Goal: Task Accomplishment & Management: Complete application form

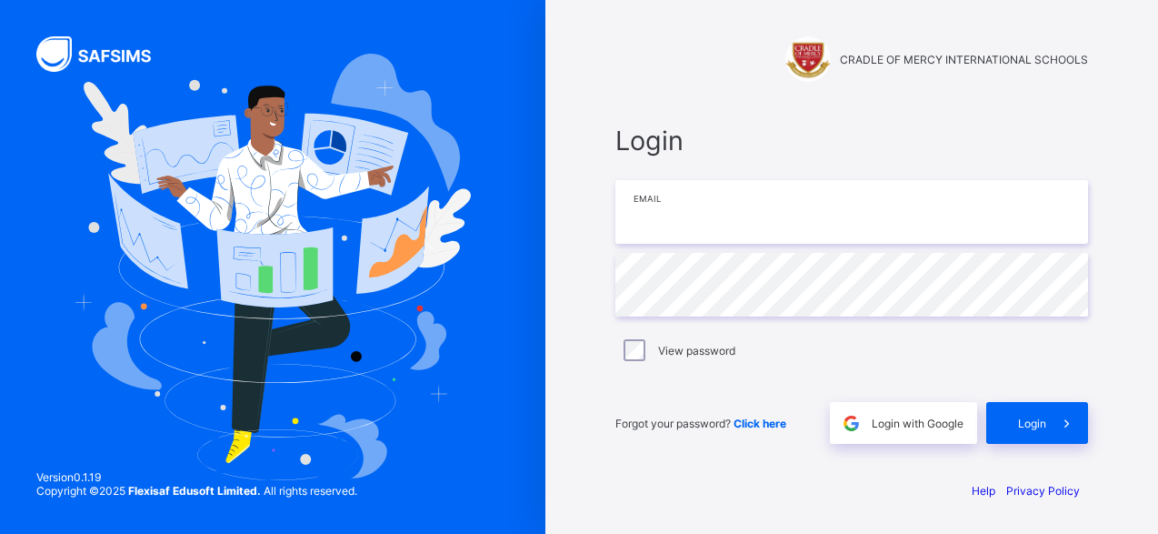
click at [667, 230] on input "email" at bounding box center [851, 212] width 473 height 64
type input "**********"
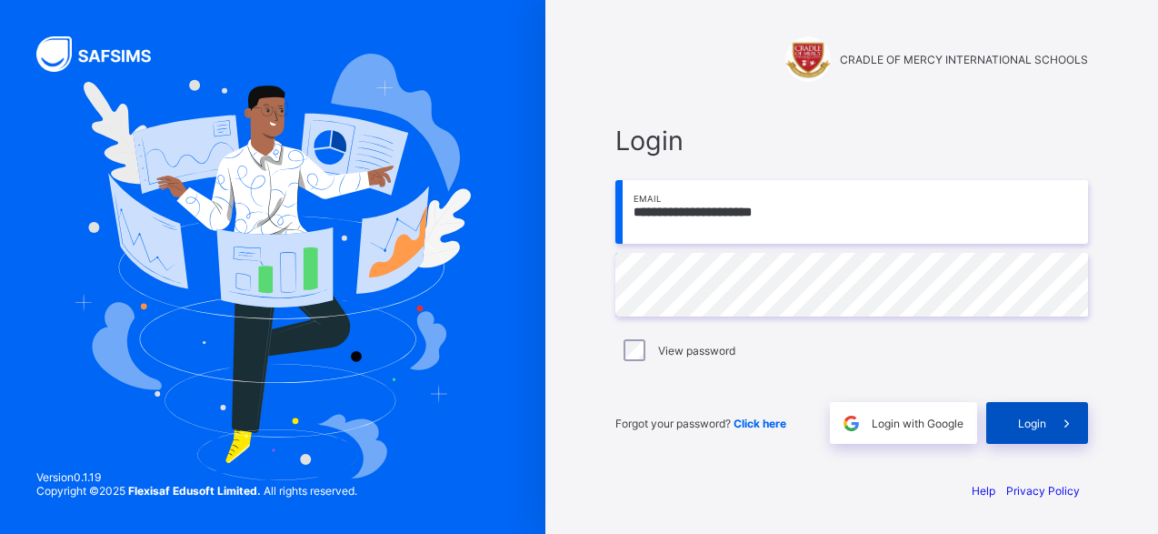
click at [1029, 417] on span "Login" at bounding box center [1032, 423] width 28 height 14
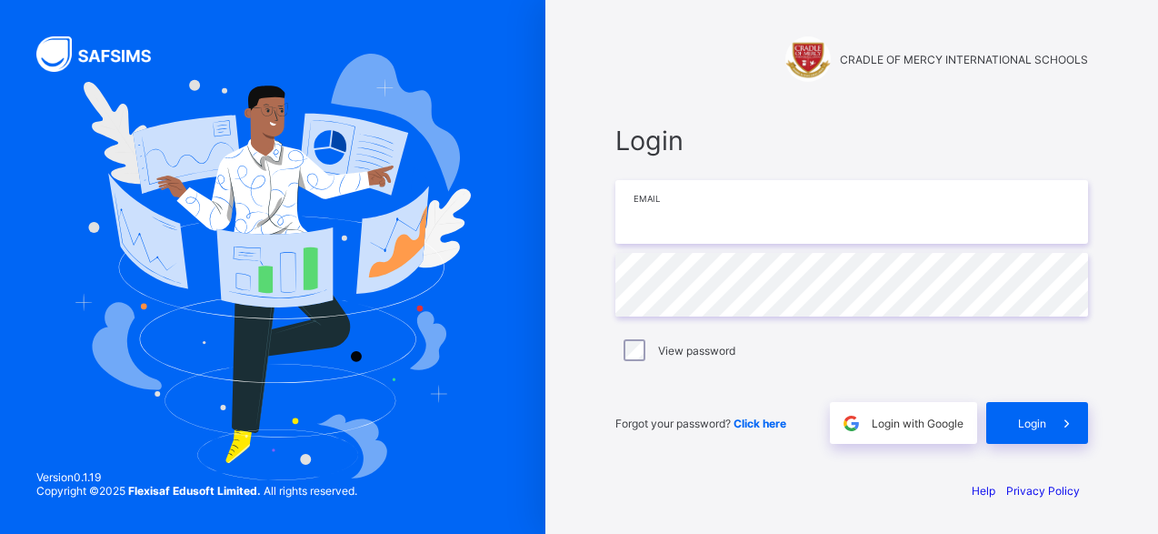
click at [712, 208] on input "email" at bounding box center [851, 212] width 473 height 64
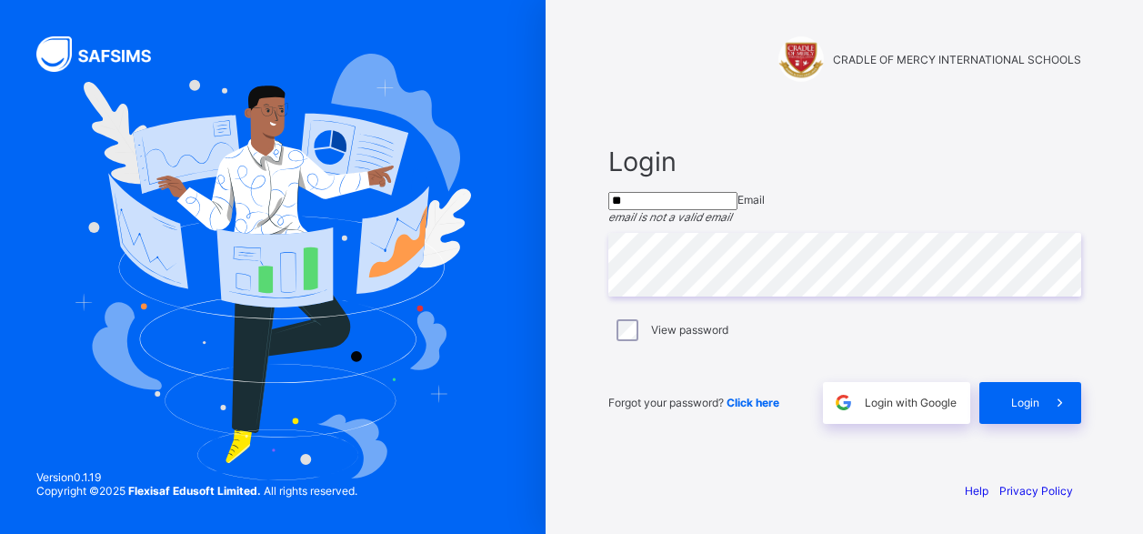
type input "*"
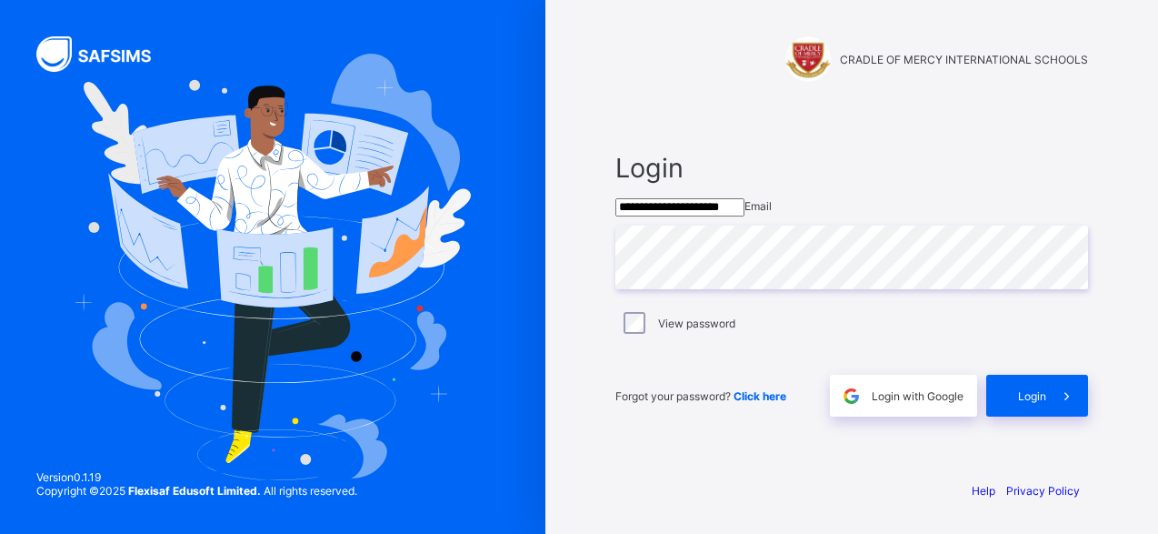
type input "**********"
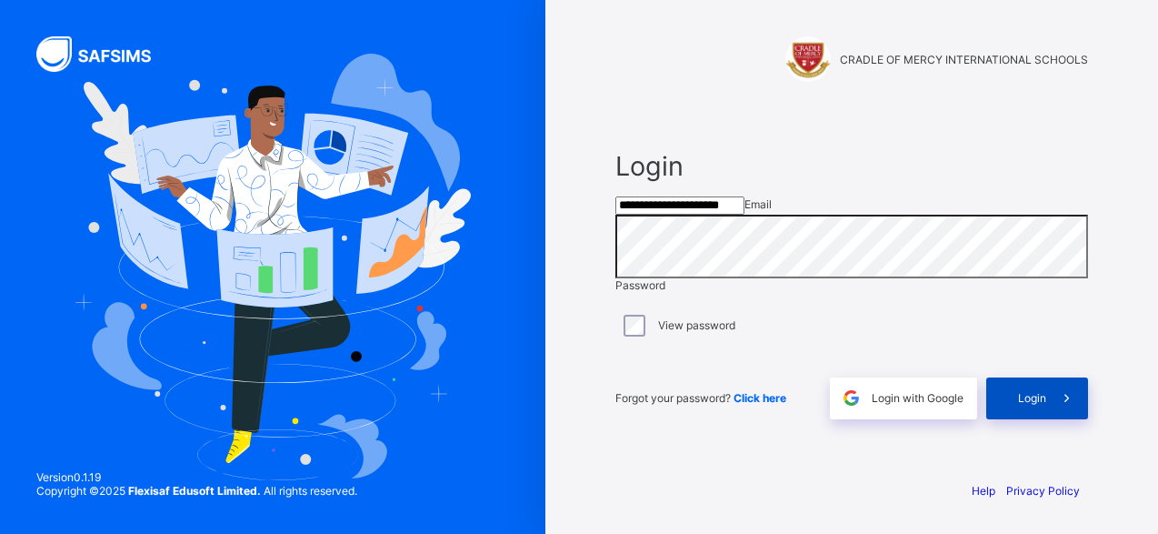
click at [1014, 415] on div "Login" at bounding box center [1037, 398] width 102 height 42
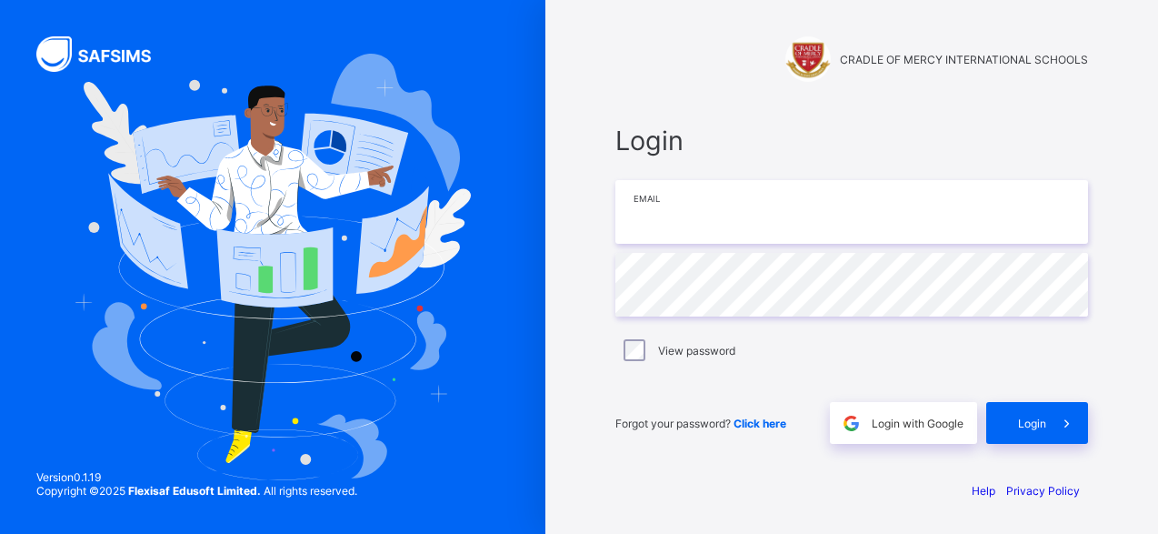
click at [686, 219] on input "email" at bounding box center [851, 212] width 473 height 64
paste input "**********"
type input "**********"
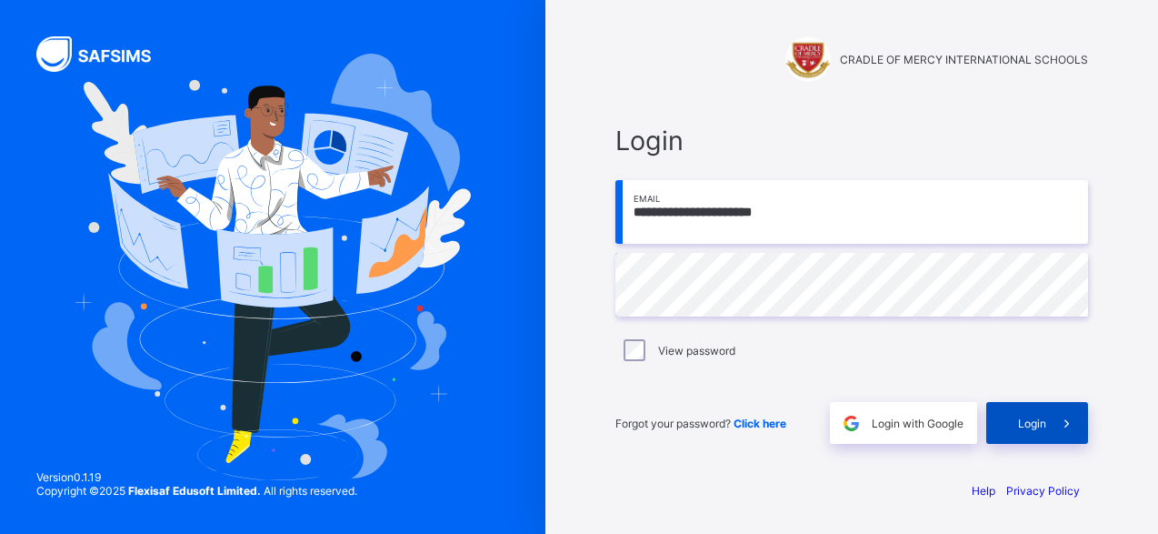
click at [1034, 435] on div "Login" at bounding box center [1037, 423] width 102 height 42
click at [655, 212] on input "**********" at bounding box center [851, 212] width 473 height 64
type input "**********"
click at [1046, 429] on span at bounding box center [1067, 423] width 42 height 42
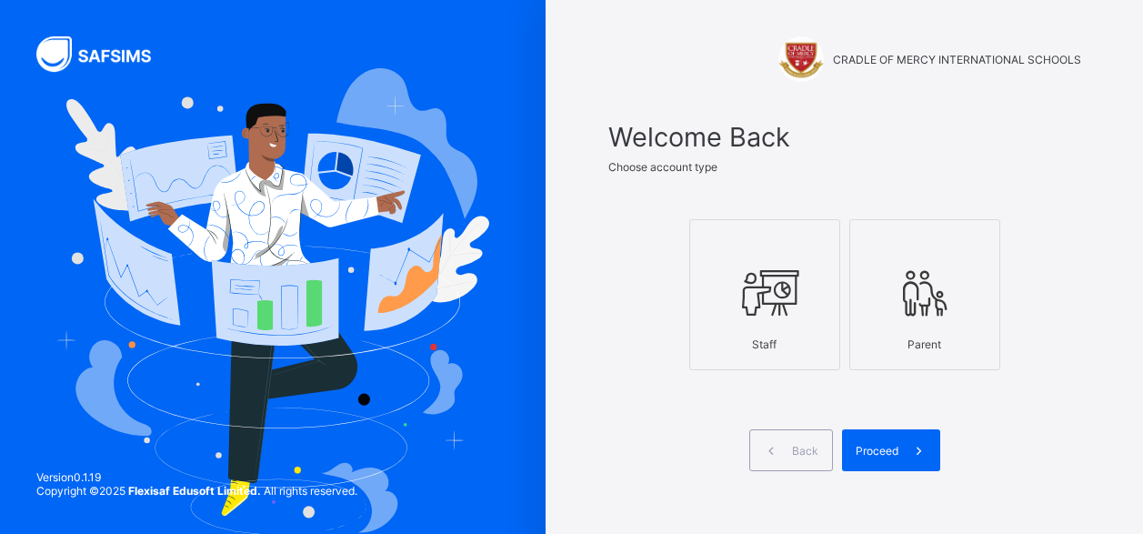
click at [795, 343] on div "Staff" at bounding box center [764, 344] width 131 height 32
click at [868, 445] on span "Proceed" at bounding box center [876, 451] width 43 height 14
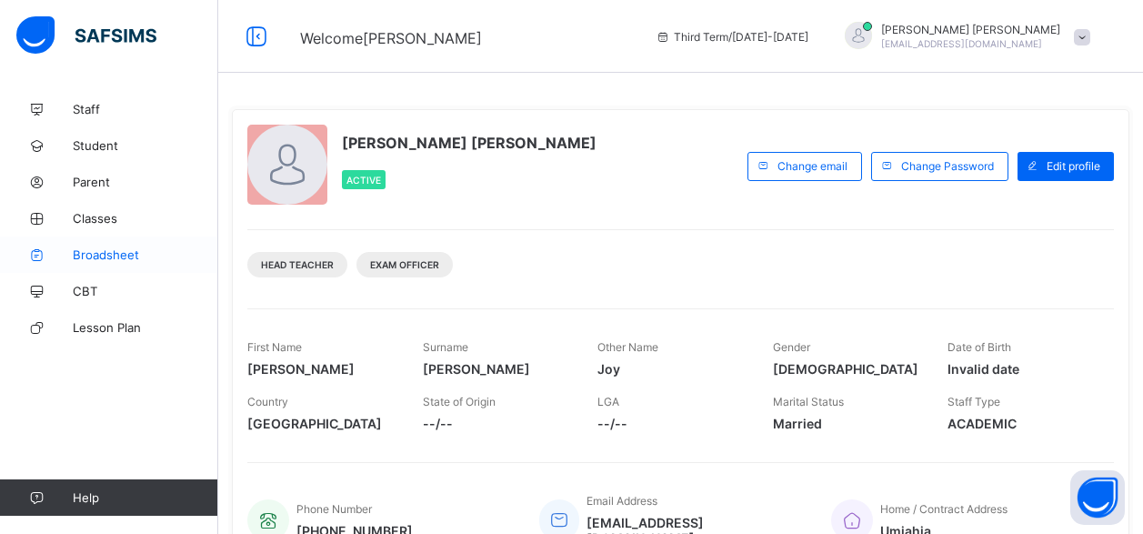
click at [109, 254] on span "Broadsheet" at bounding box center [145, 254] width 145 height 15
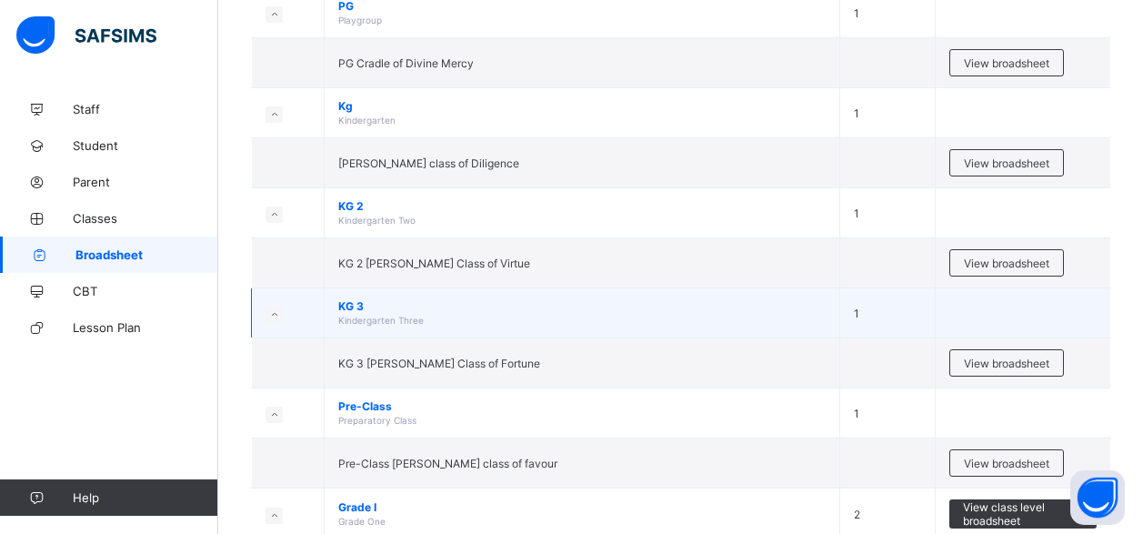
scroll to position [278, 0]
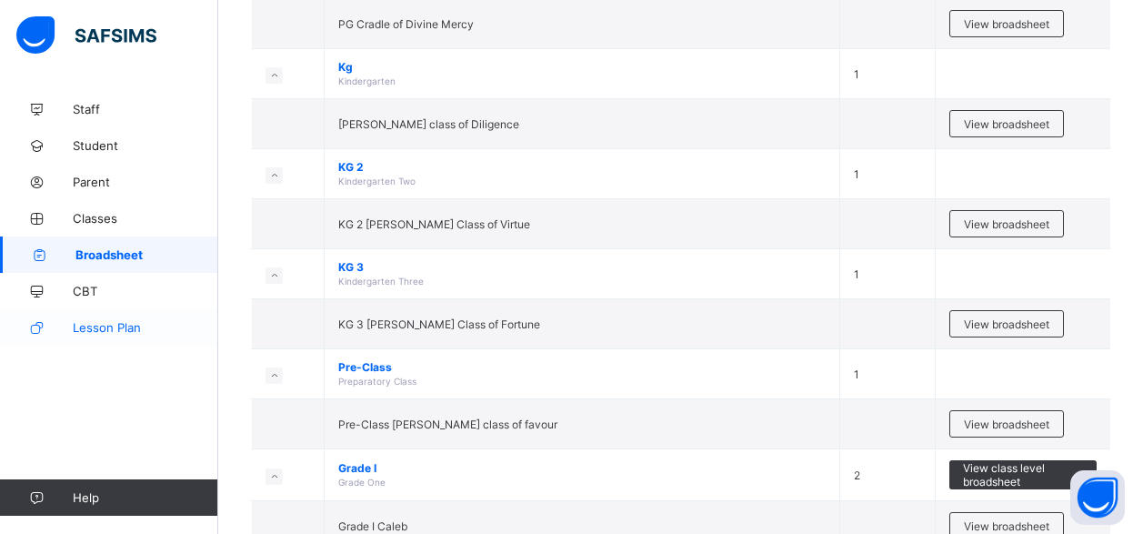
click at [99, 325] on span "Lesson Plan" at bounding box center [145, 327] width 145 height 15
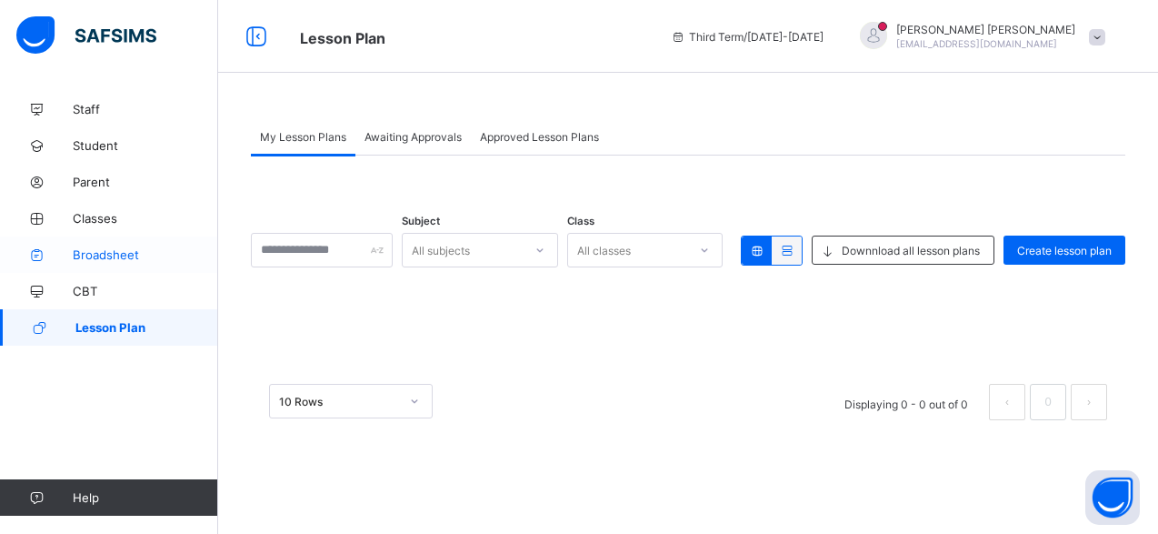
click at [123, 253] on span "Broadsheet" at bounding box center [145, 254] width 145 height 15
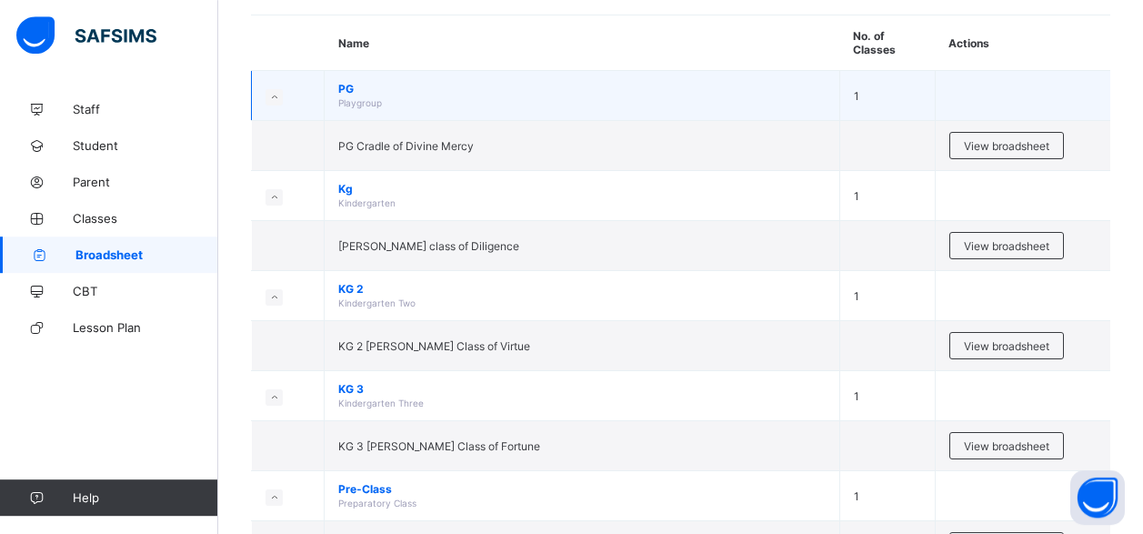
scroll to position [185, 0]
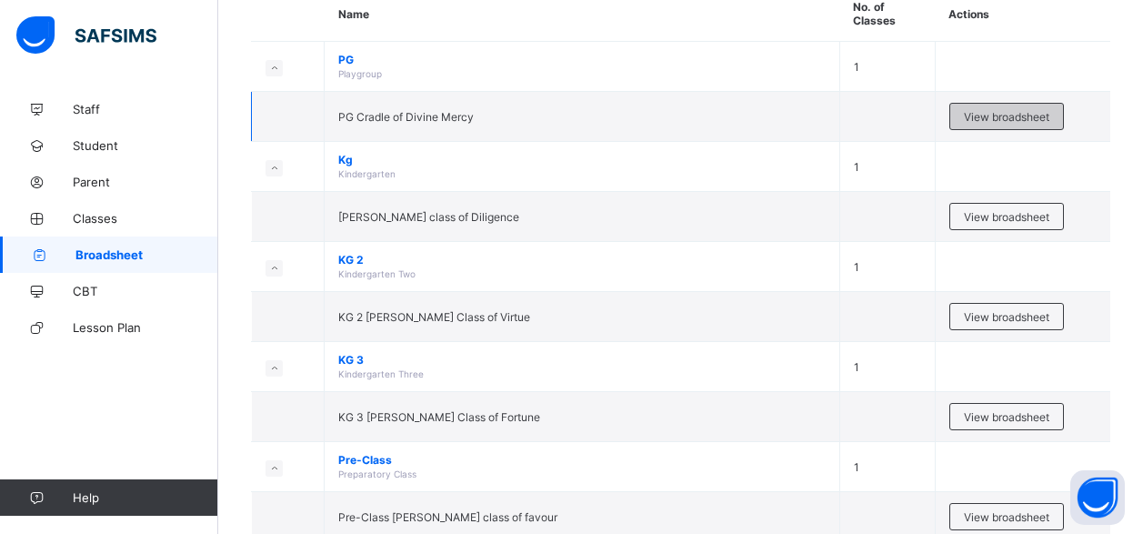
click at [1002, 120] on span "View broadsheet" at bounding box center [1006, 117] width 85 height 14
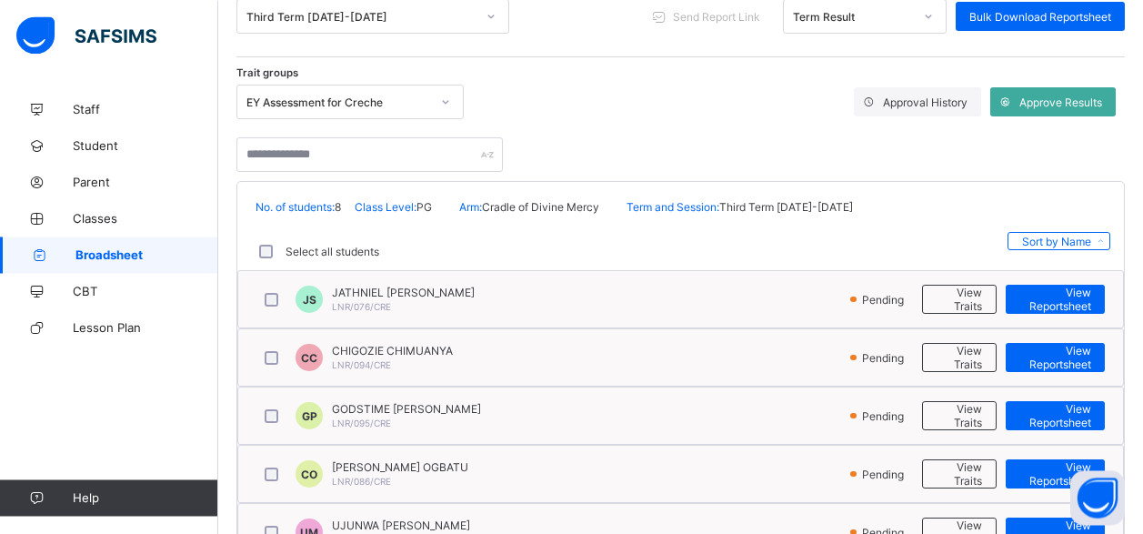
scroll to position [119, 0]
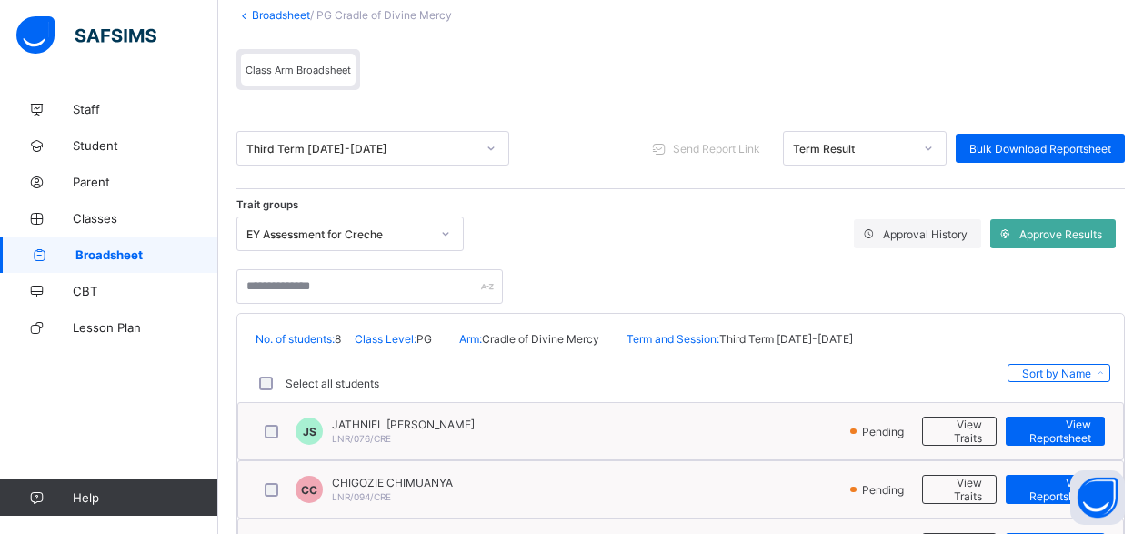
click at [102, 256] on span "Broadsheet" at bounding box center [146, 254] width 143 height 15
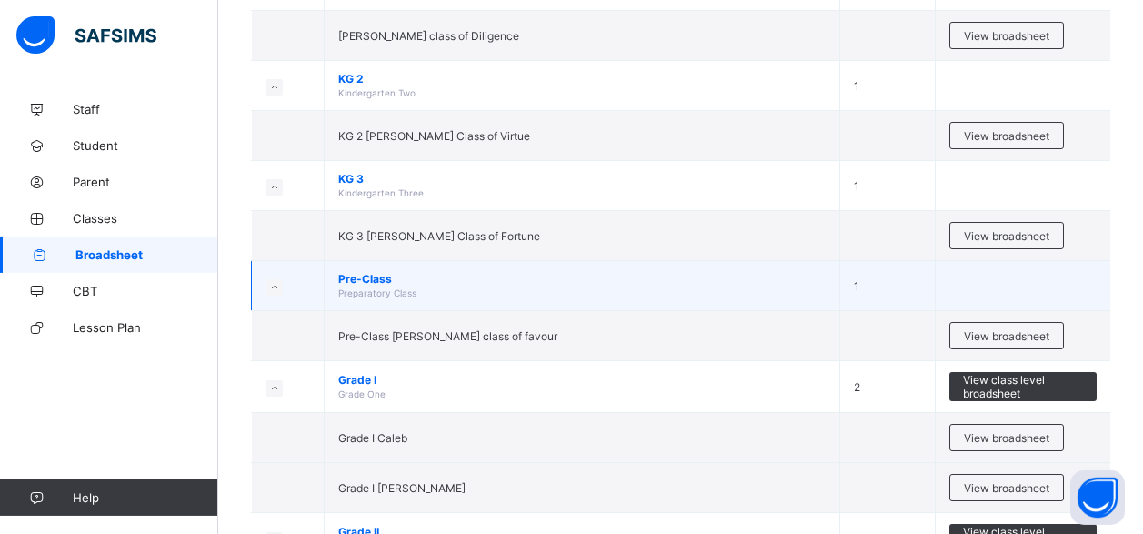
scroll to position [371, 0]
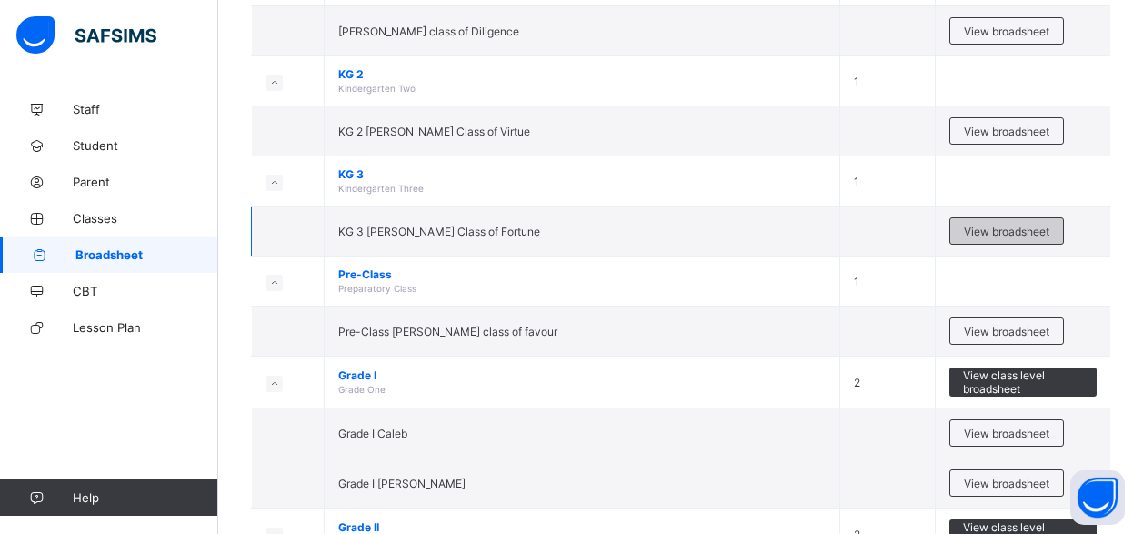
click at [1000, 228] on span "View broadsheet" at bounding box center [1006, 232] width 85 height 14
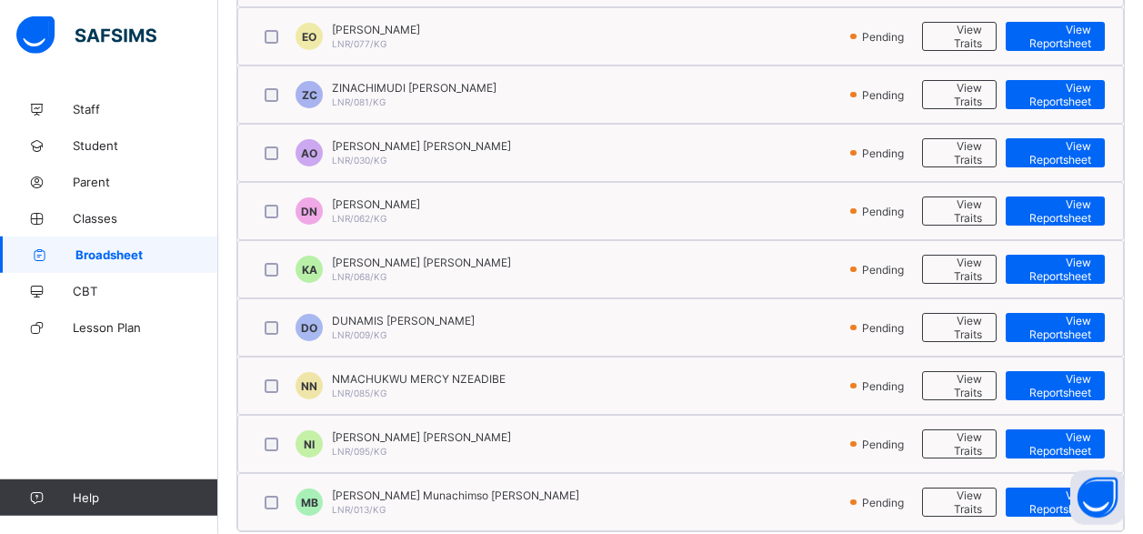
scroll to position [723, 0]
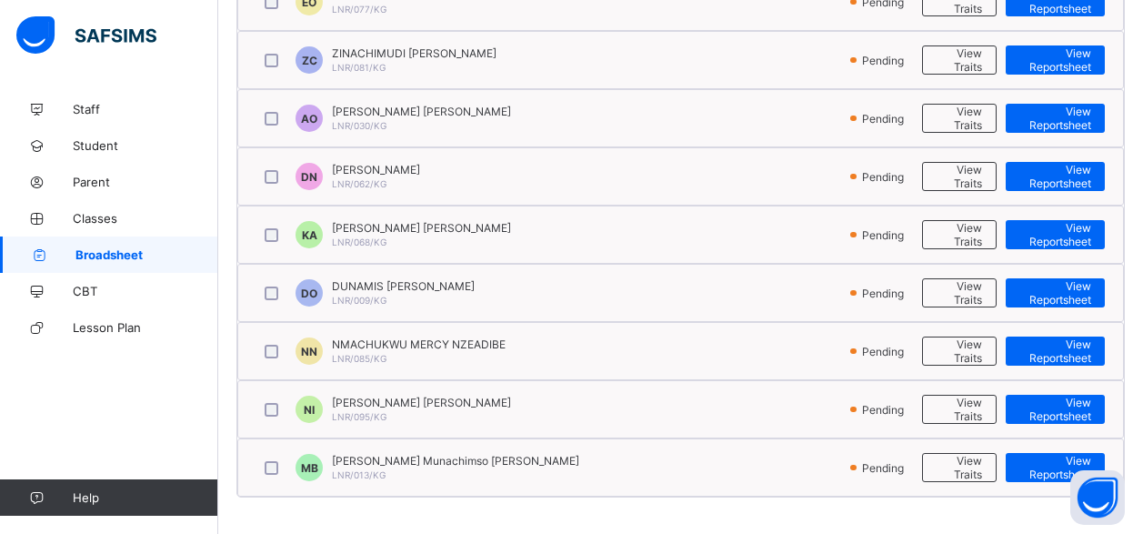
click at [125, 259] on span "Broadsheet" at bounding box center [146, 254] width 143 height 15
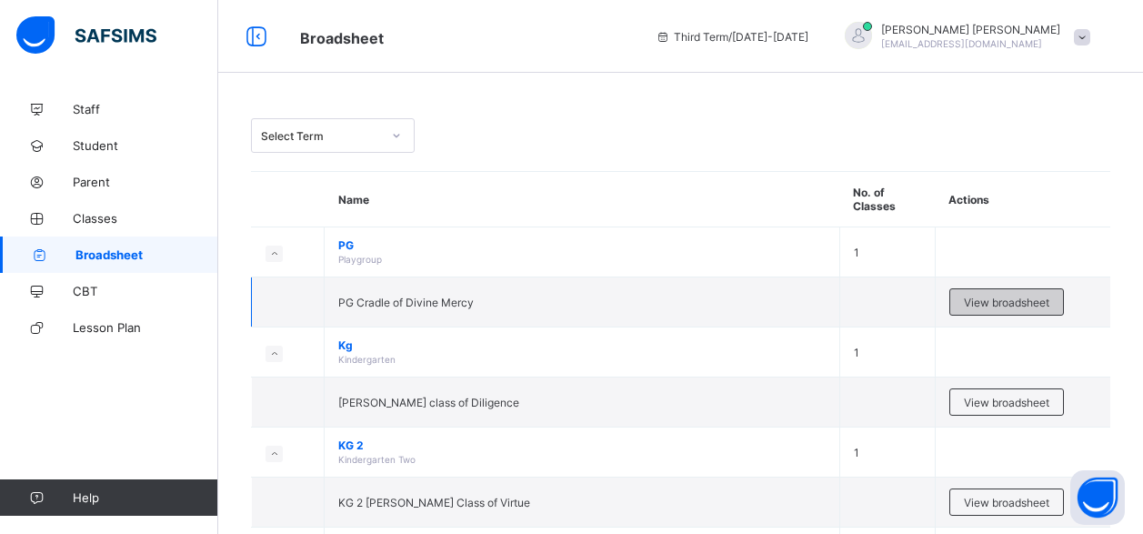
click at [992, 309] on div "View broadsheet" at bounding box center [1006, 301] width 115 height 27
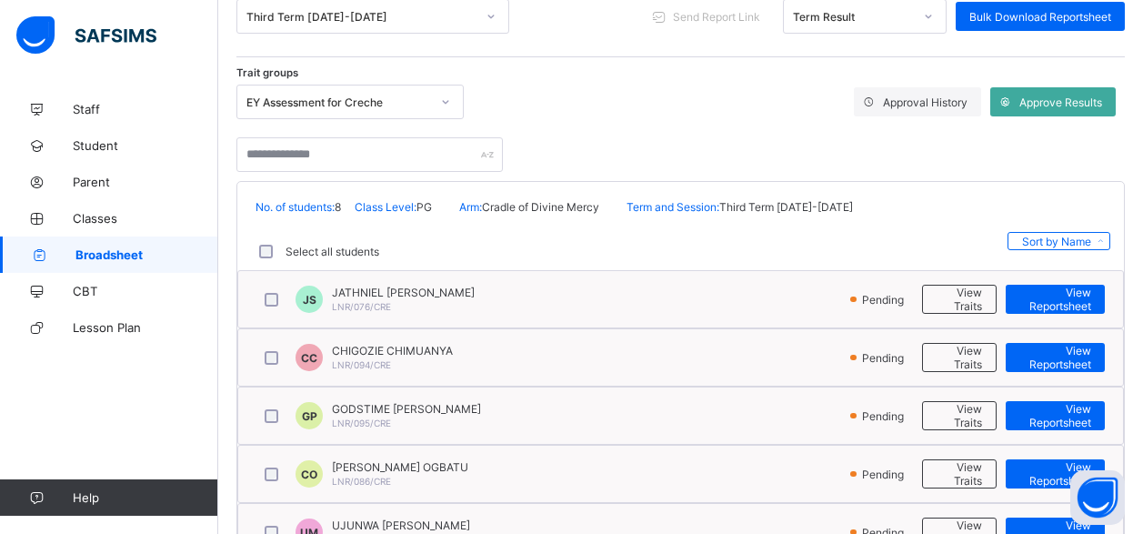
scroll to position [278, 0]
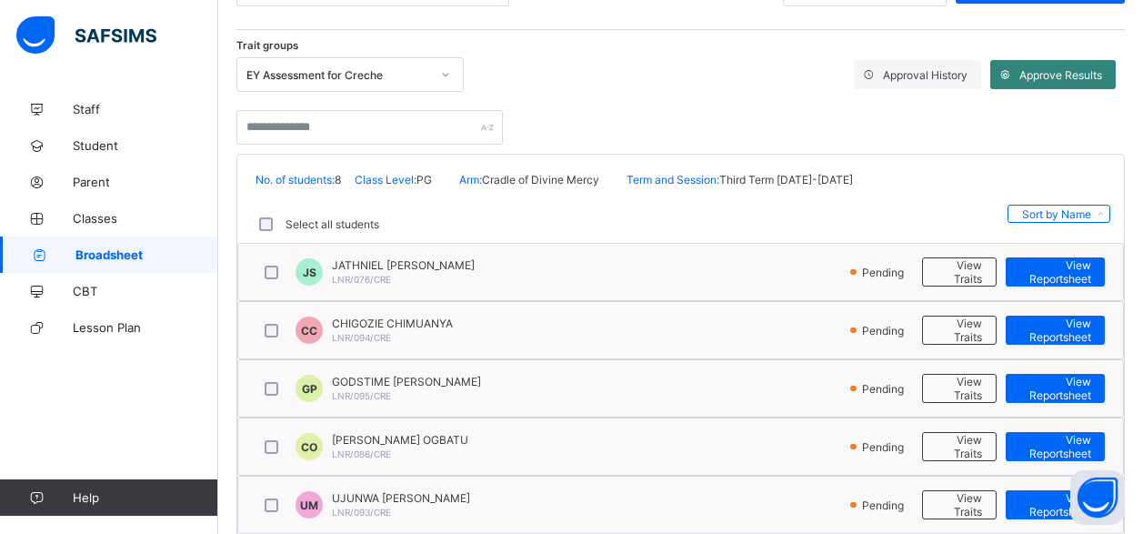
click at [1050, 81] on span "Approve Results" at bounding box center [1060, 75] width 83 height 14
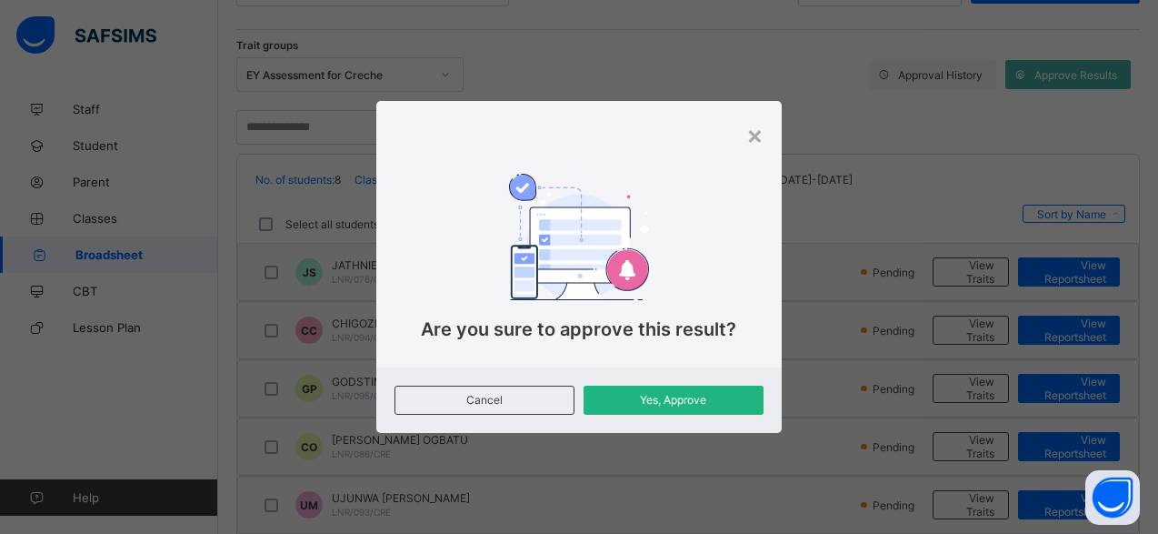
click at [633, 403] on span "Yes, Approve" at bounding box center [673, 400] width 153 height 14
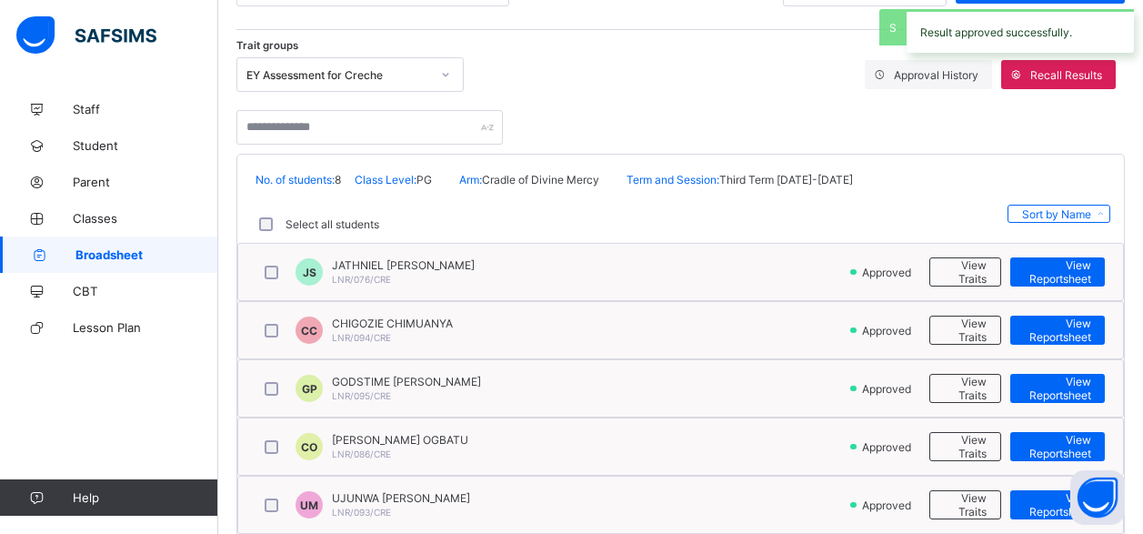
click at [118, 253] on span "Broadsheet" at bounding box center [146, 254] width 143 height 15
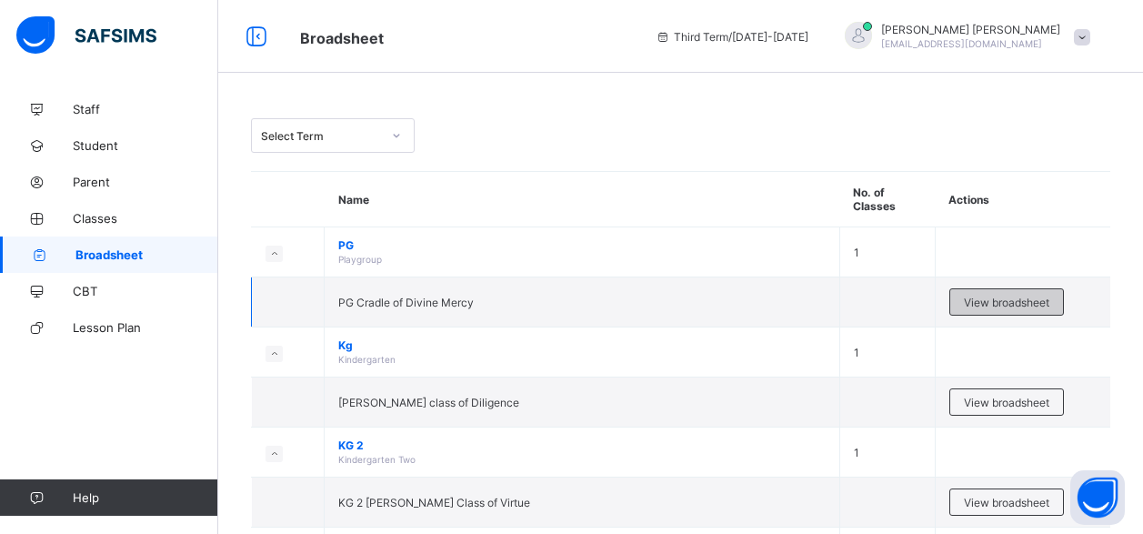
click at [987, 299] on span "View broadsheet" at bounding box center [1006, 302] width 85 height 14
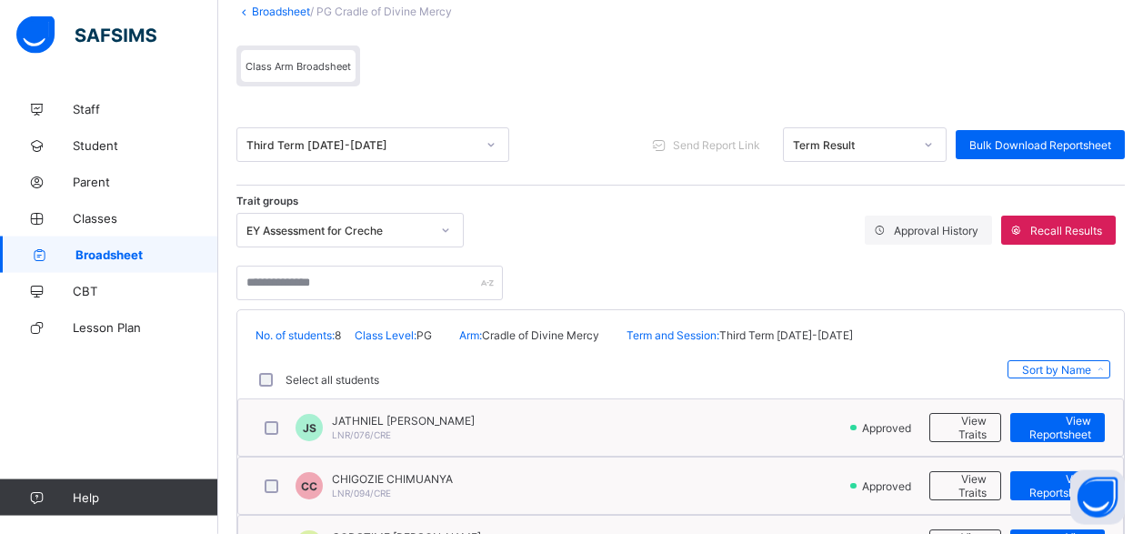
scroll to position [119, 0]
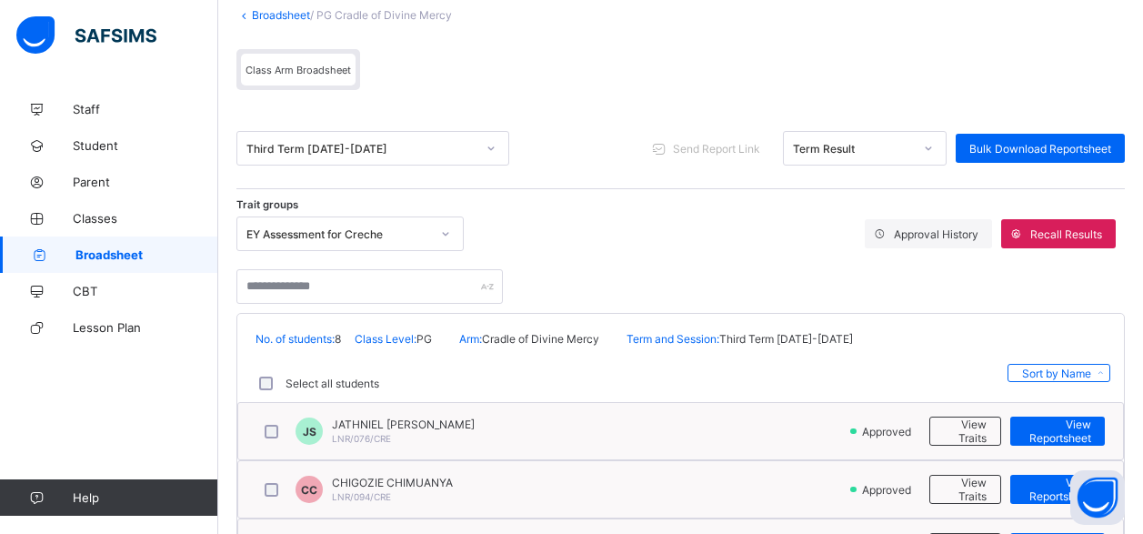
click at [127, 259] on span "Broadsheet" at bounding box center [146, 254] width 143 height 15
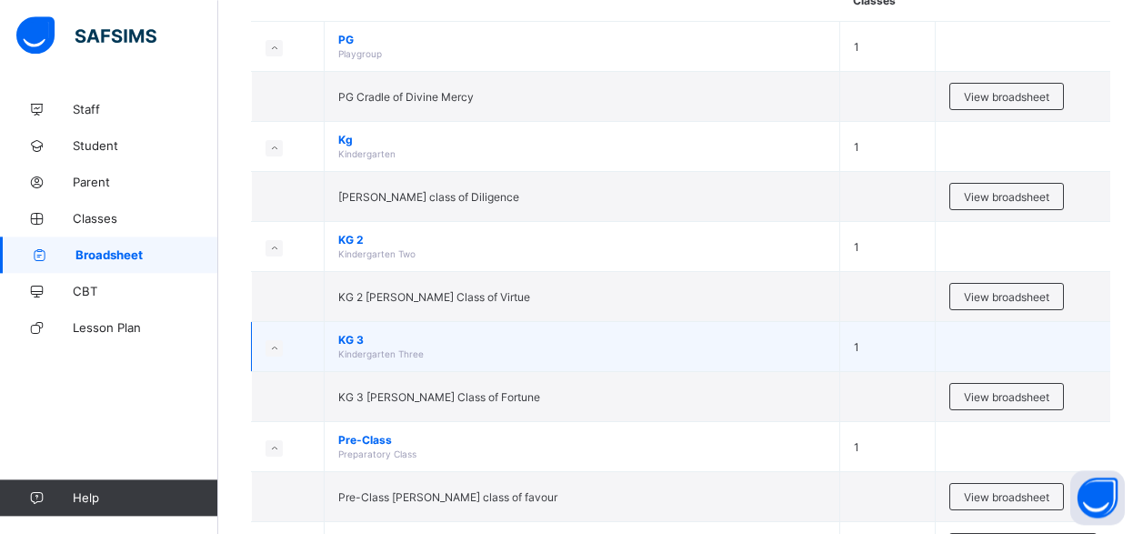
scroll to position [185, 0]
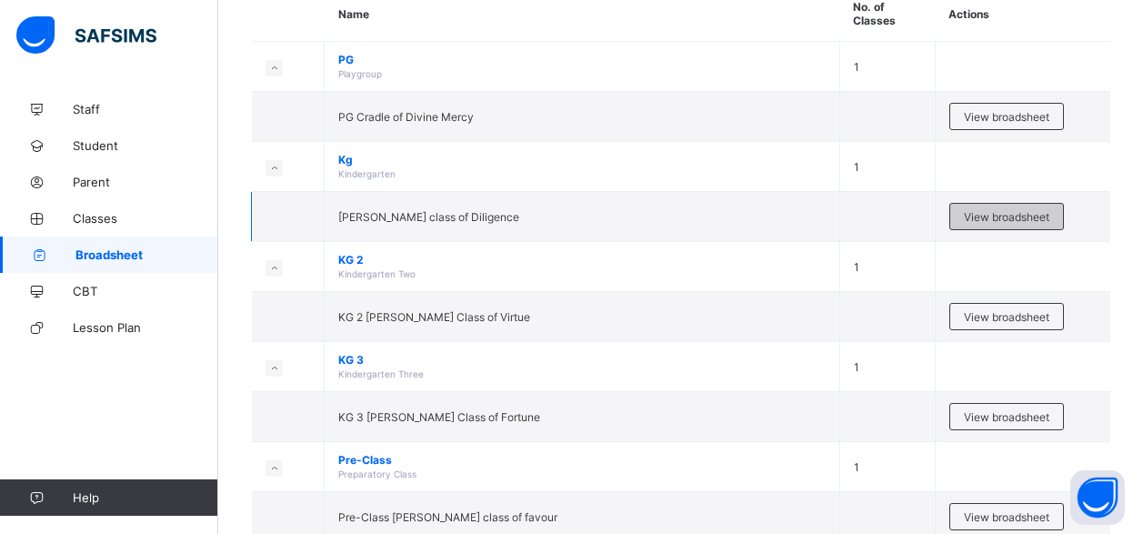
click at [1018, 213] on span "View broadsheet" at bounding box center [1006, 217] width 85 height 14
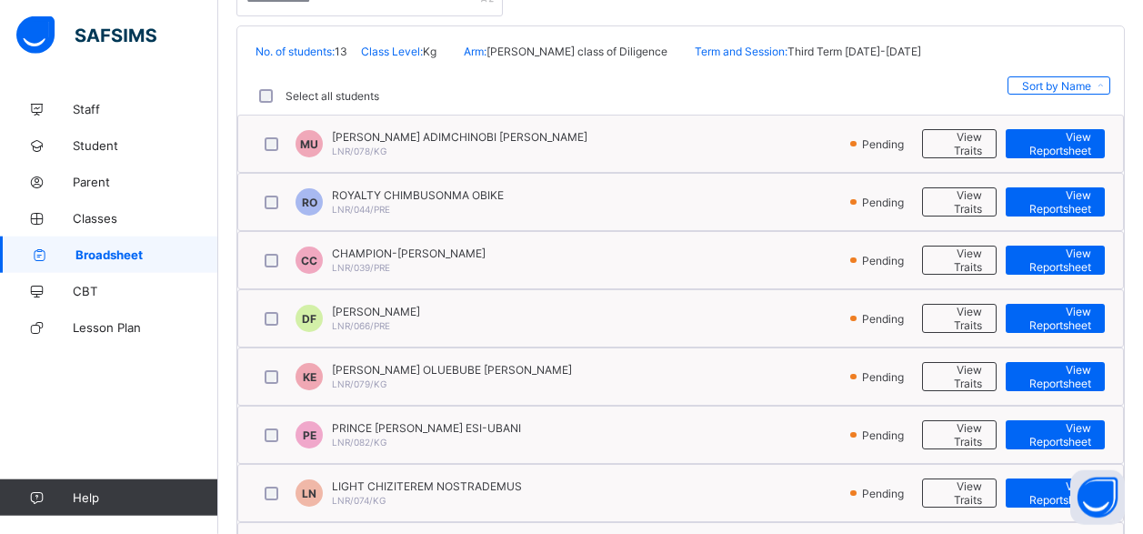
scroll to position [317, 0]
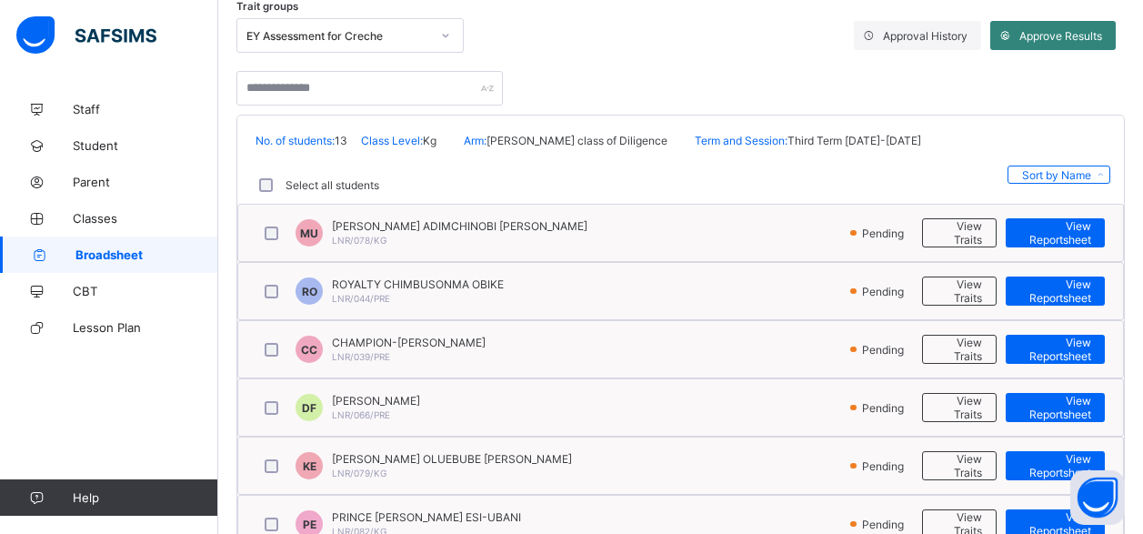
click at [1040, 31] on span "Approve Results" at bounding box center [1060, 36] width 83 height 14
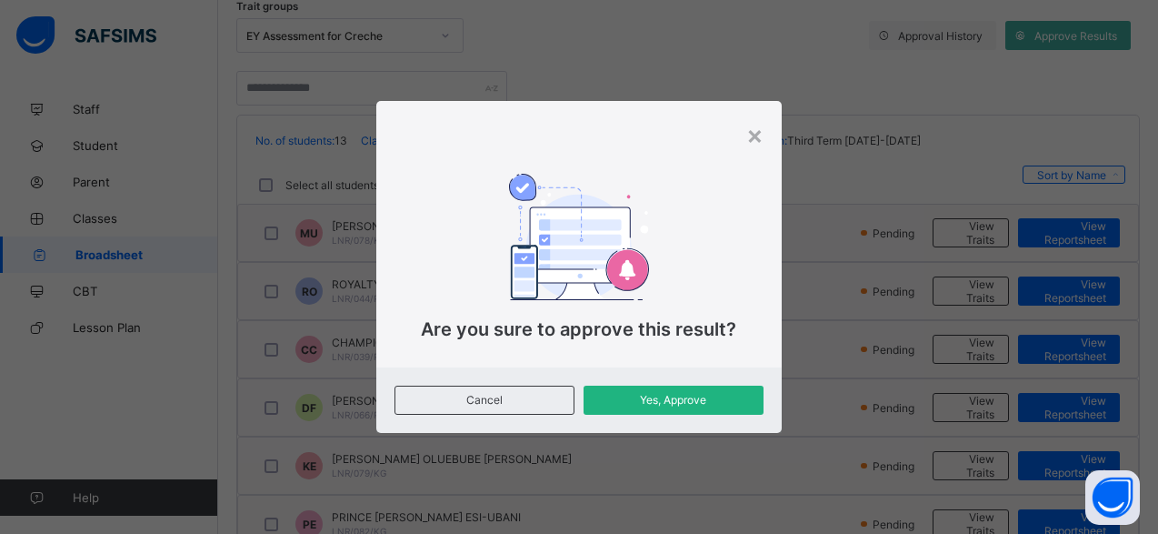
click at [641, 396] on span "Yes, Approve" at bounding box center [673, 400] width 153 height 14
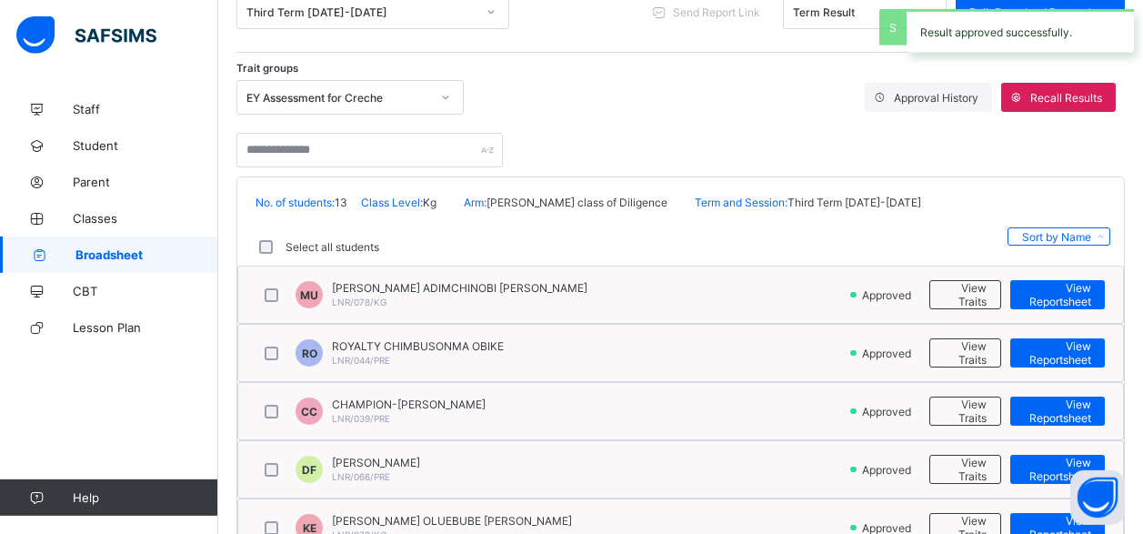
scroll to position [225, 0]
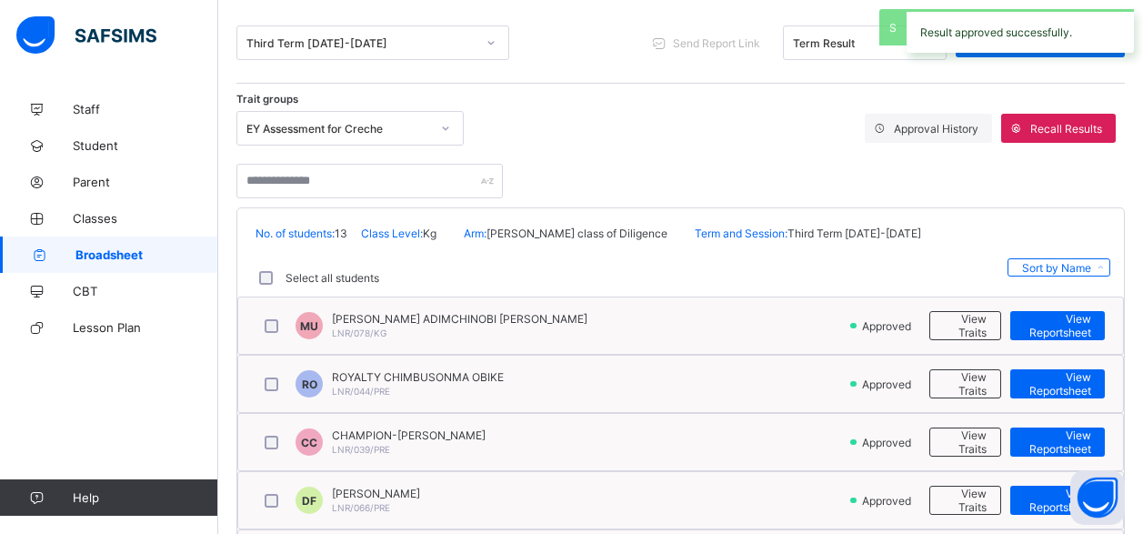
click at [121, 257] on span "Broadsheet" at bounding box center [146, 254] width 143 height 15
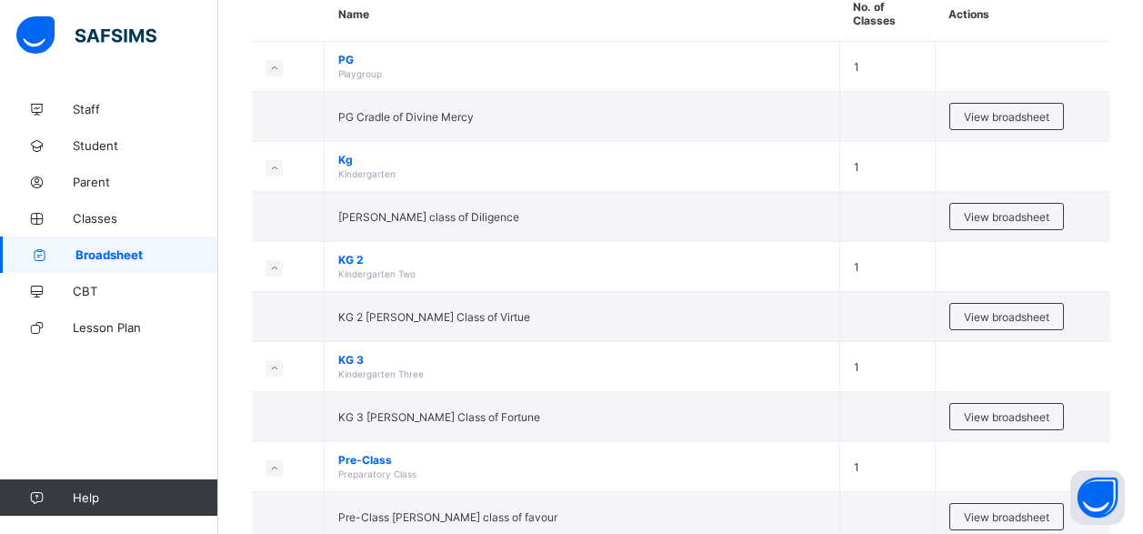
scroll to position [278, 0]
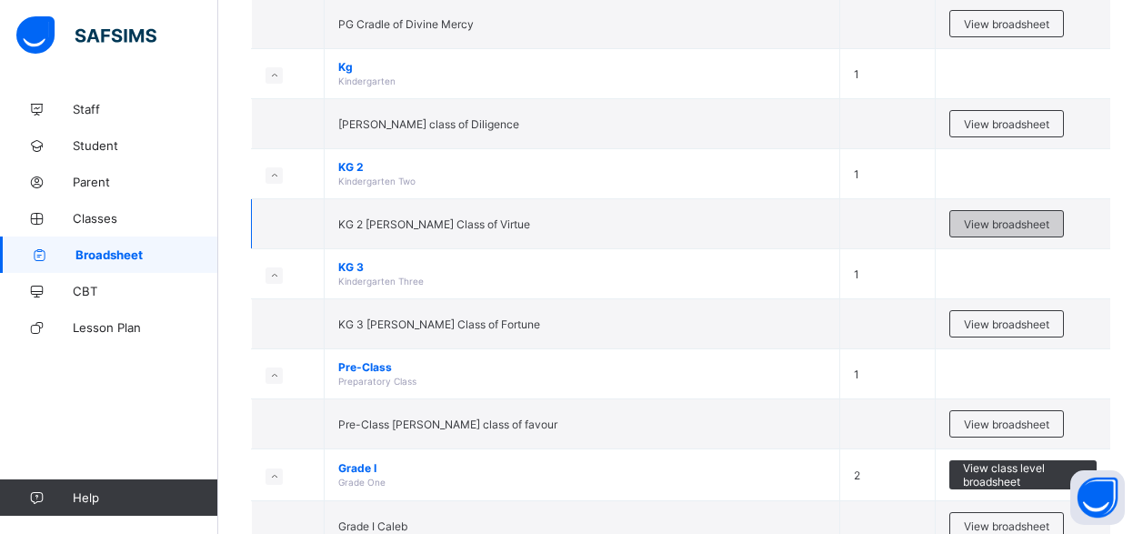
click at [996, 227] on span "View broadsheet" at bounding box center [1006, 224] width 85 height 14
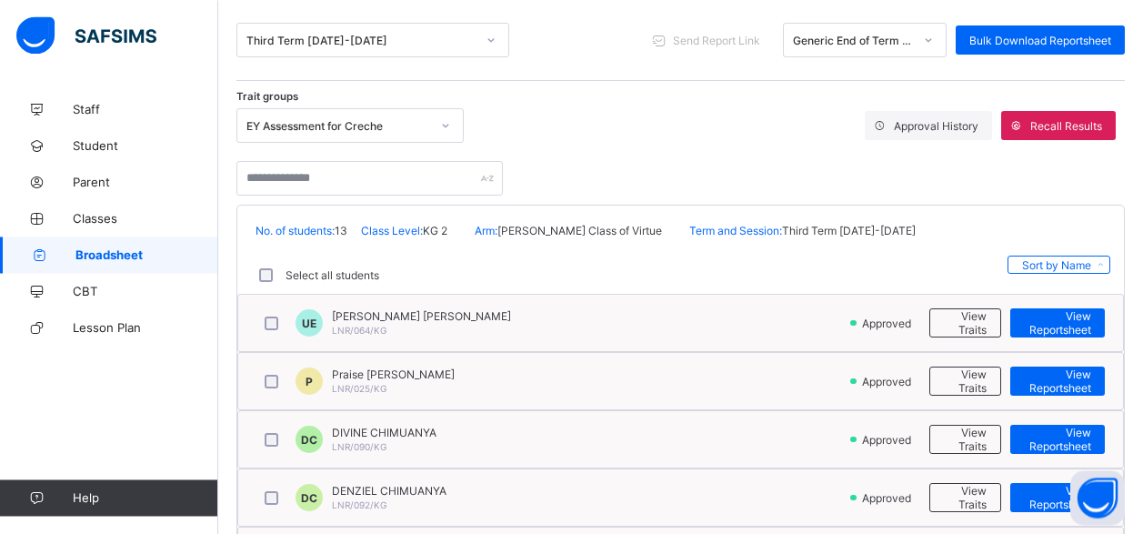
scroll to position [225, 0]
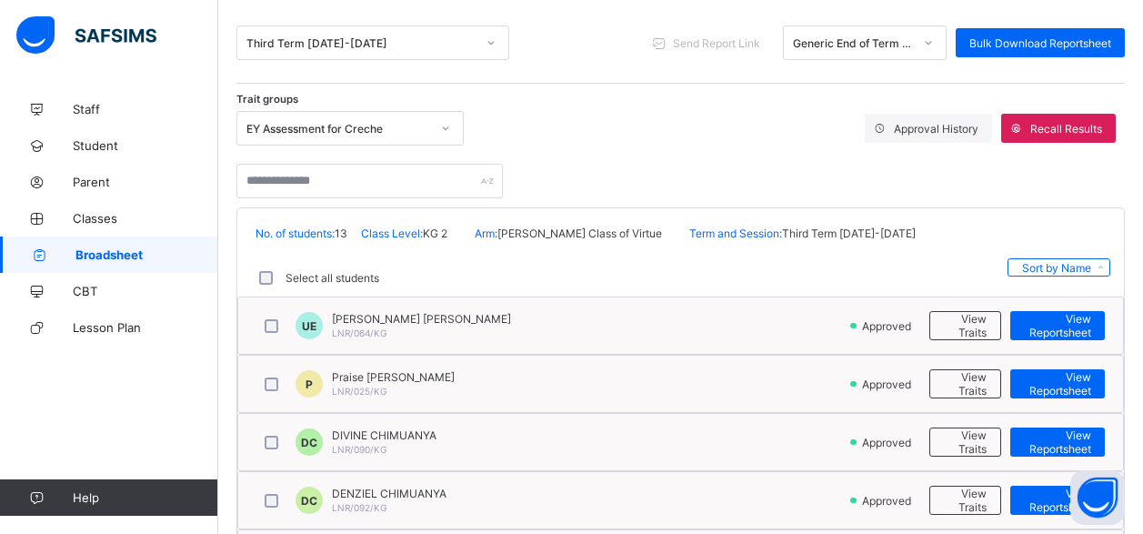
click at [108, 256] on span "Broadsheet" at bounding box center [146, 254] width 143 height 15
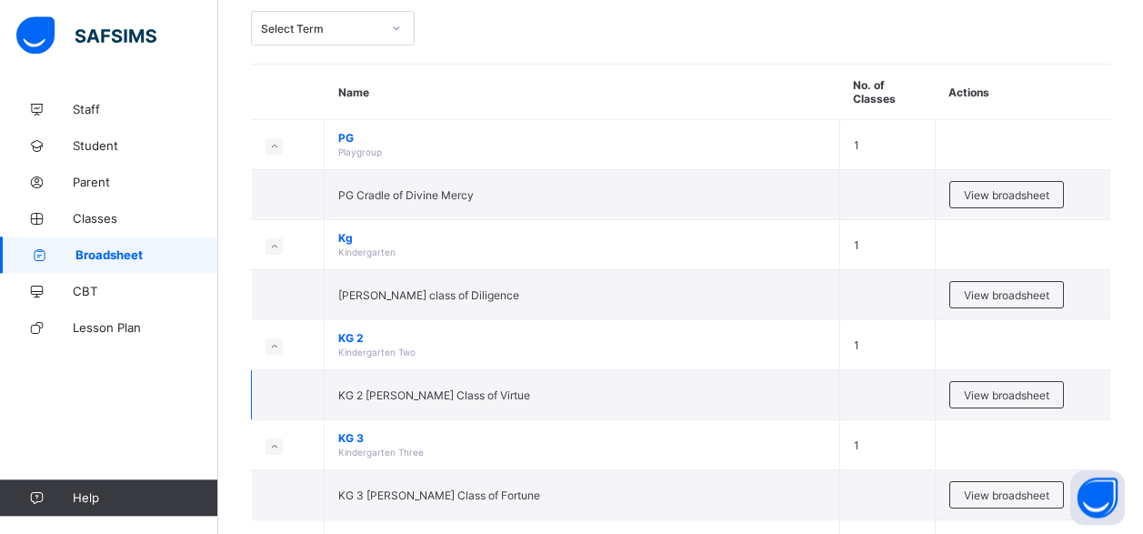
scroll to position [278, 0]
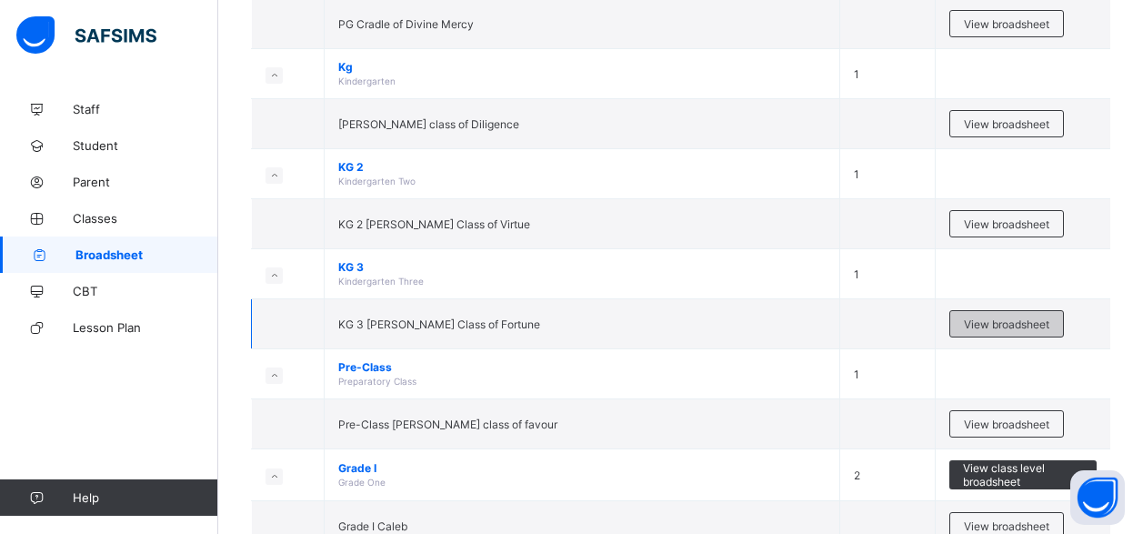
click at [1015, 326] on span "View broadsheet" at bounding box center [1006, 324] width 85 height 14
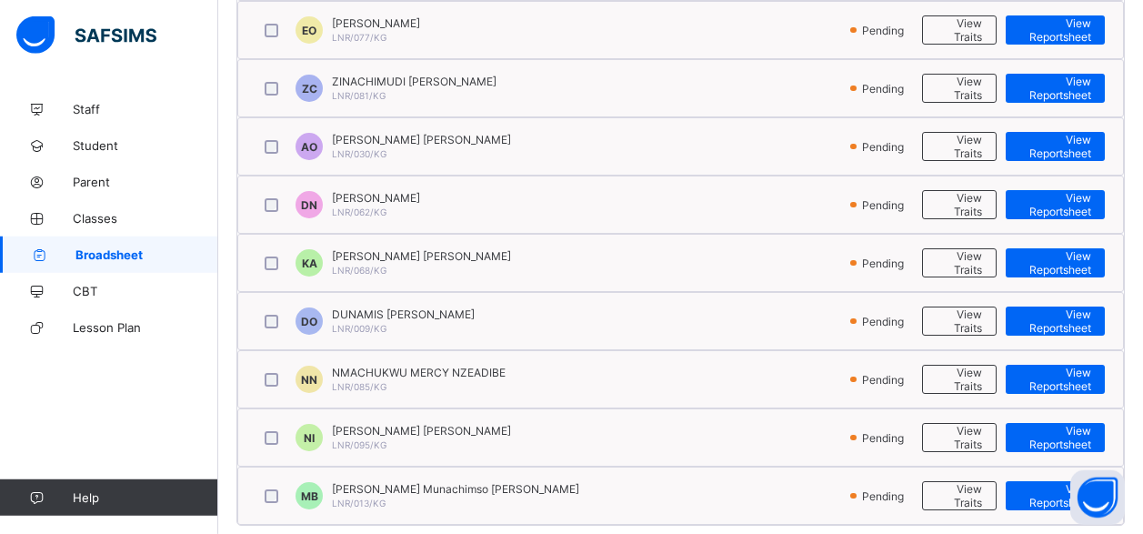
scroll to position [723, 0]
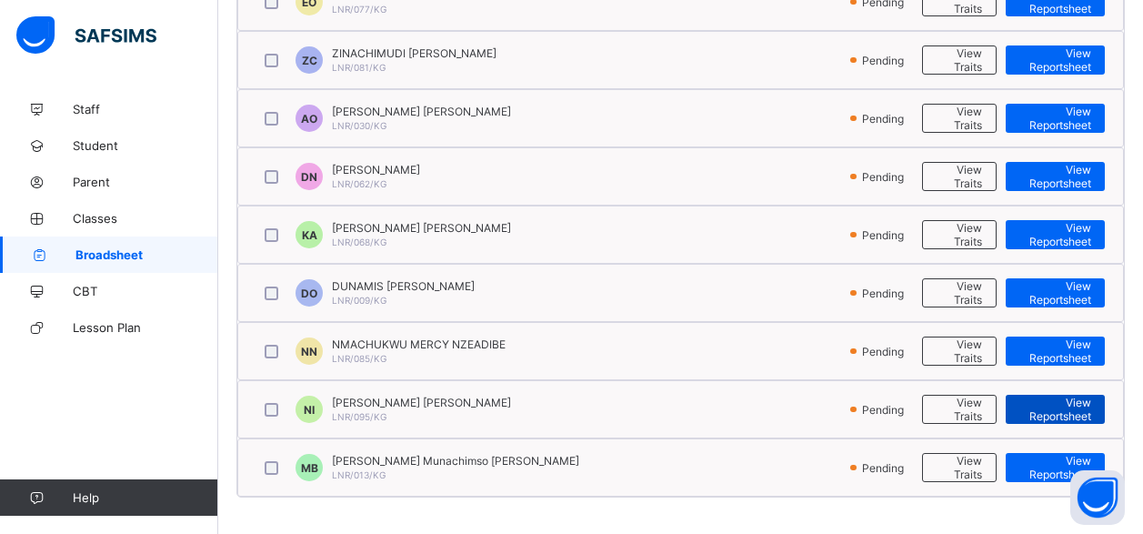
click at [1075, 414] on span "View Reportsheet" at bounding box center [1055, 408] width 72 height 27
click at [121, 253] on span "Broadsheet" at bounding box center [146, 254] width 143 height 15
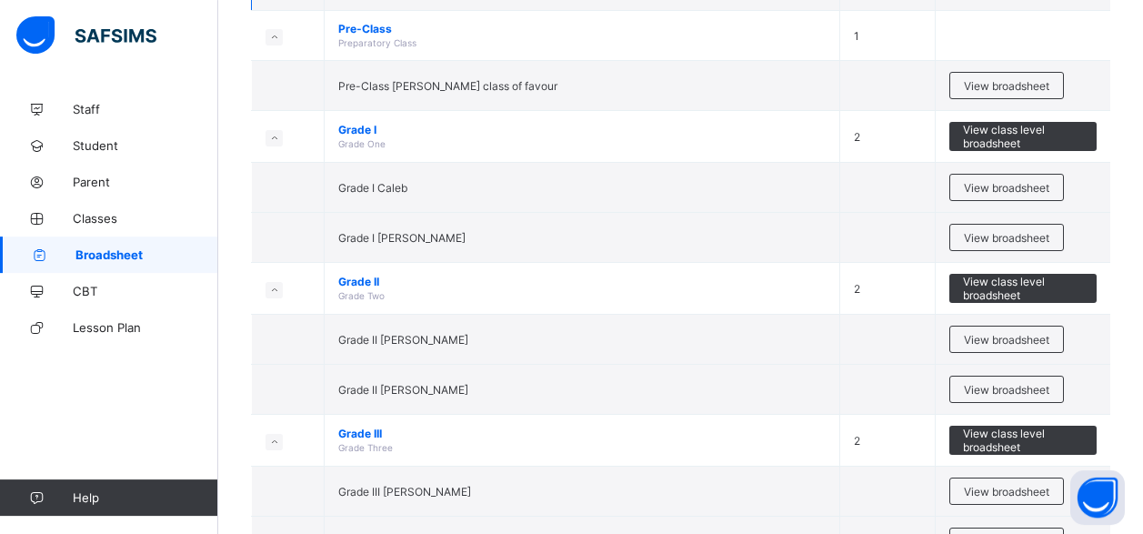
scroll to position [649, 0]
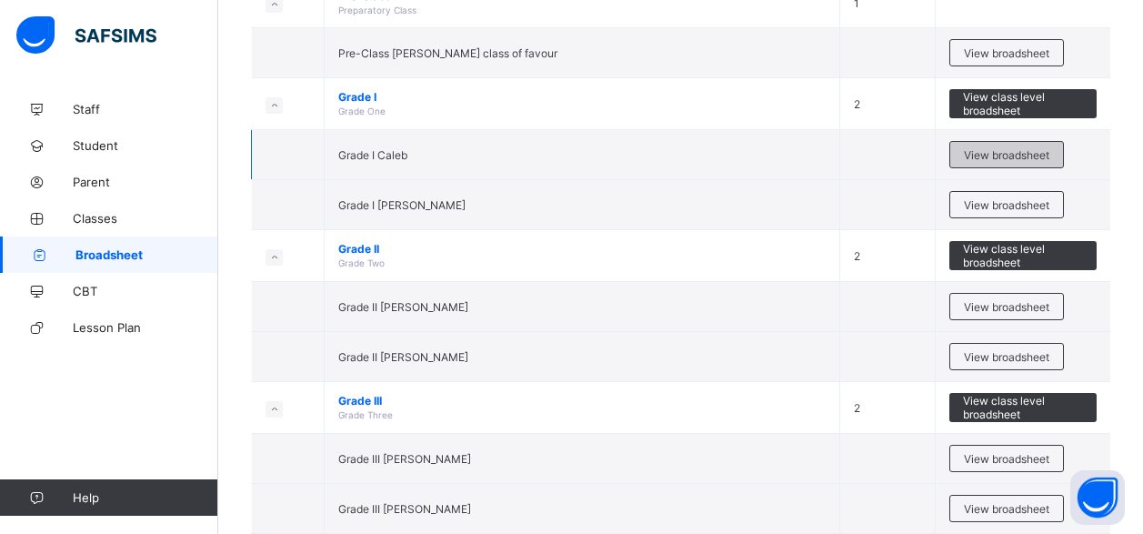
click at [1013, 156] on span "View broadsheet" at bounding box center [1006, 155] width 85 height 14
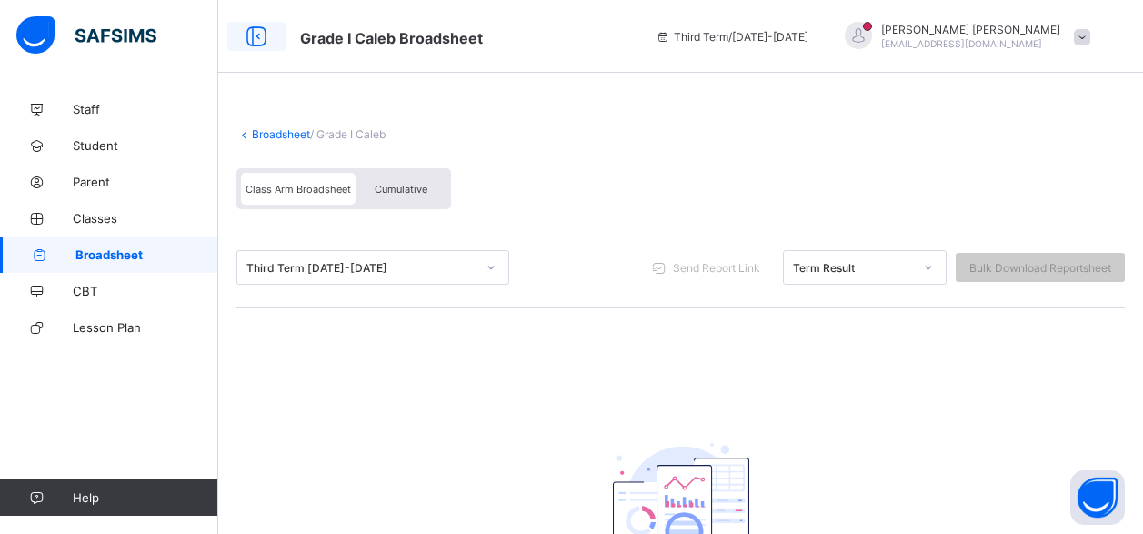
click at [261, 36] on icon at bounding box center [256, 37] width 31 height 26
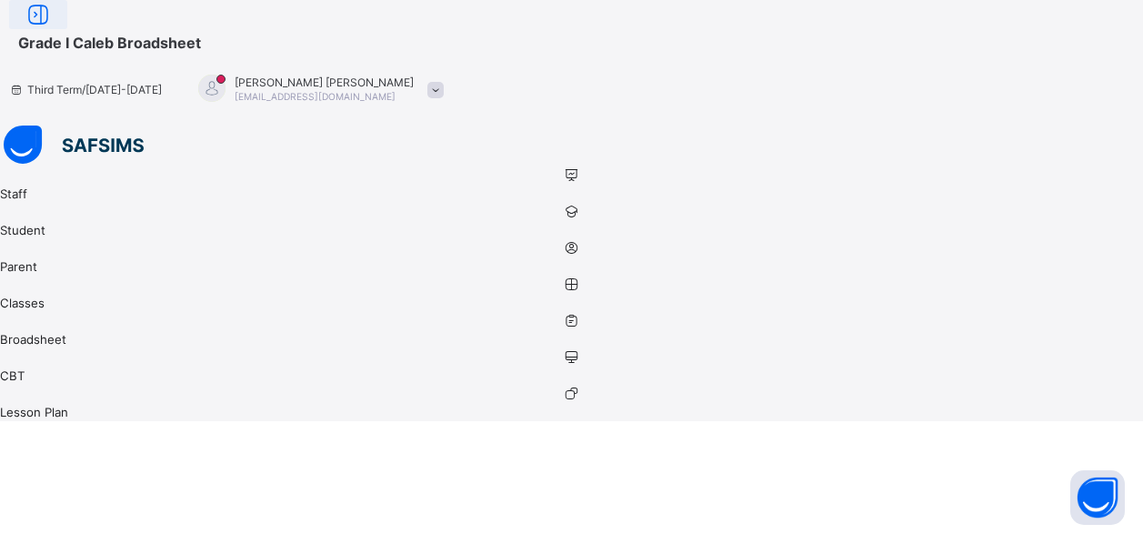
click at [54, 28] on icon at bounding box center [38, 15] width 31 height 26
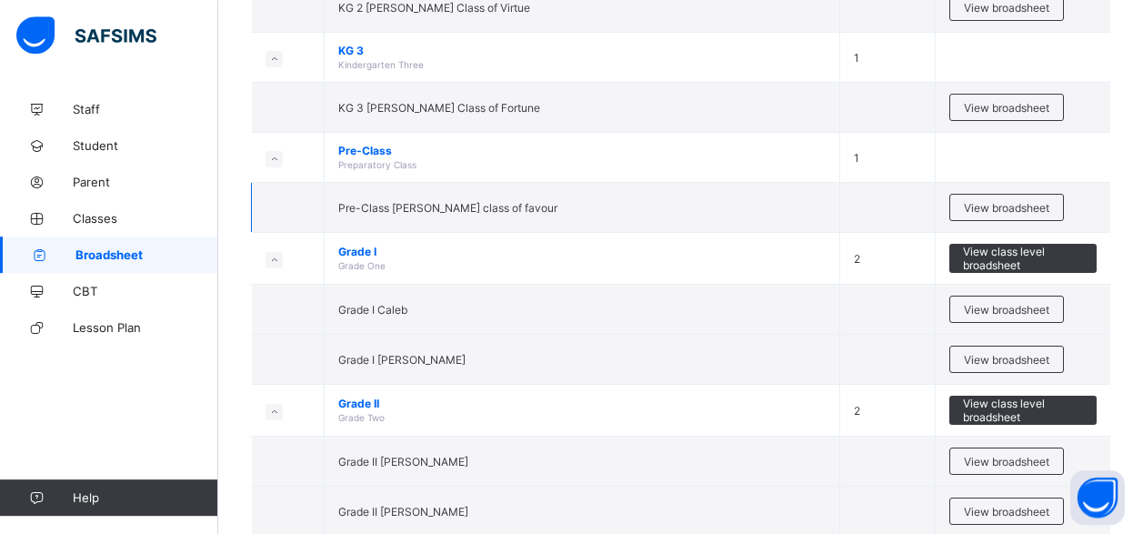
scroll to position [556, 0]
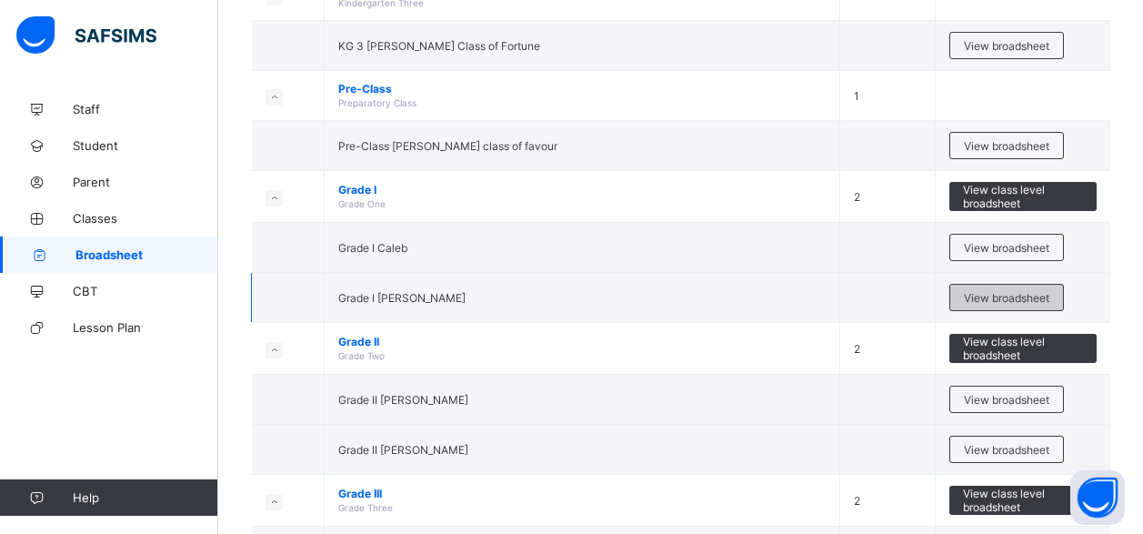
click at [995, 293] on span "View broadsheet" at bounding box center [1006, 298] width 85 height 14
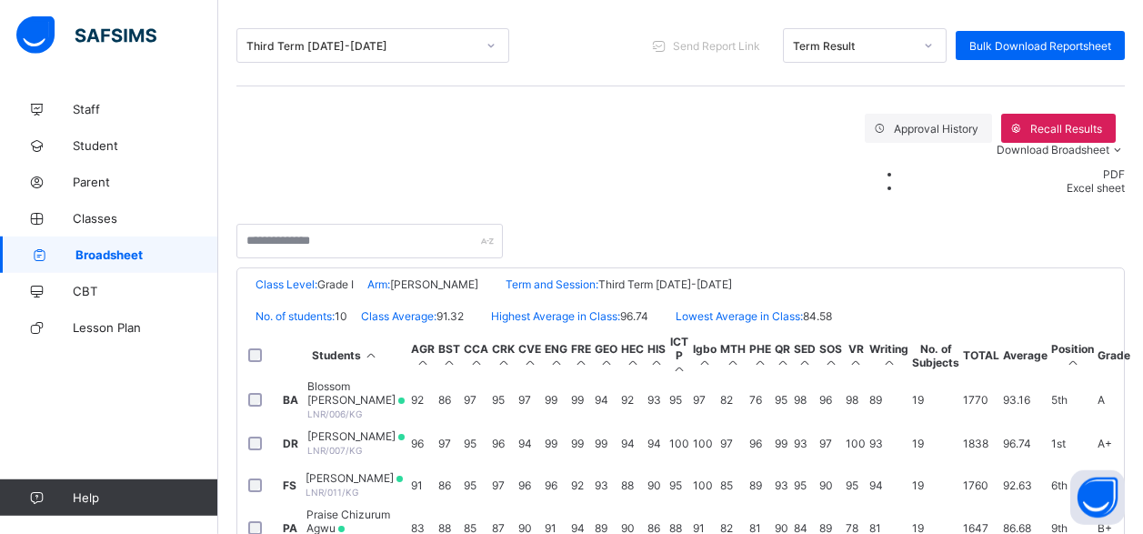
scroll to position [171, 0]
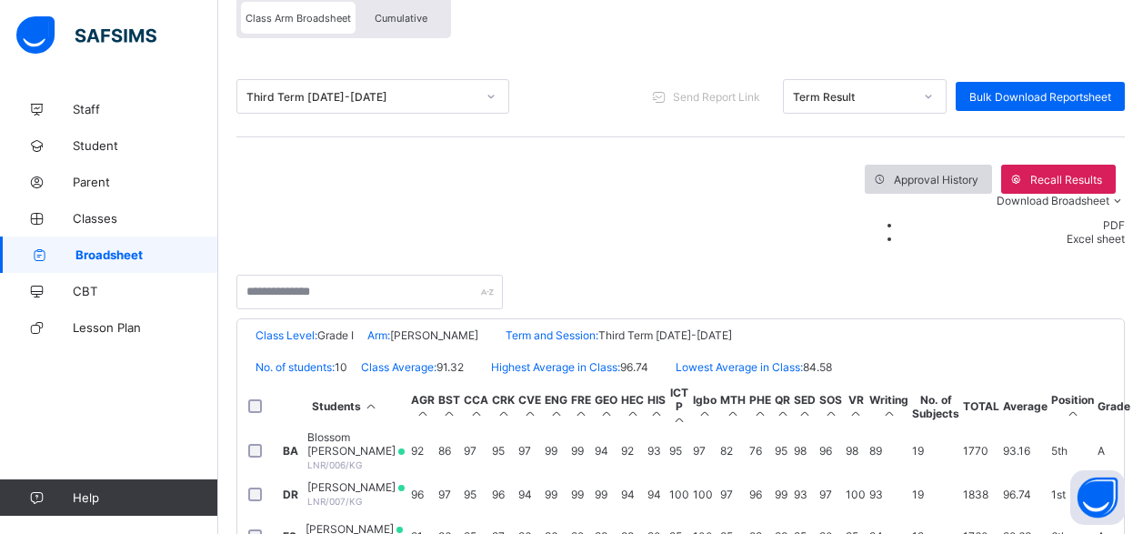
click at [894, 181] on span "Approval History" at bounding box center [936, 180] width 85 height 14
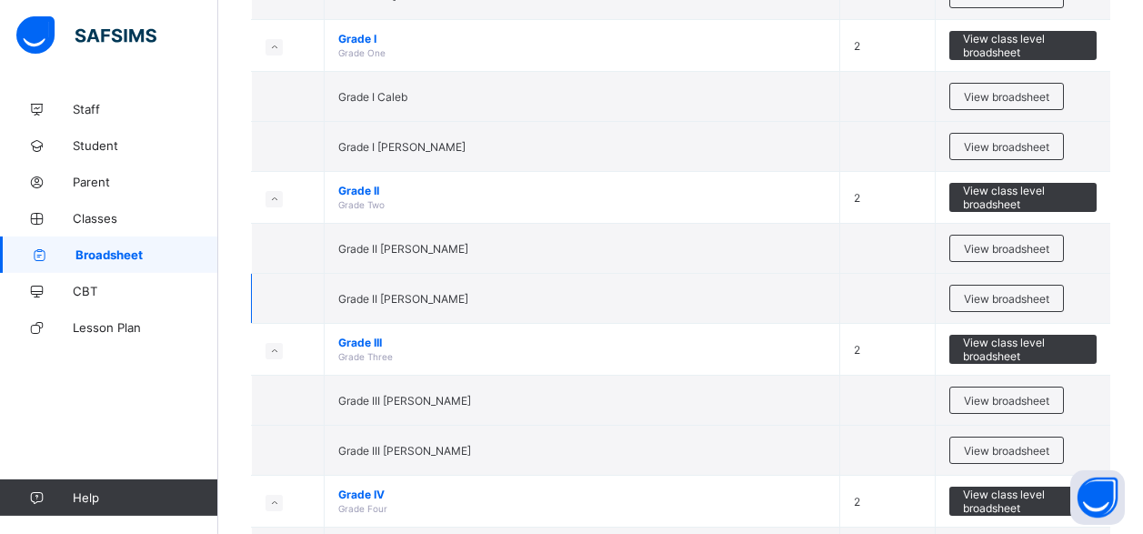
scroll to position [742, 0]
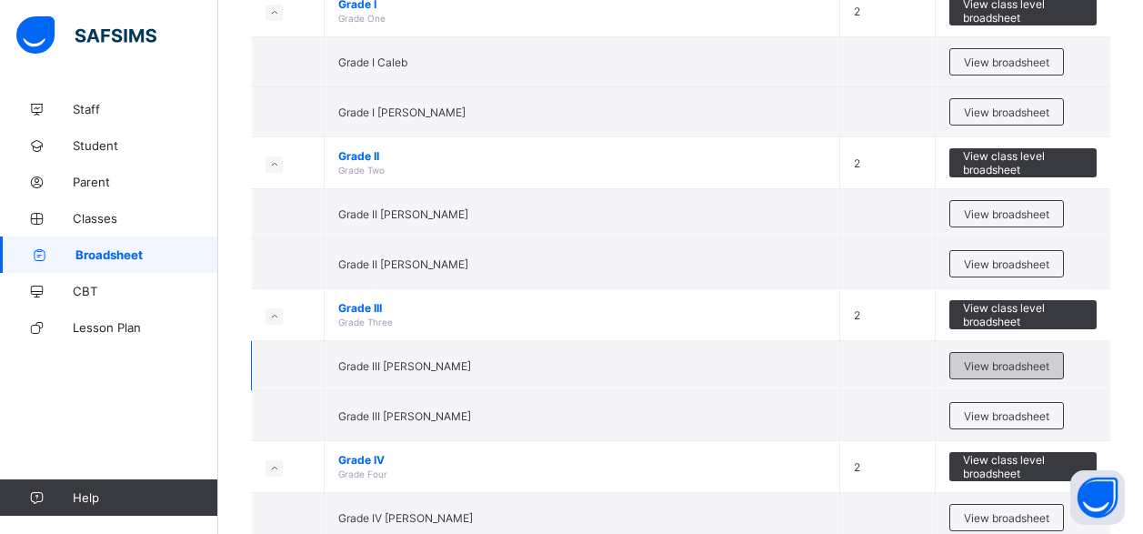
click at [997, 368] on span "View broadsheet" at bounding box center [1006, 366] width 85 height 14
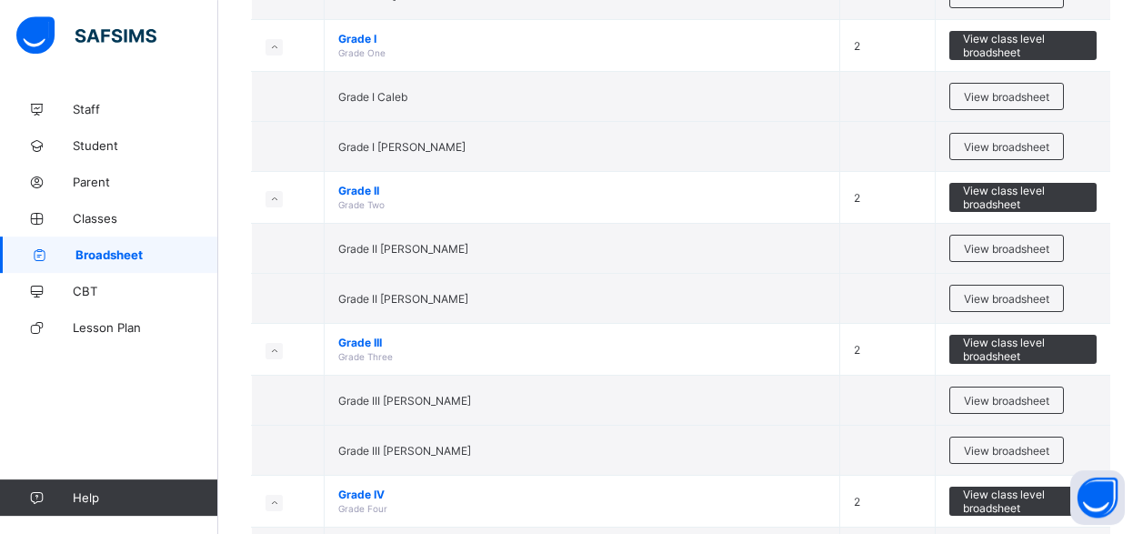
scroll to position [742, 0]
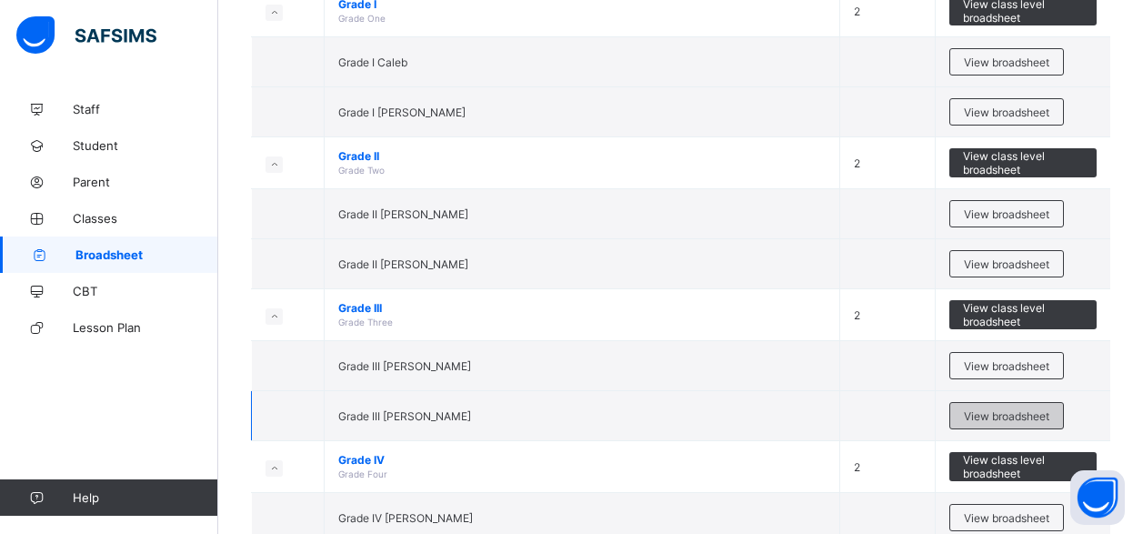
click at [1028, 420] on span "View broadsheet" at bounding box center [1006, 416] width 85 height 14
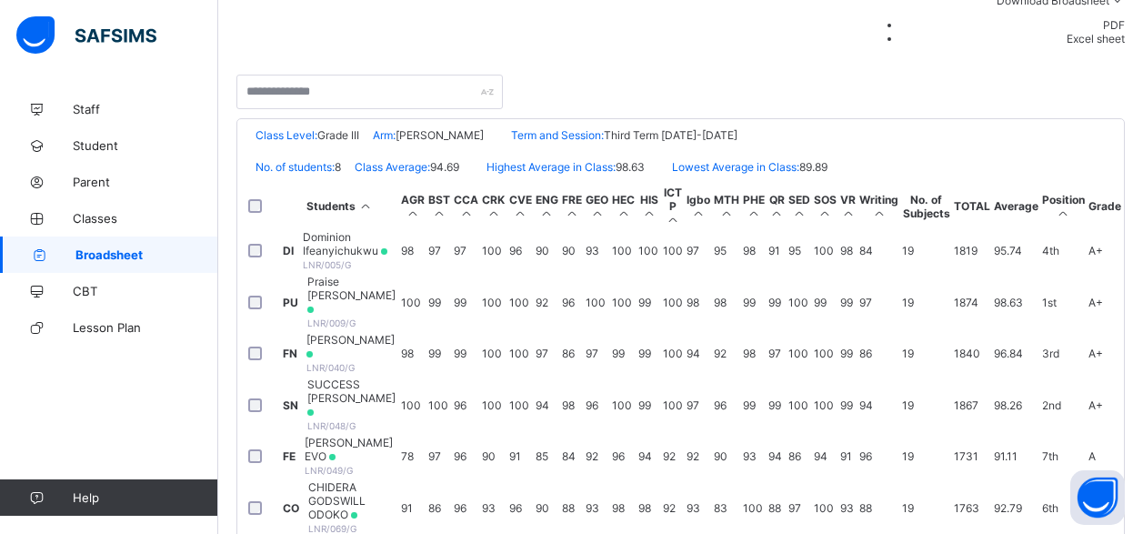
scroll to position [93, 0]
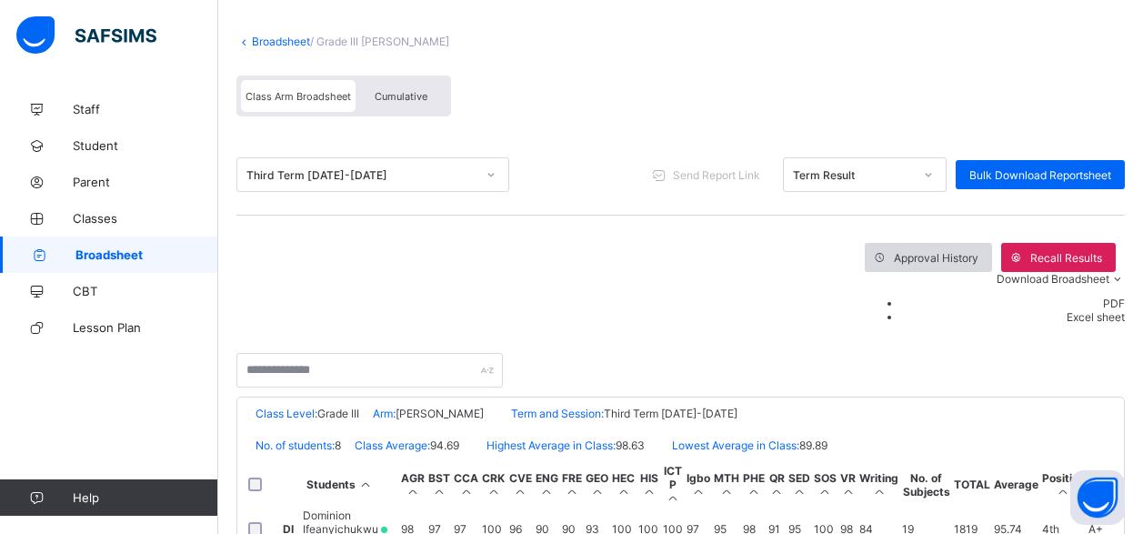
click at [894, 256] on span "Approval History" at bounding box center [936, 258] width 85 height 14
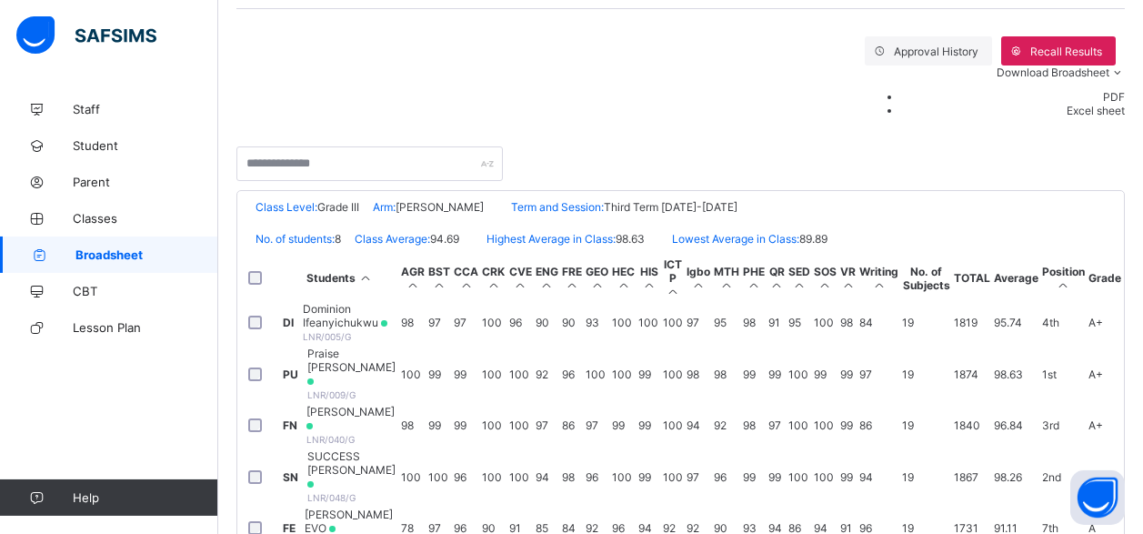
scroll to position [264, 0]
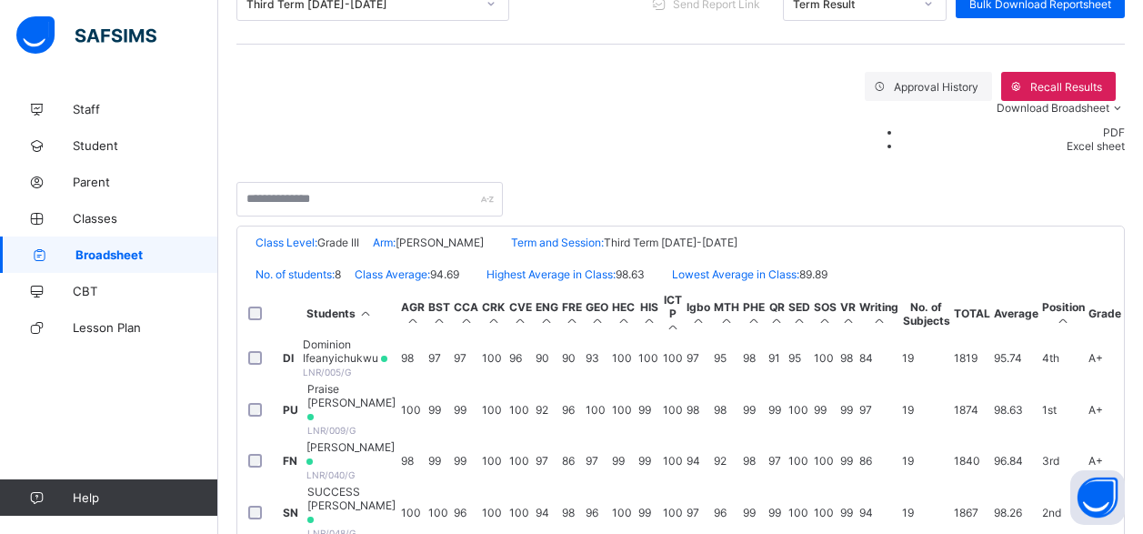
click at [397, 337] on span "Dominion Ifeanyichukwu" at bounding box center [350, 350] width 95 height 27
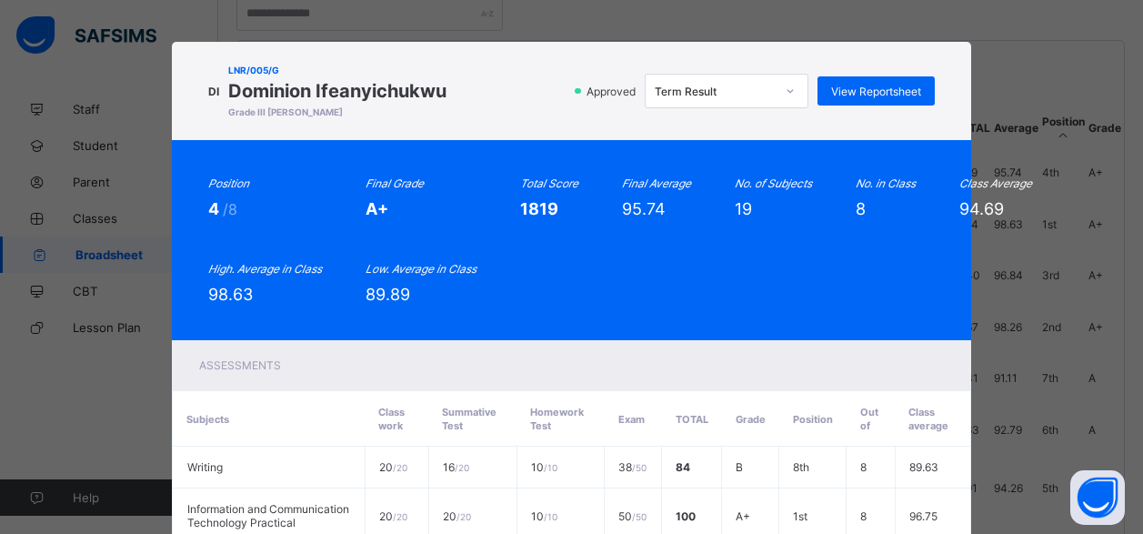
scroll to position [0, 0]
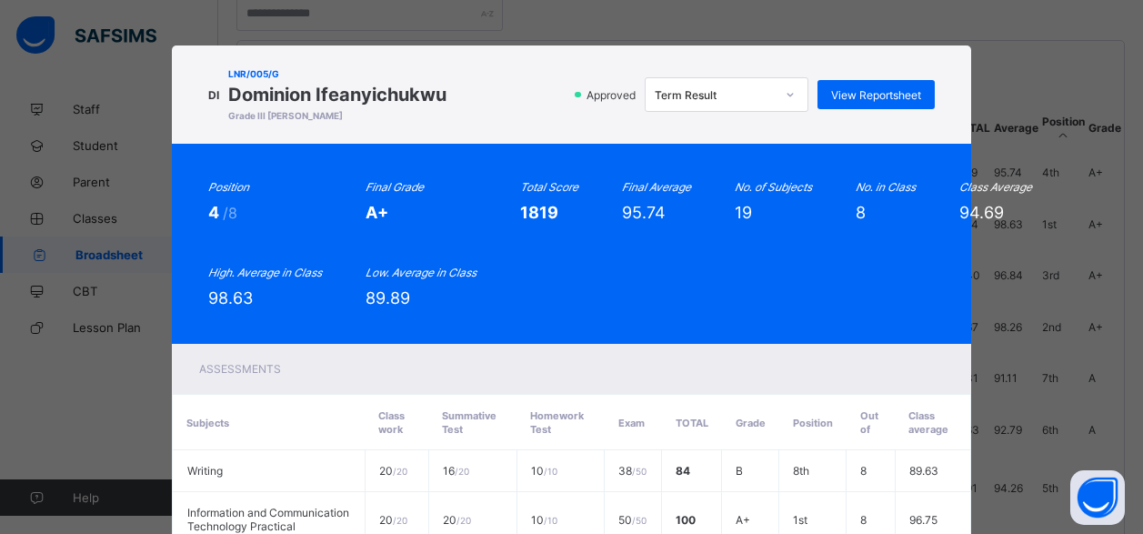
click at [993, 5] on div "DI LNR/005/G Dominion Ifeanyichukwu Grade III Moses Approved Term Result View R…" at bounding box center [571, 267] width 1143 height 534
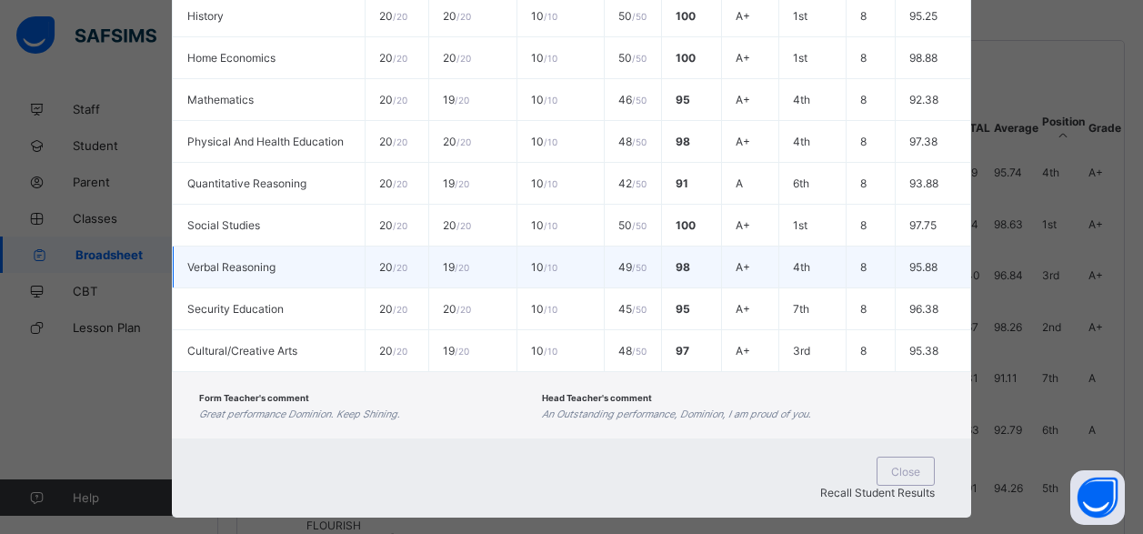
scroll to position [915, 0]
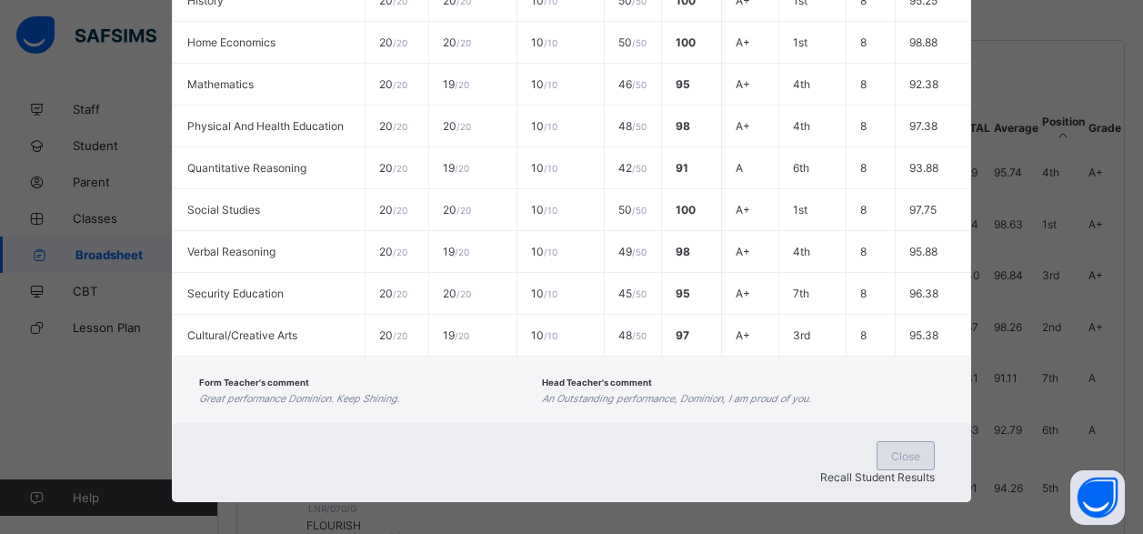
click at [891, 454] on span "Close" at bounding box center [905, 456] width 29 height 14
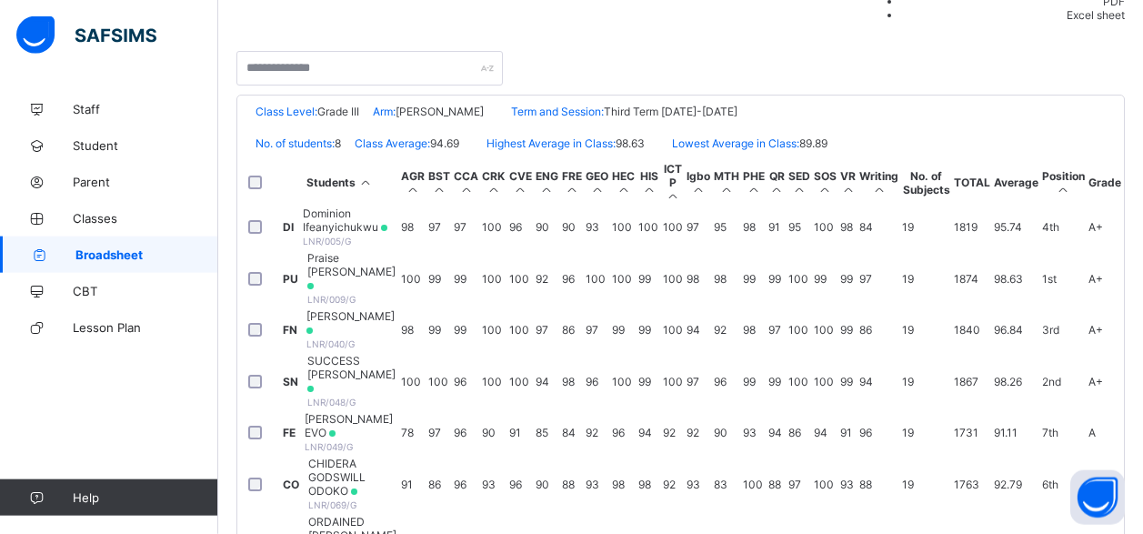
scroll to position [0, 0]
click at [397, 329] on span "[PERSON_NAME]" at bounding box center [351, 322] width 91 height 27
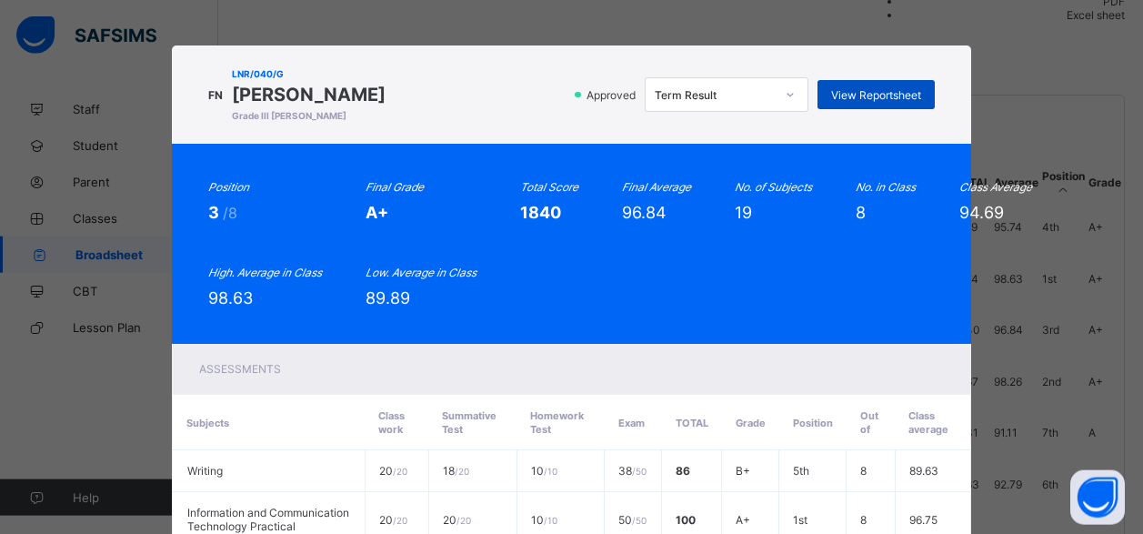
click at [879, 102] on span "View Reportsheet" at bounding box center [876, 95] width 90 height 14
click at [470, 25] on div "FN LNR/040/G FRANCIS KAMSIRIOCHUKWU NWAGBO Grade III Moses Approved Term Result…" at bounding box center [571, 267] width 1143 height 534
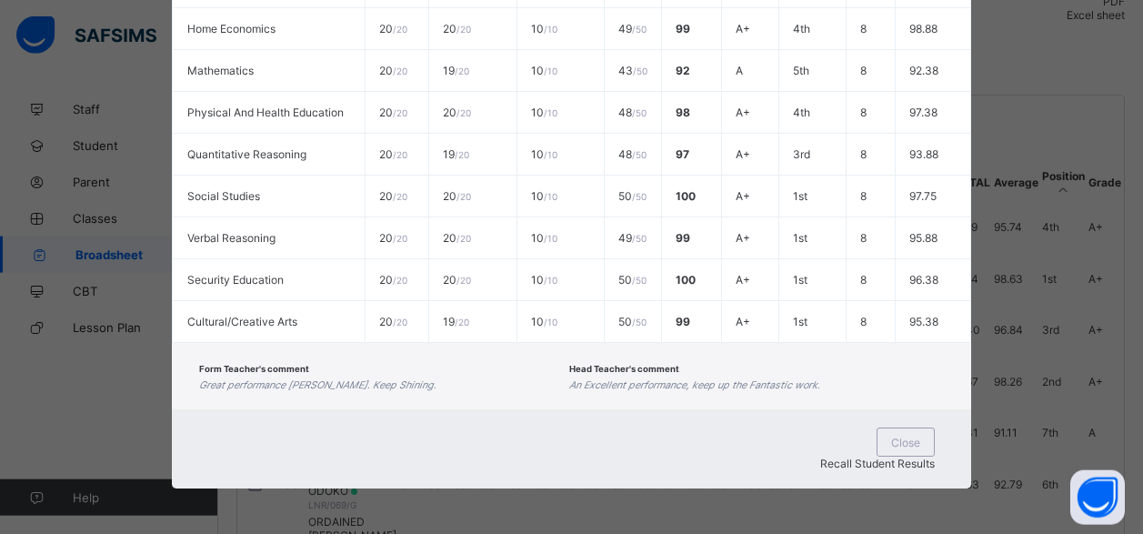
scroll to position [449, 0]
click at [891, 449] on span "Close" at bounding box center [905, 442] width 29 height 14
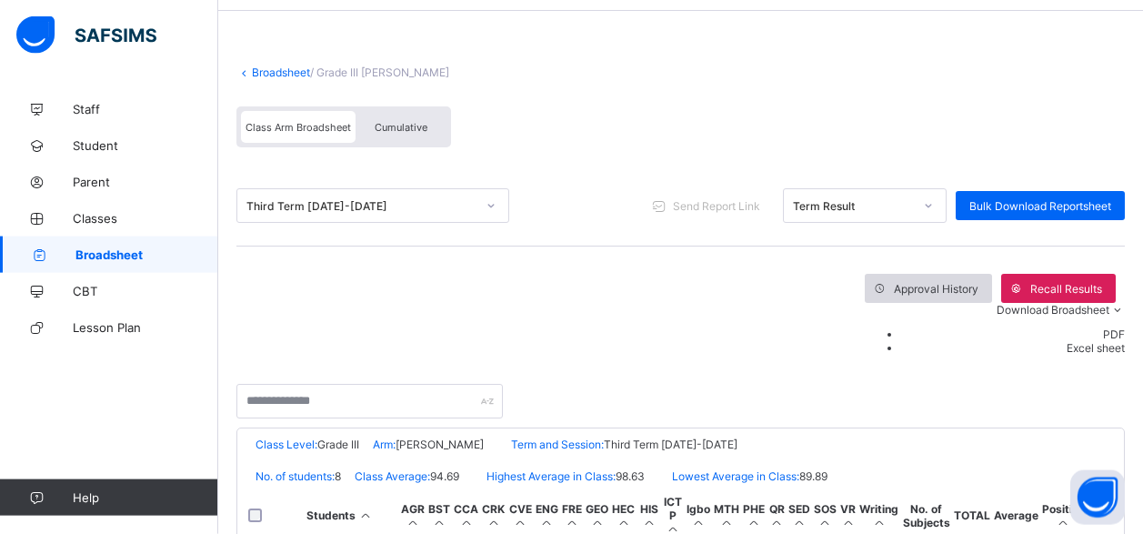
scroll to position [93, 0]
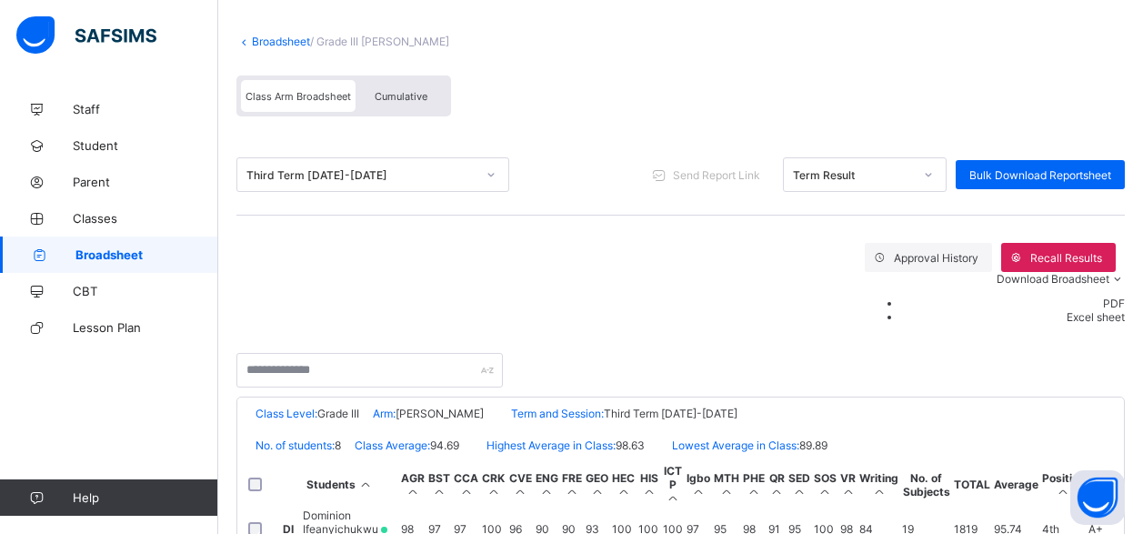
click at [132, 252] on span "Broadsheet" at bounding box center [146, 254] width 143 height 15
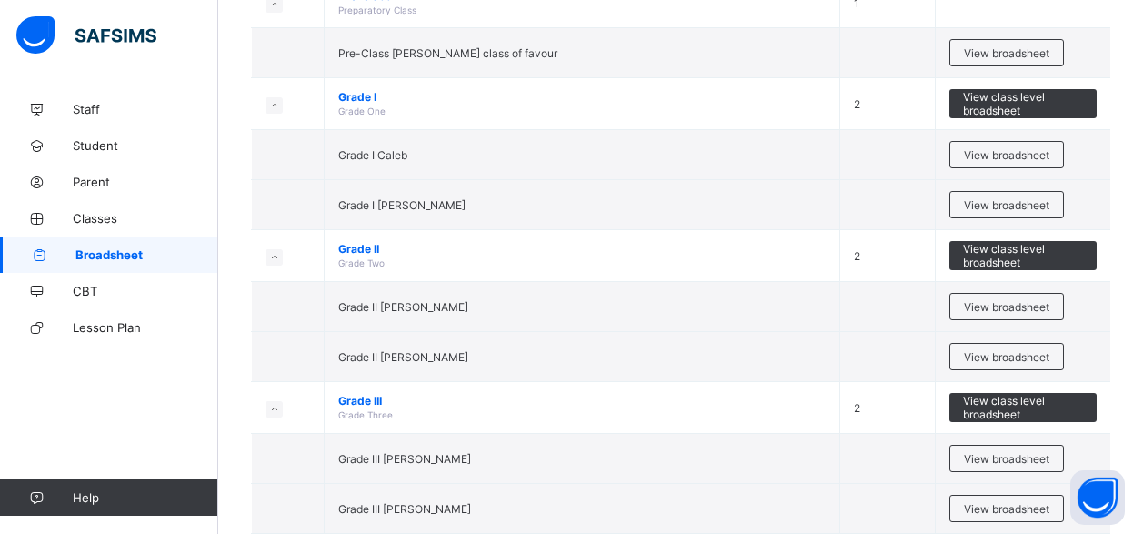
scroll to position [998, 0]
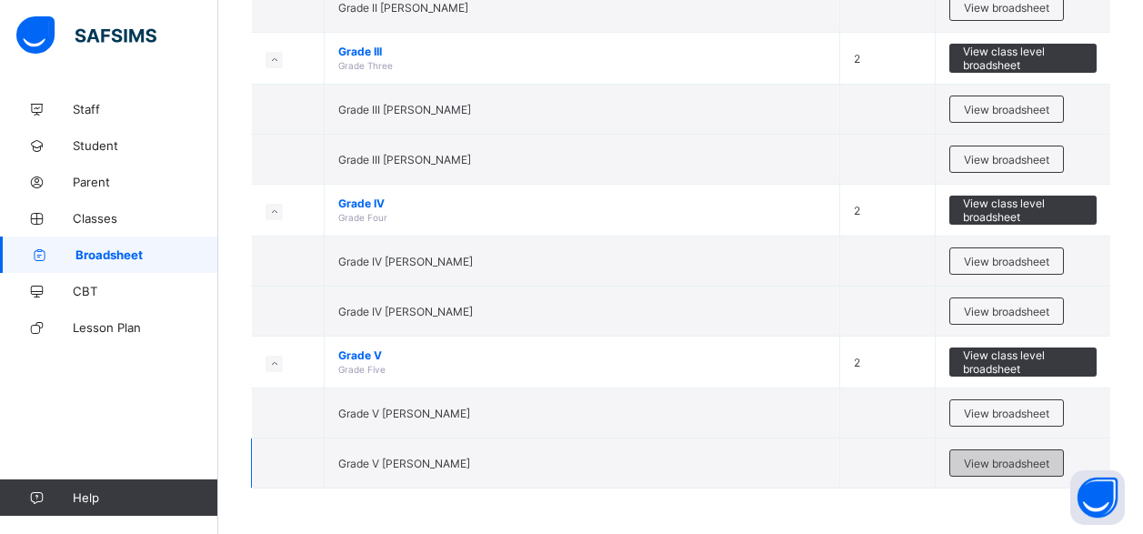
click at [983, 466] on span "View broadsheet" at bounding box center [1006, 463] width 85 height 14
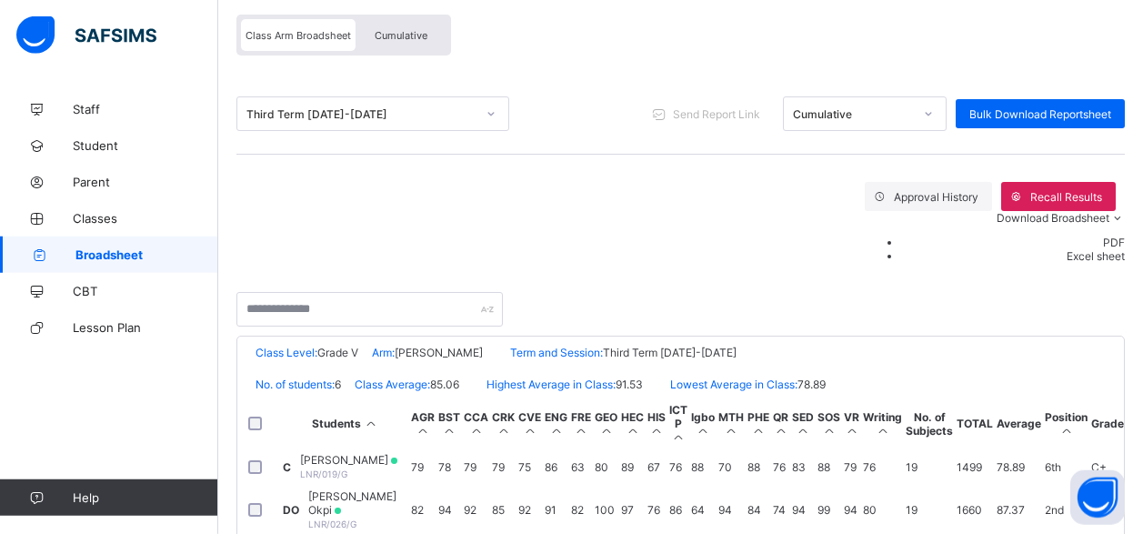
scroll to position [185, 0]
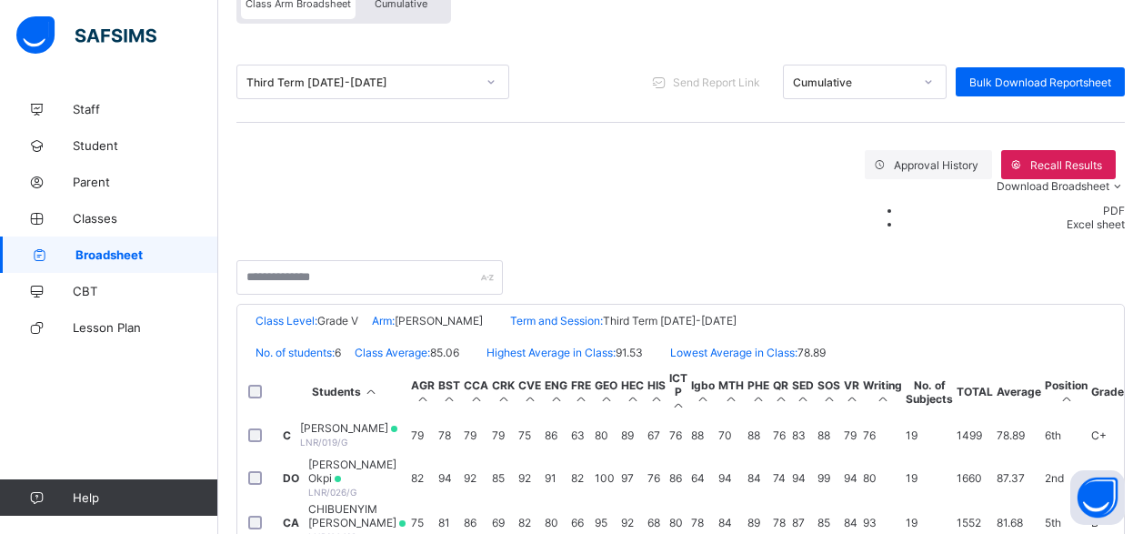
click at [105, 255] on span "Broadsheet" at bounding box center [146, 254] width 143 height 15
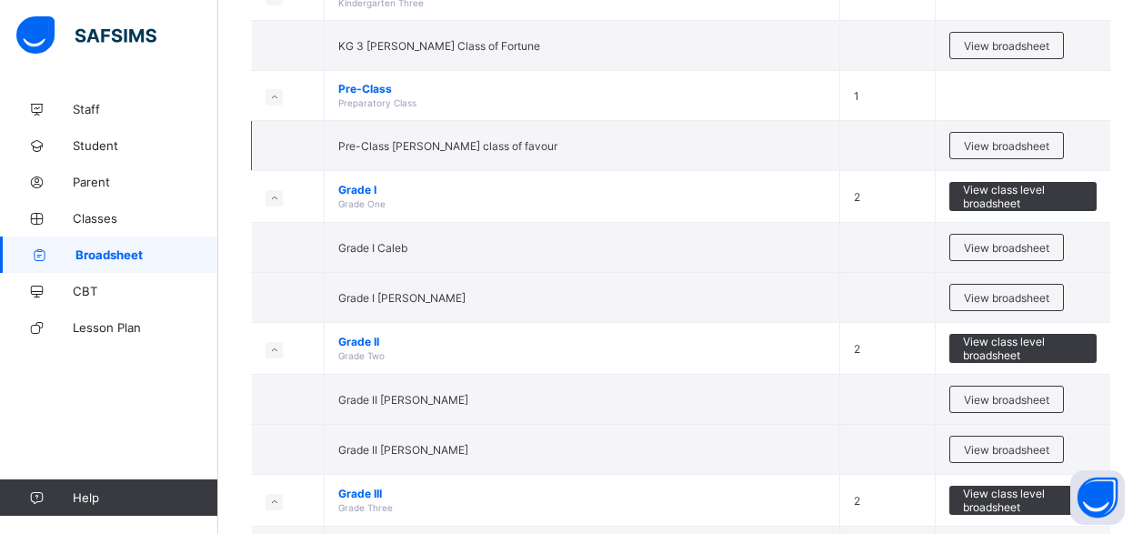
scroll to position [649, 0]
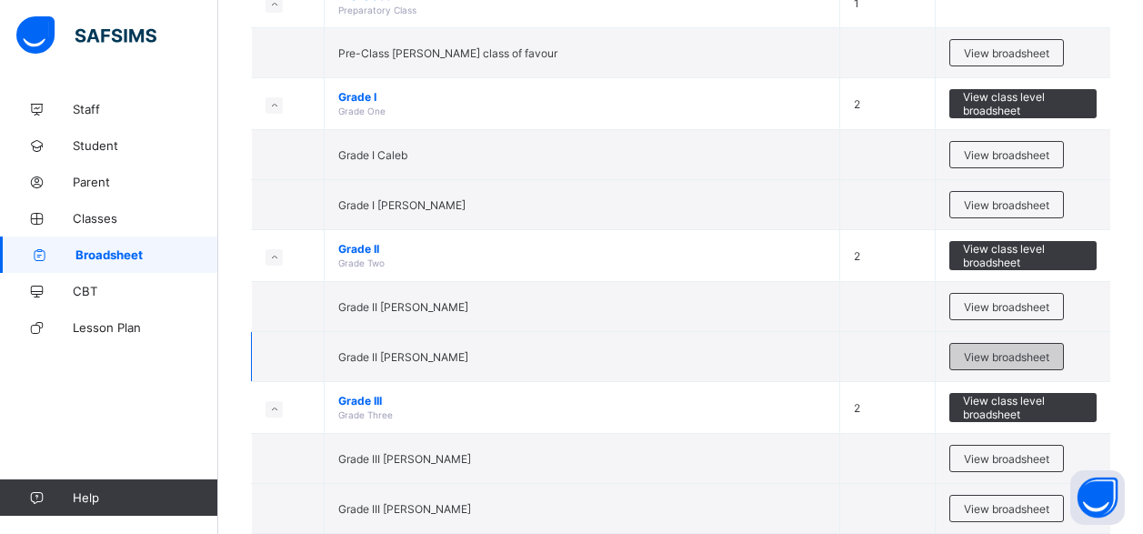
click at [1001, 356] on span "View broadsheet" at bounding box center [1006, 357] width 85 height 14
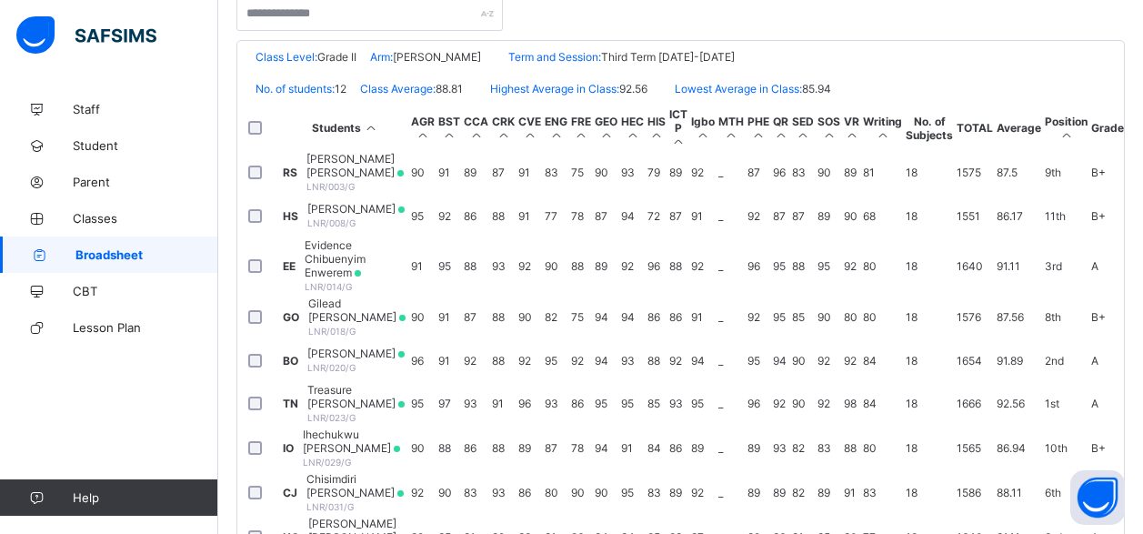
scroll to position [13, 0]
click at [407, 264] on span "Evidence Chibuenyim Enwerem" at bounding box center [356, 258] width 103 height 41
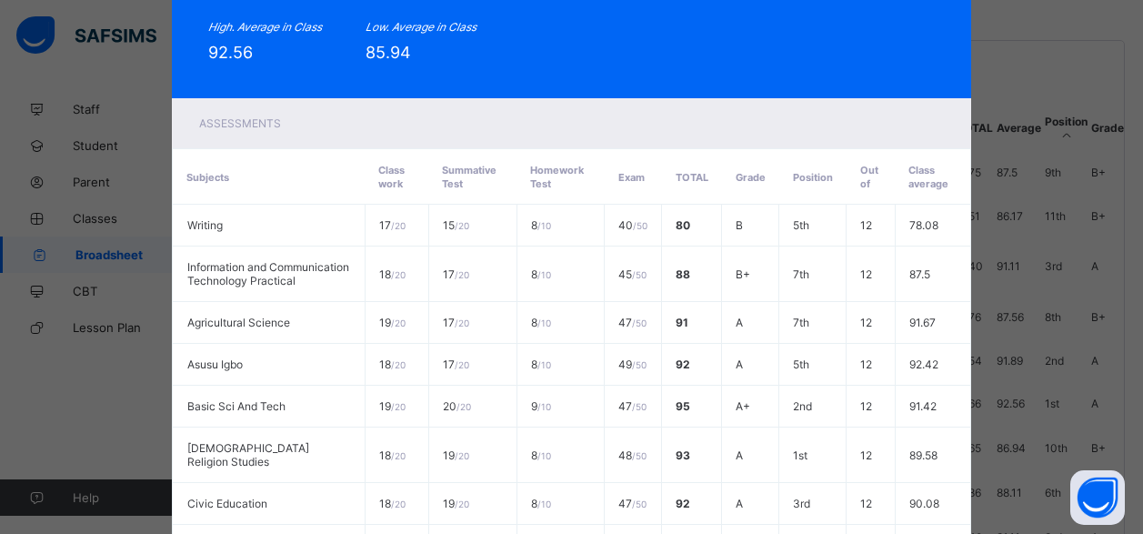
scroll to position [0, 0]
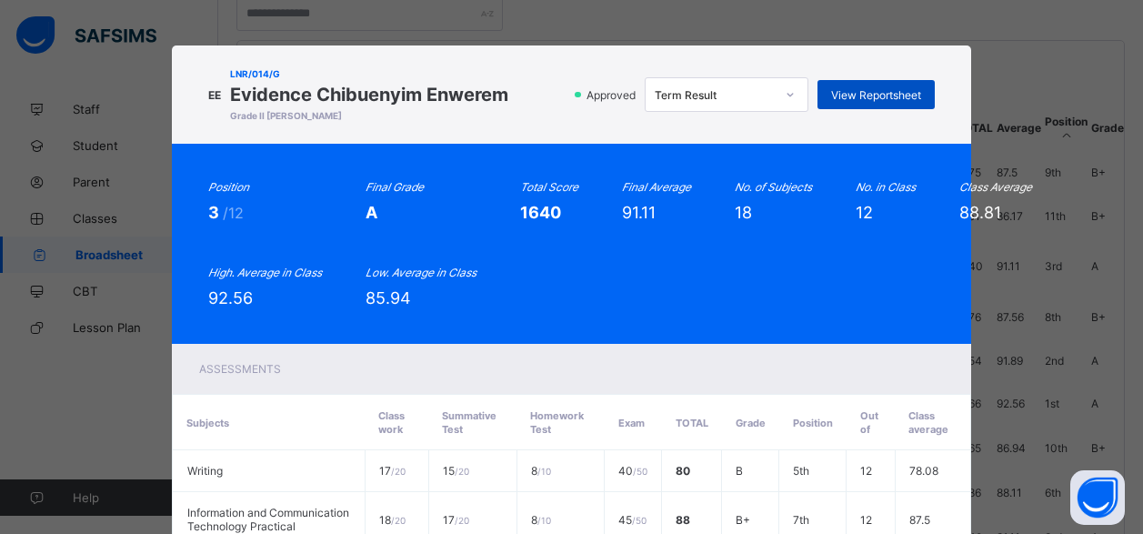
click at [856, 91] on span "View Reportsheet" at bounding box center [876, 95] width 90 height 14
click at [915, 30] on div "EE LNR/014/G Evidence Chibuenyim Enwerem Grade II Elizabeth Approved Term Resul…" at bounding box center [571, 267] width 1143 height 534
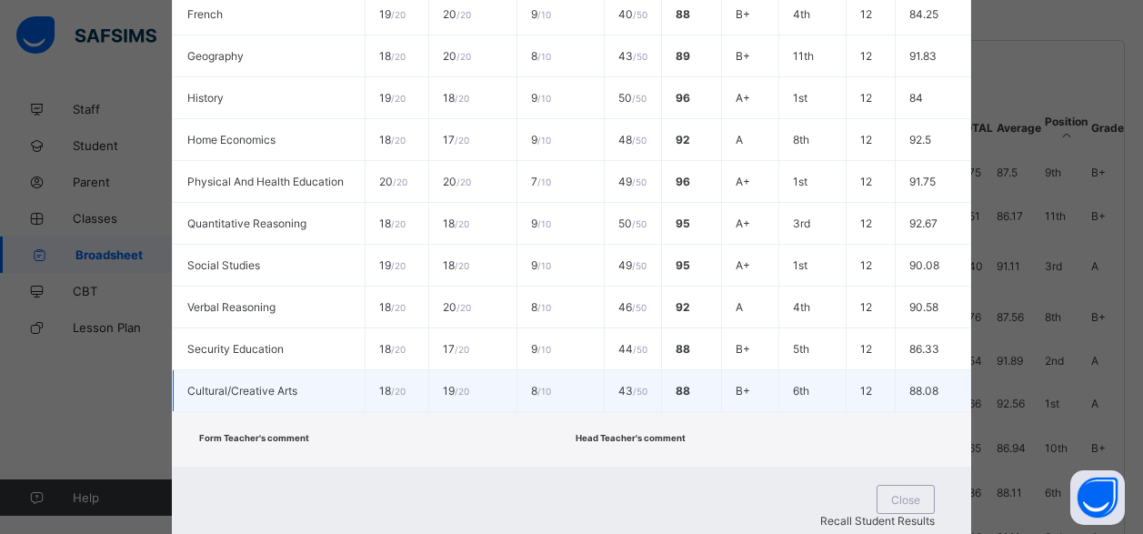
scroll to position [862, 0]
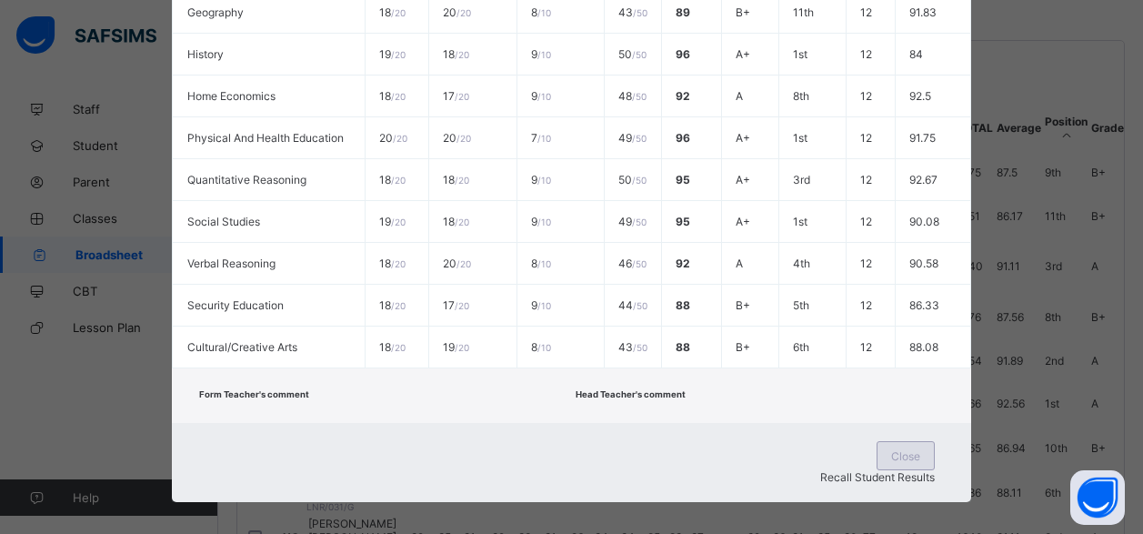
click at [891, 459] on span "Close" at bounding box center [905, 456] width 29 height 14
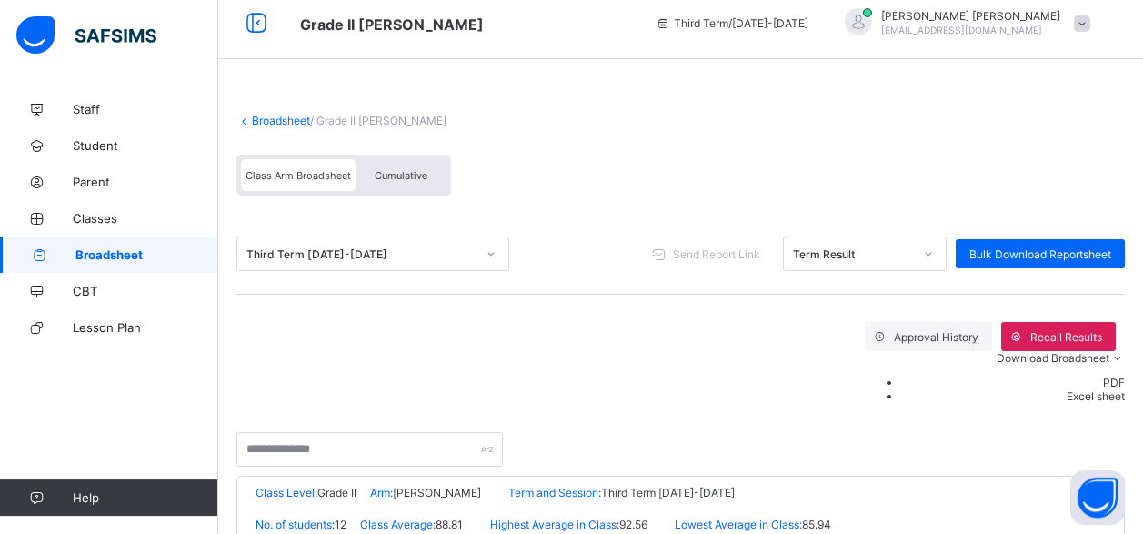
scroll to position [0, 0]
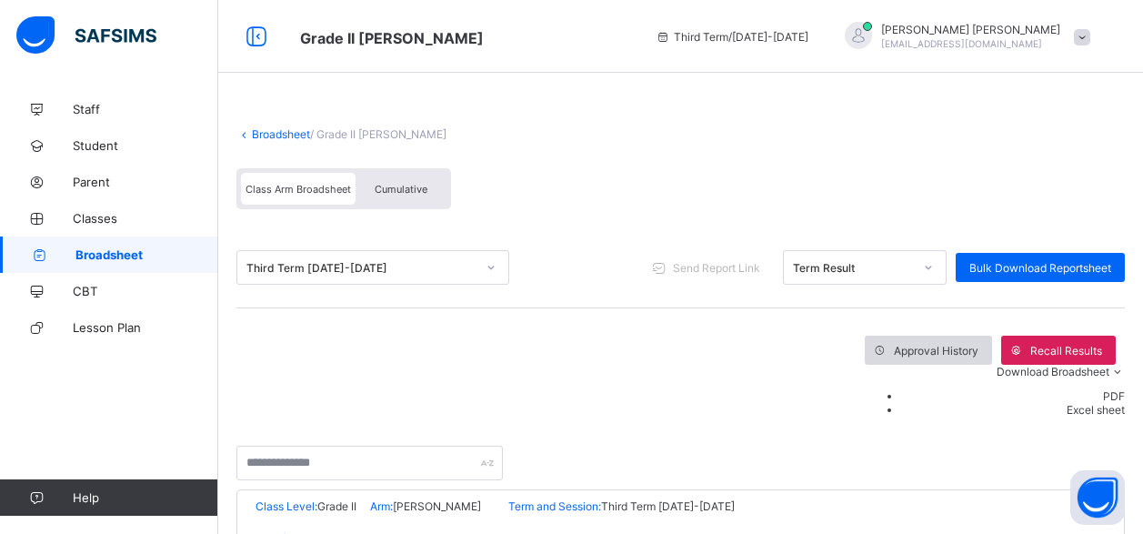
click at [894, 346] on span "Approval History" at bounding box center [936, 351] width 85 height 14
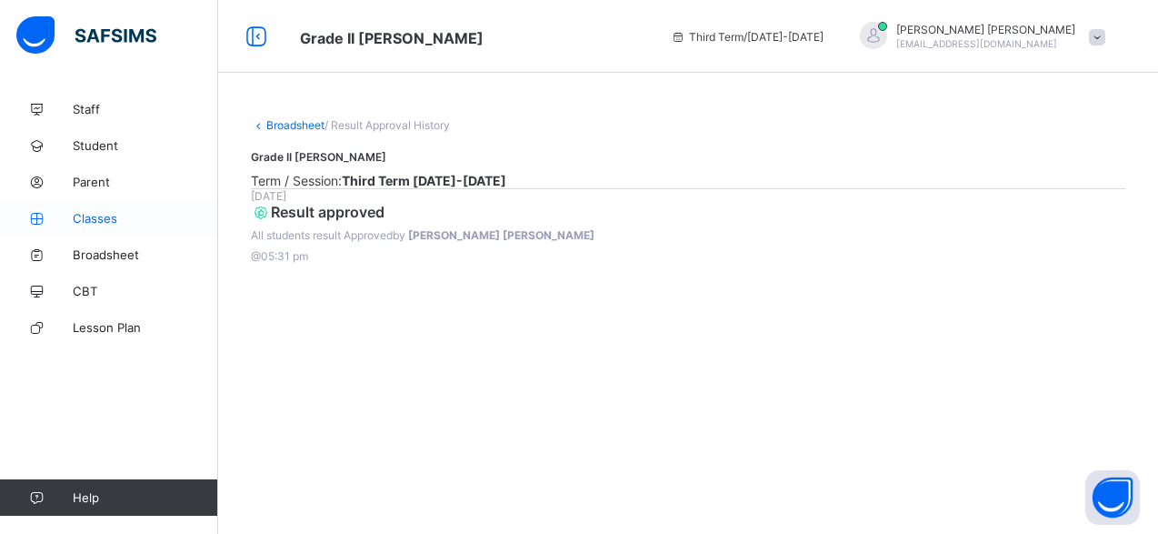
click at [103, 215] on span "Classes" at bounding box center [145, 218] width 145 height 15
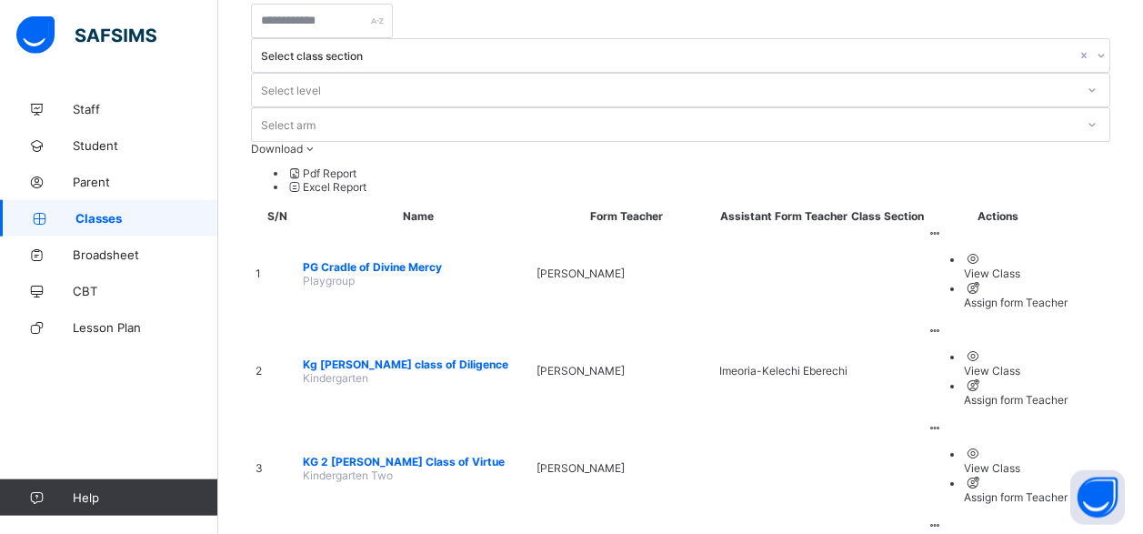
scroll to position [93, 0]
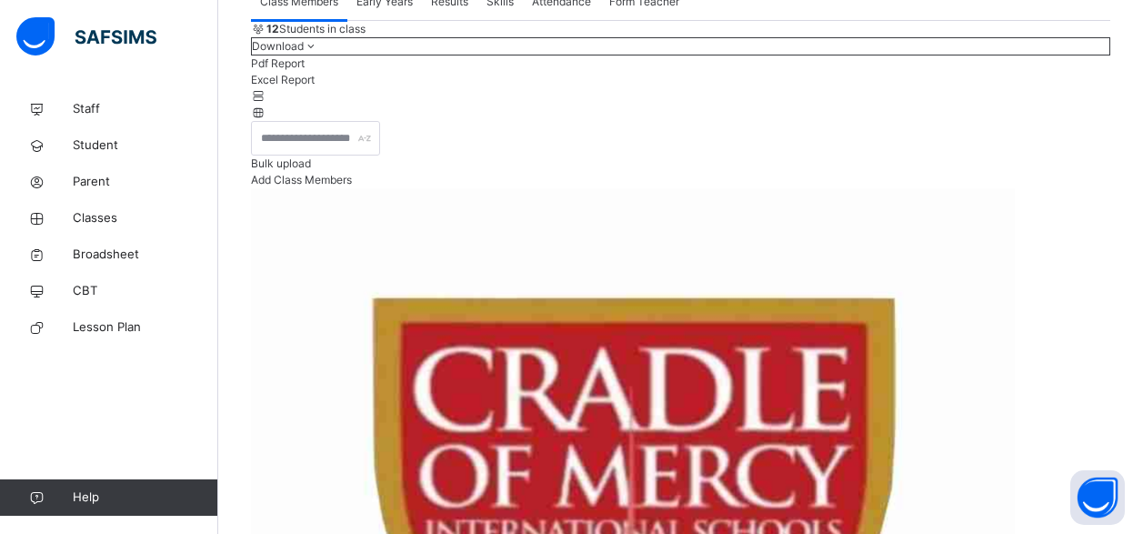
scroll to position [278, 0]
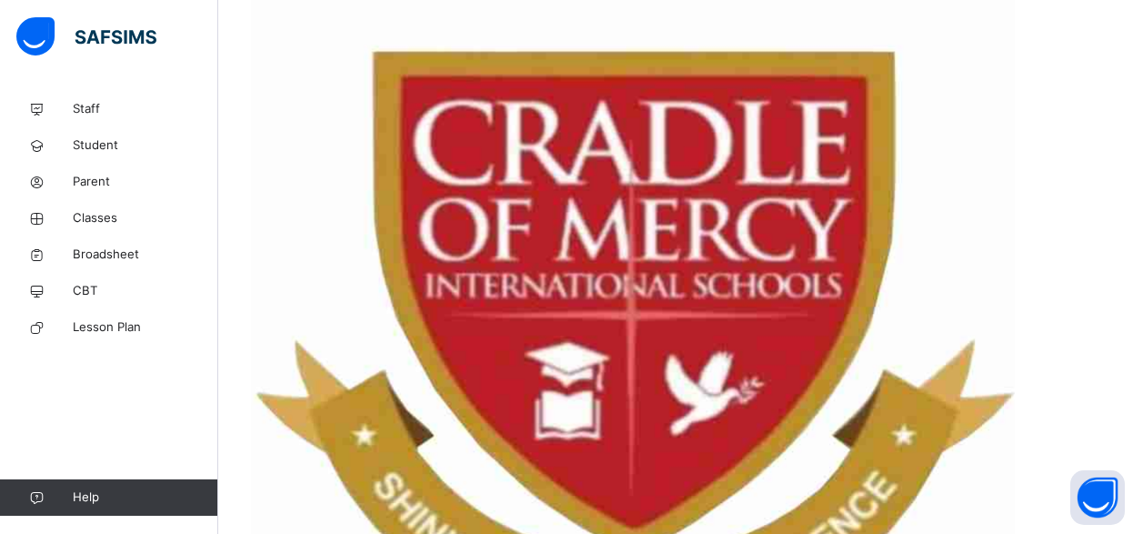
scroll to position [323, 0]
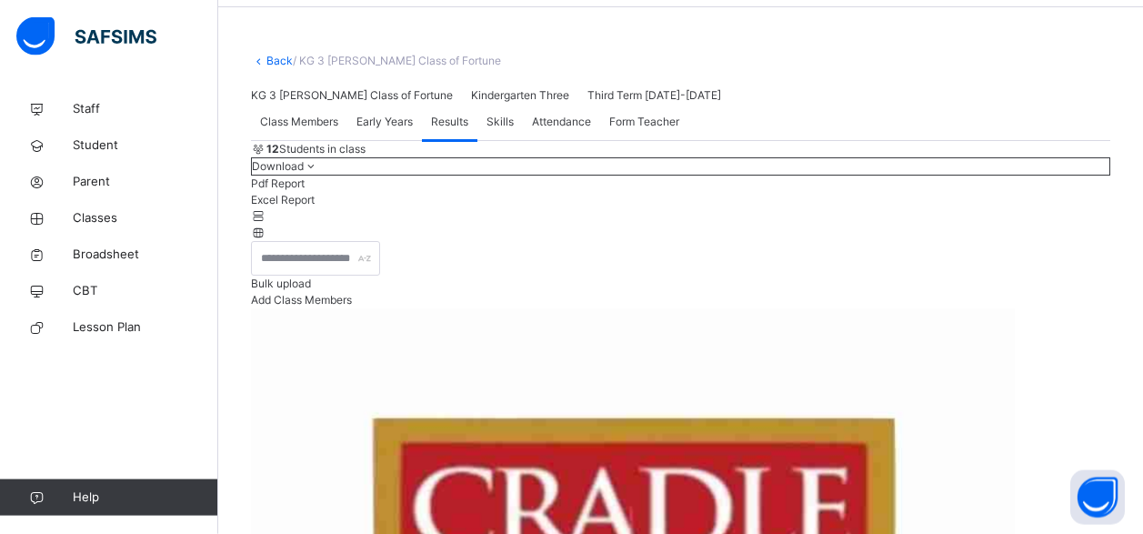
scroll to position [61, 0]
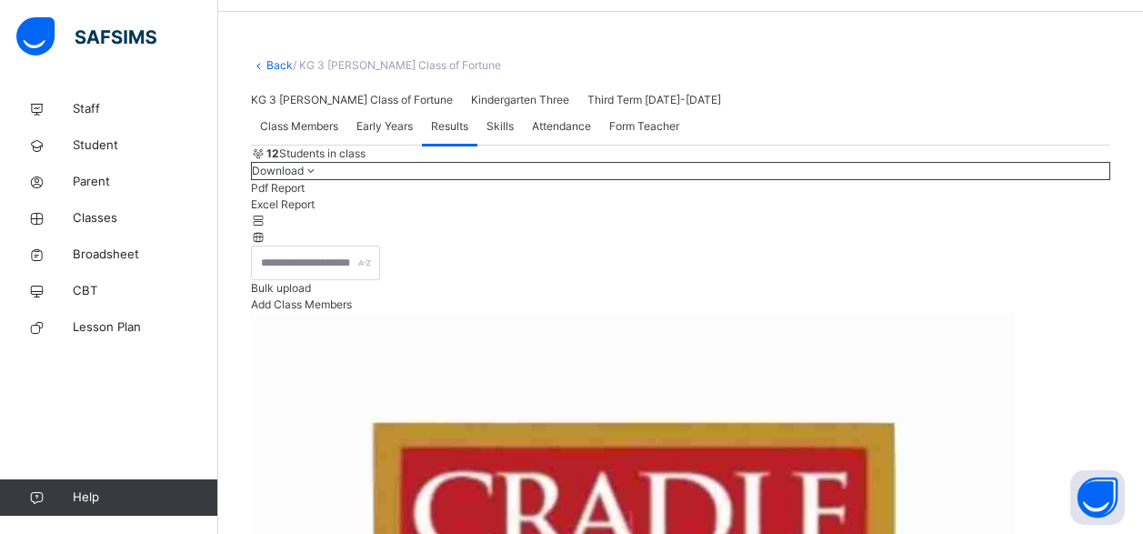
click at [378, 135] on span "Early Years" at bounding box center [384, 126] width 56 height 16
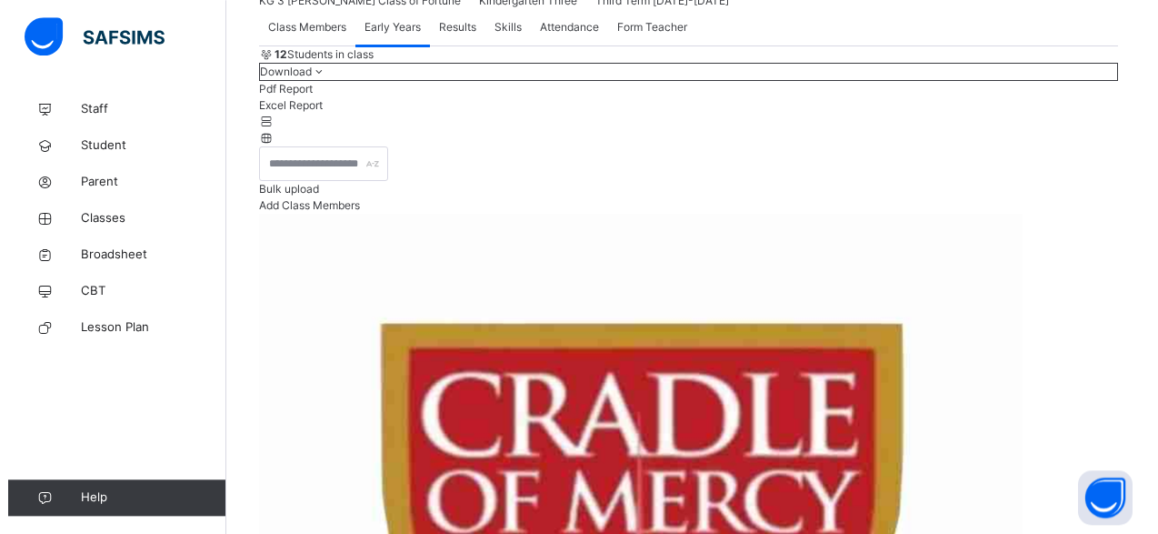
scroll to position [154, 0]
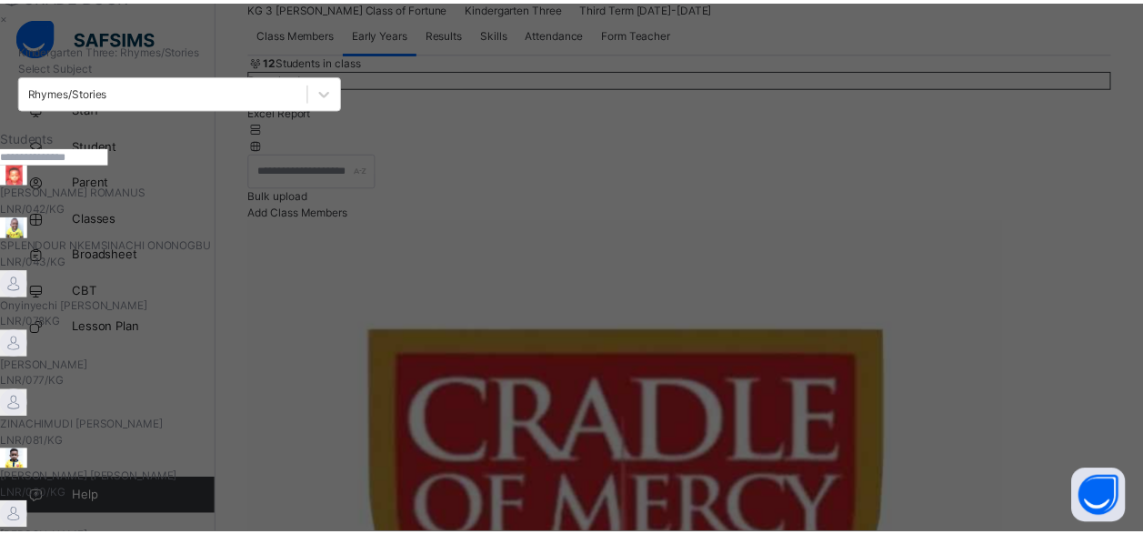
scroll to position [245, 0]
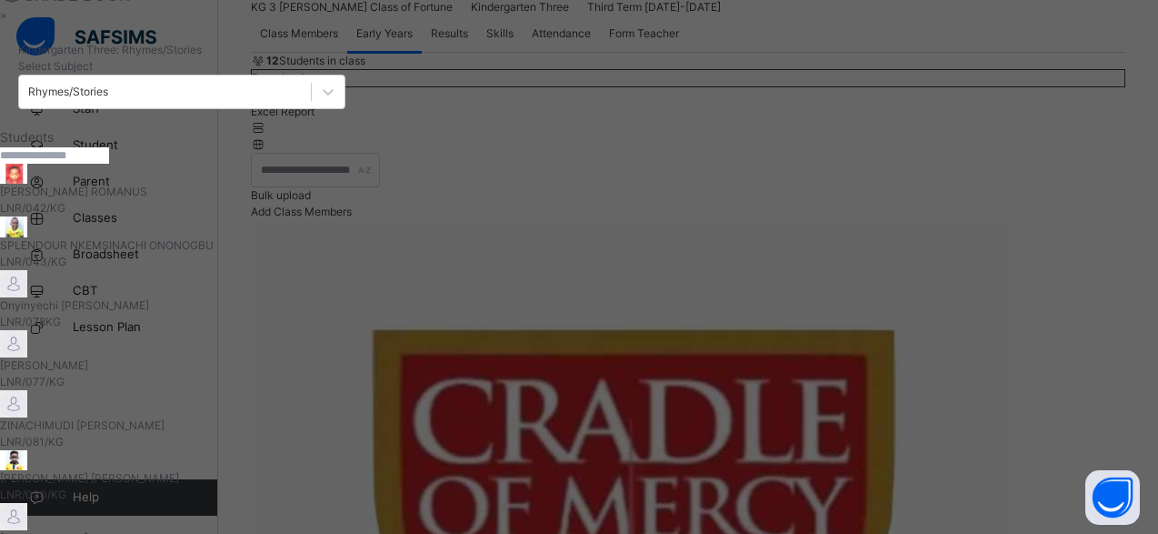
click at [161, 470] on span "Anthony Chinazaekpere Michael Okafor" at bounding box center [182, 478] width 364 height 16
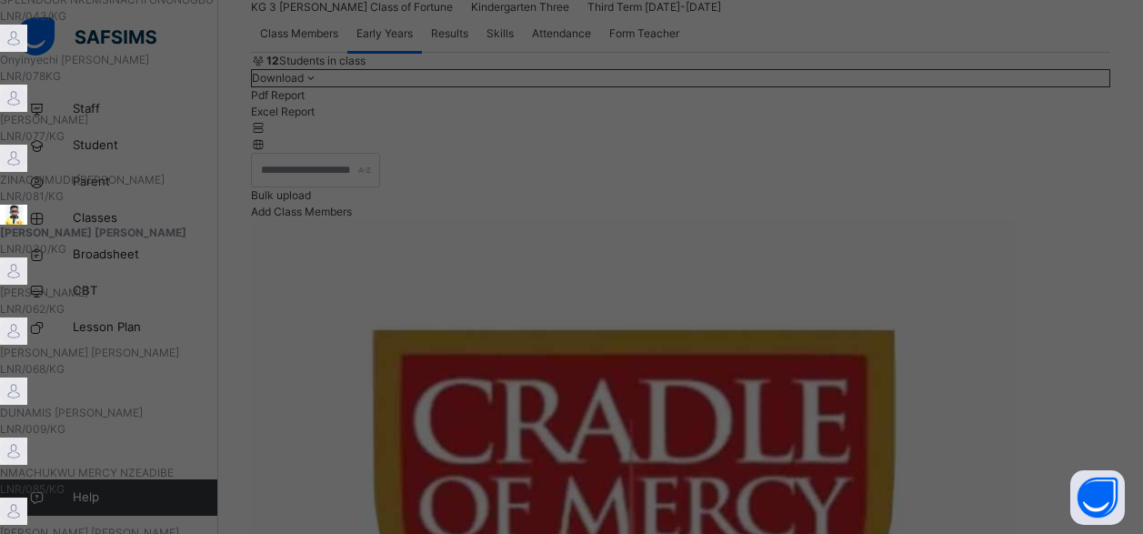
scroll to position [405, 0]
click at [195, 525] on span "Nnamdi Semon Iheme" at bounding box center [427, 533] width 854 height 16
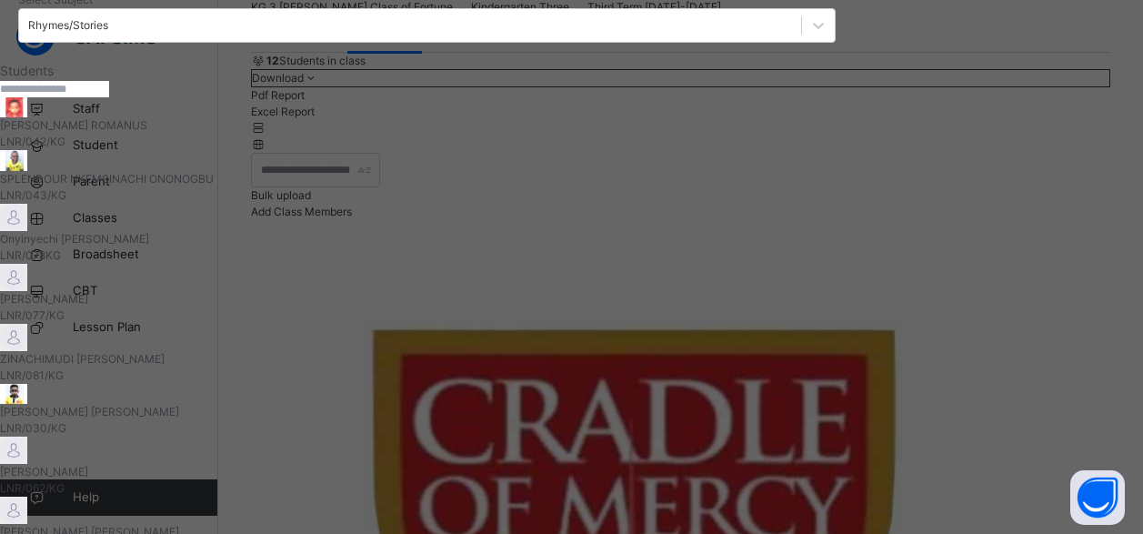
scroll to position [226, 0]
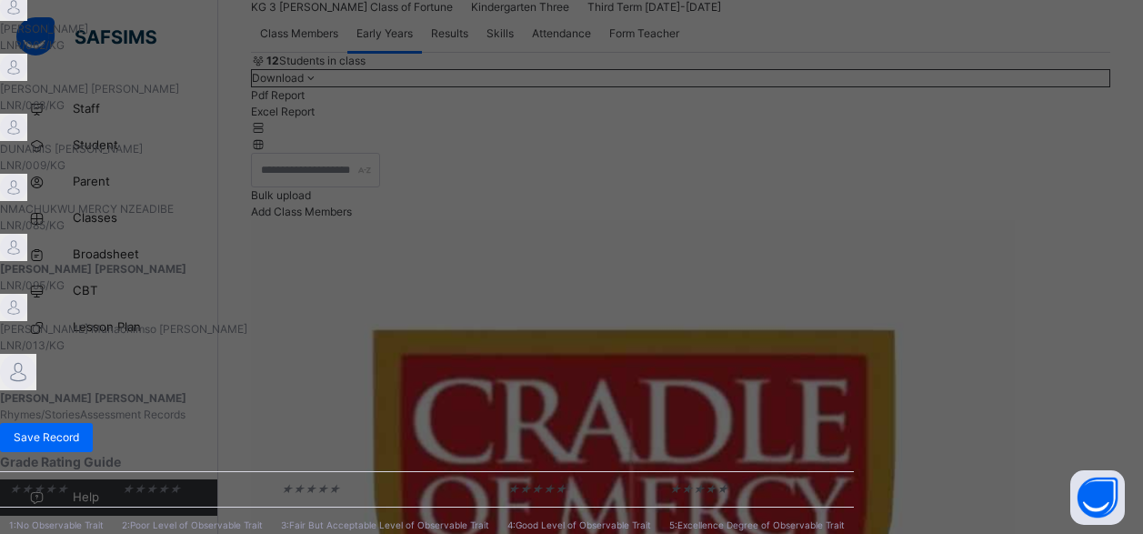
scroll to position [573, 0]
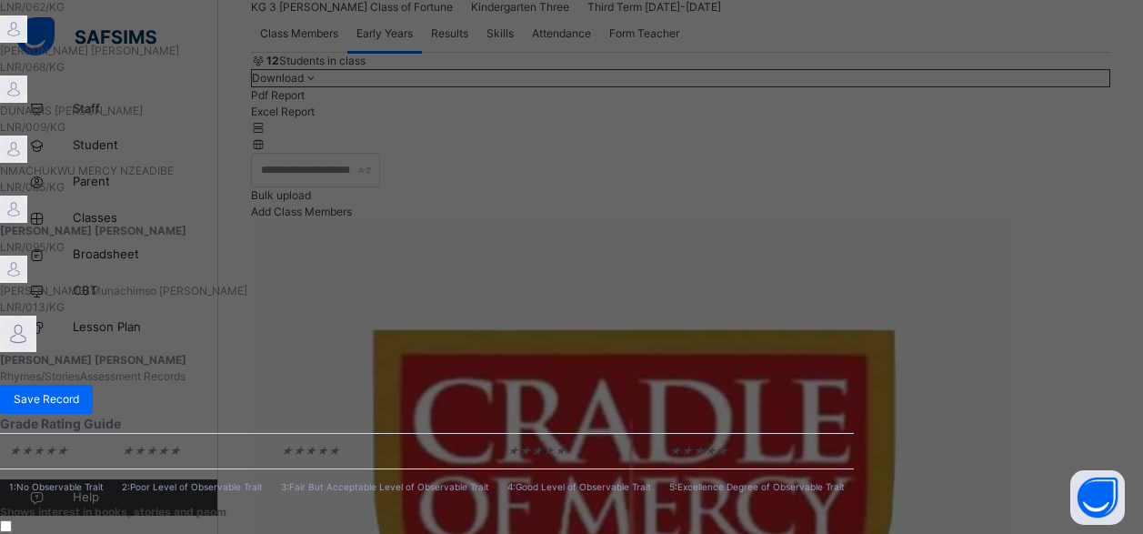
scroll to position [855, 0]
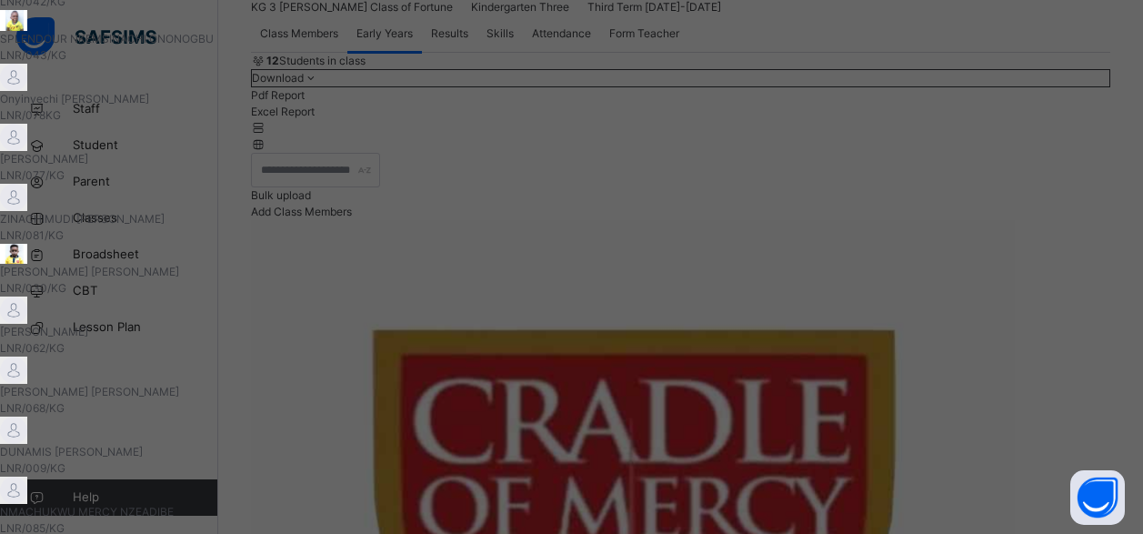
scroll to position [285, 0]
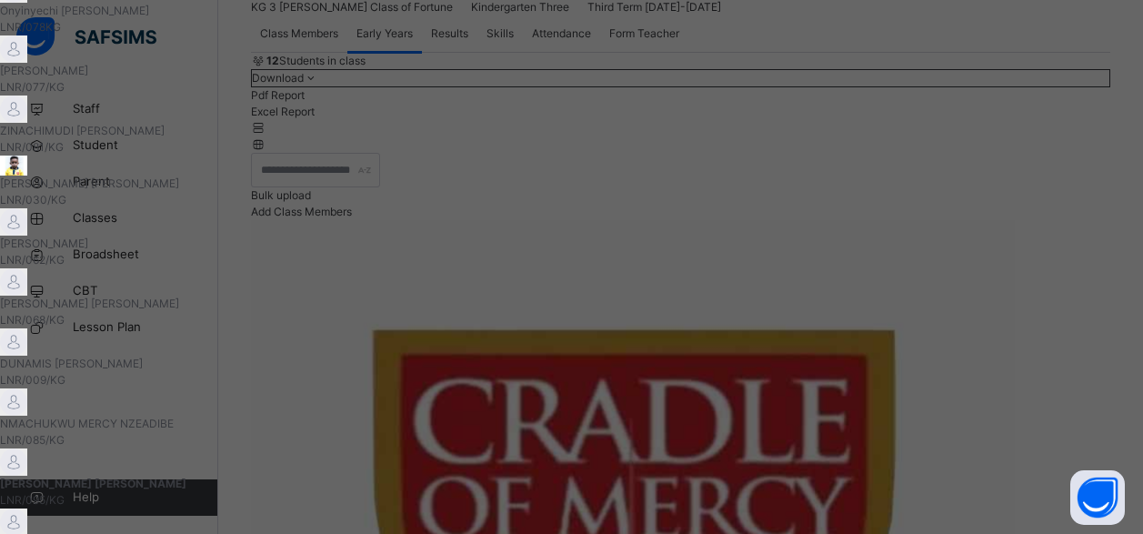
scroll to position [531, 0]
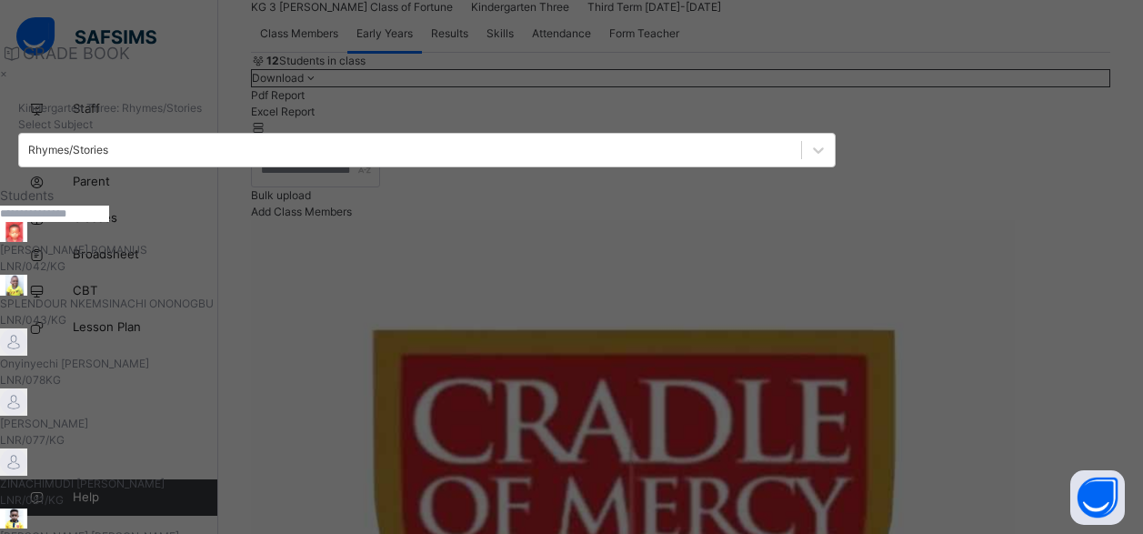
scroll to position [0, 0]
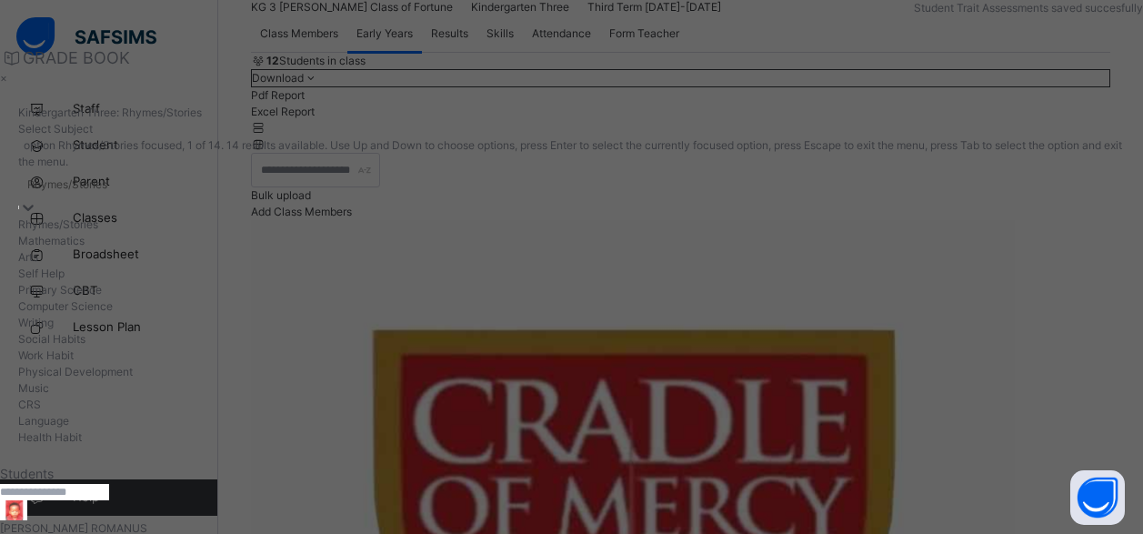
click at [107, 176] on div "Rhymes/Stories" at bounding box center [67, 184] width 80 height 16
click at [949, 233] on div "Mathematics" at bounding box center [571, 241] width 1106 height 16
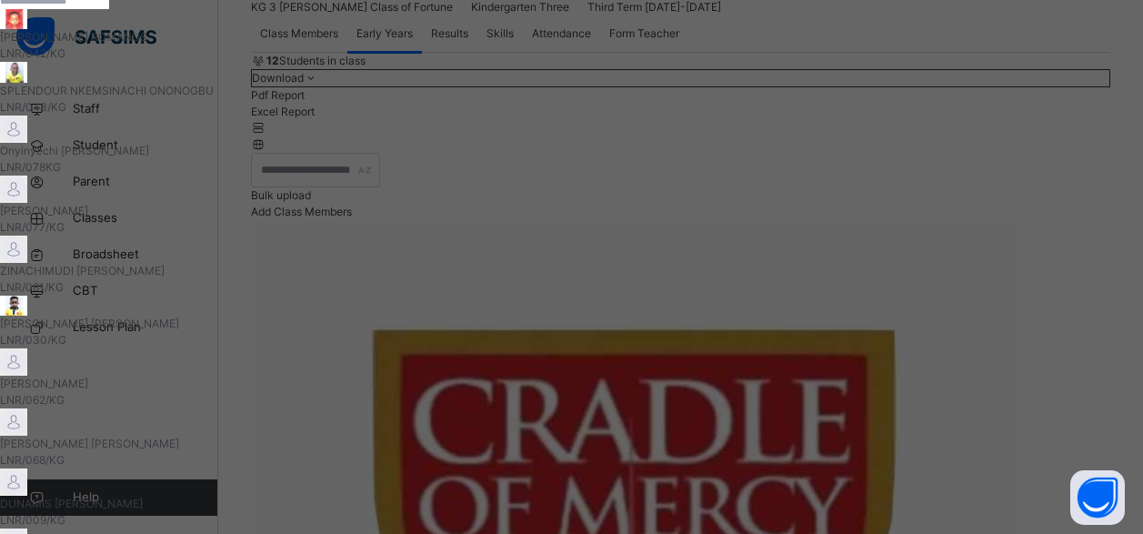
scroll to position [327, 0]
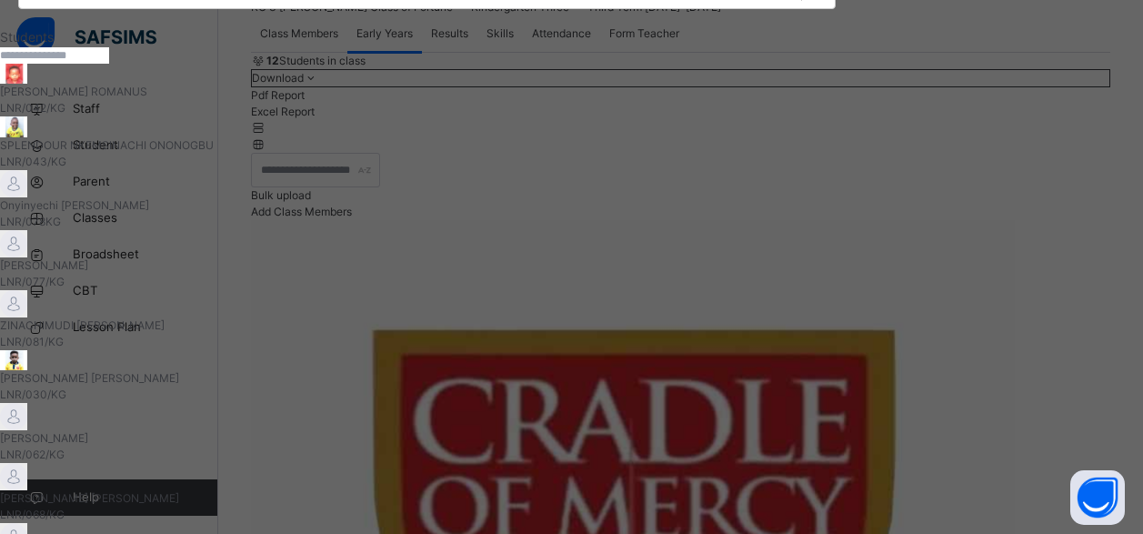
scroll to position [0, 0]
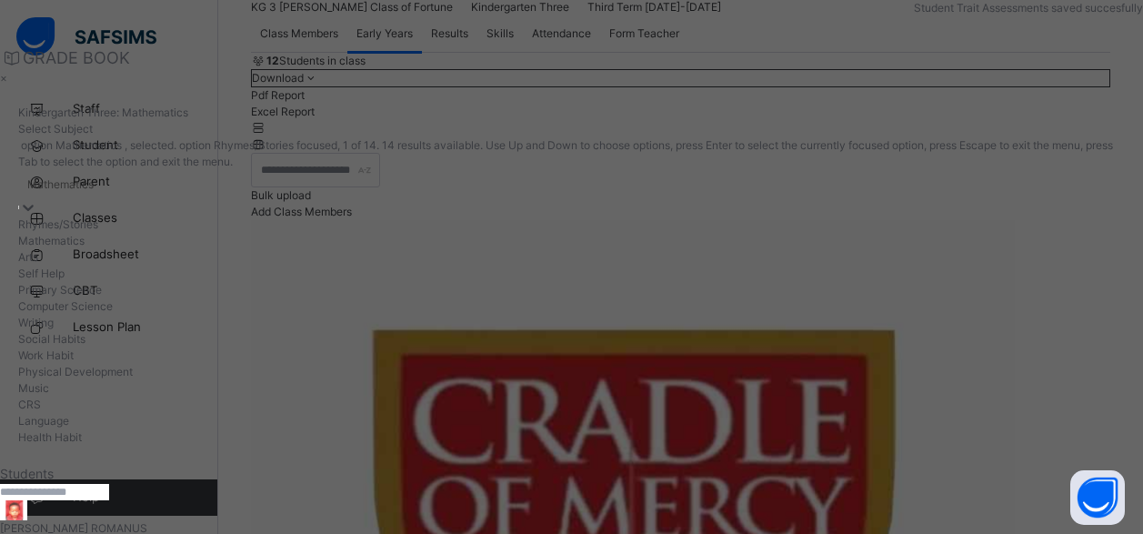
click at [94, 176] on div "Mathematics" at bounding box center [60, 184] width 66 height 16
click at [950, 249] on div "Arts" at bounding box center [571, 257] width 1106 height 16
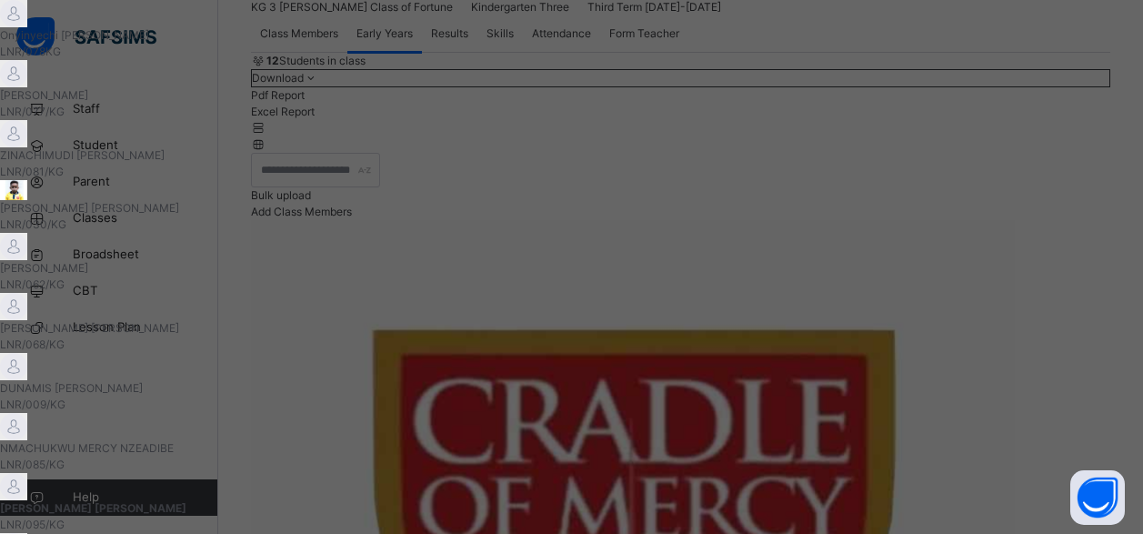
scroll to position [491, 0]
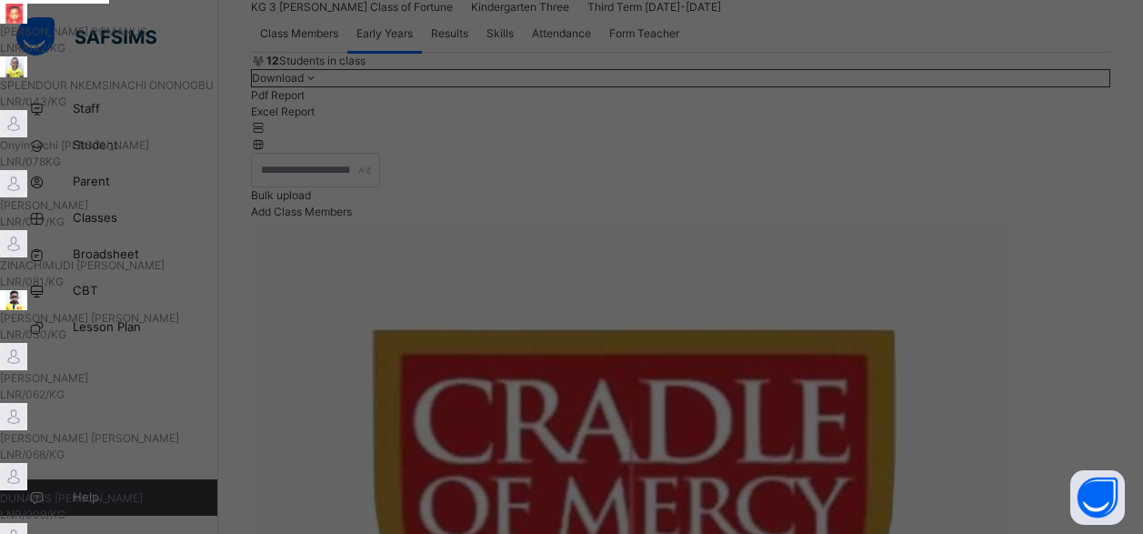
scroll to position [136, 0]
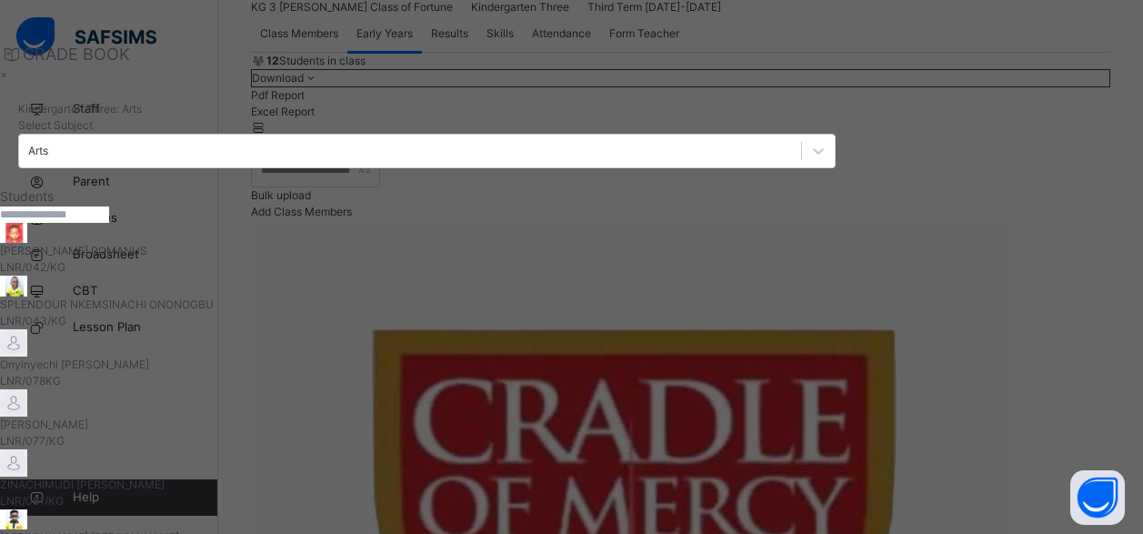
scroll to position [0, 0]
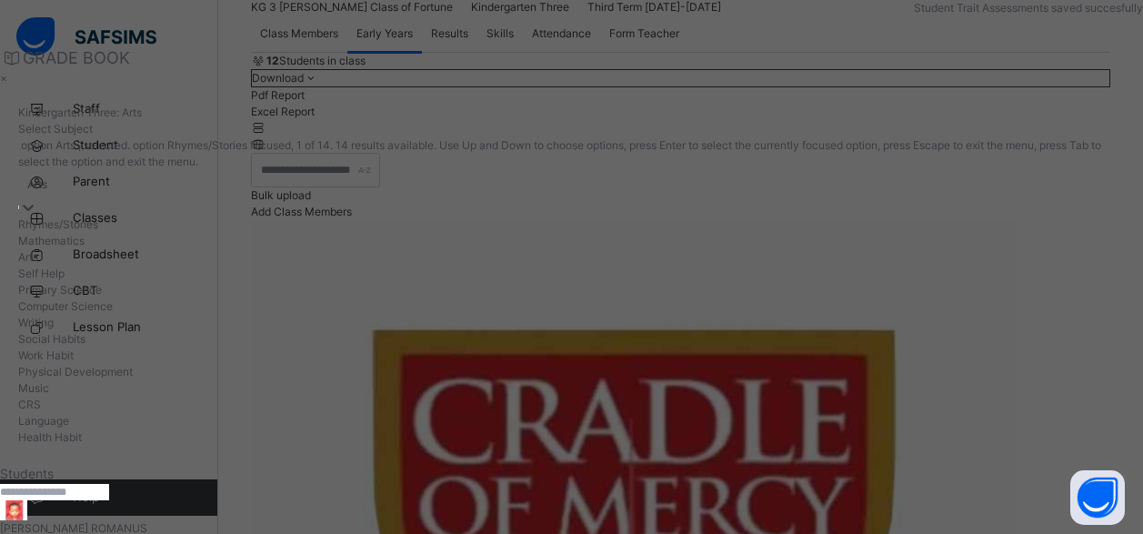
click at [47, 176] on div "Arts" at bounding box center [37, 184] width 20 height 16
click at [946, 274] on div "Self Help" at bounding box center [571, 273] width 1106 height 16
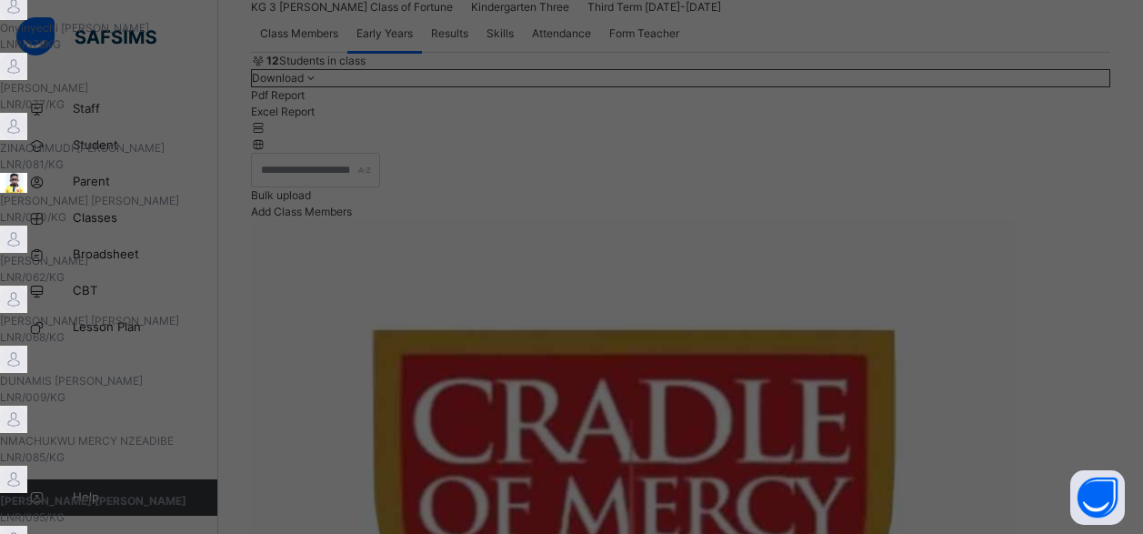
scroll to position [409, 0]
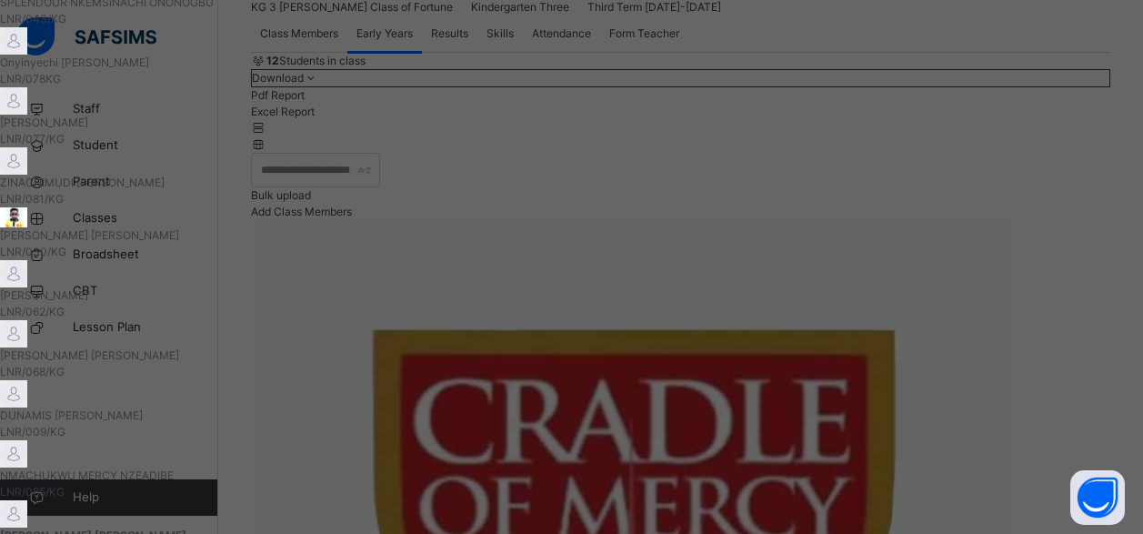
scroll to position [164, 0]
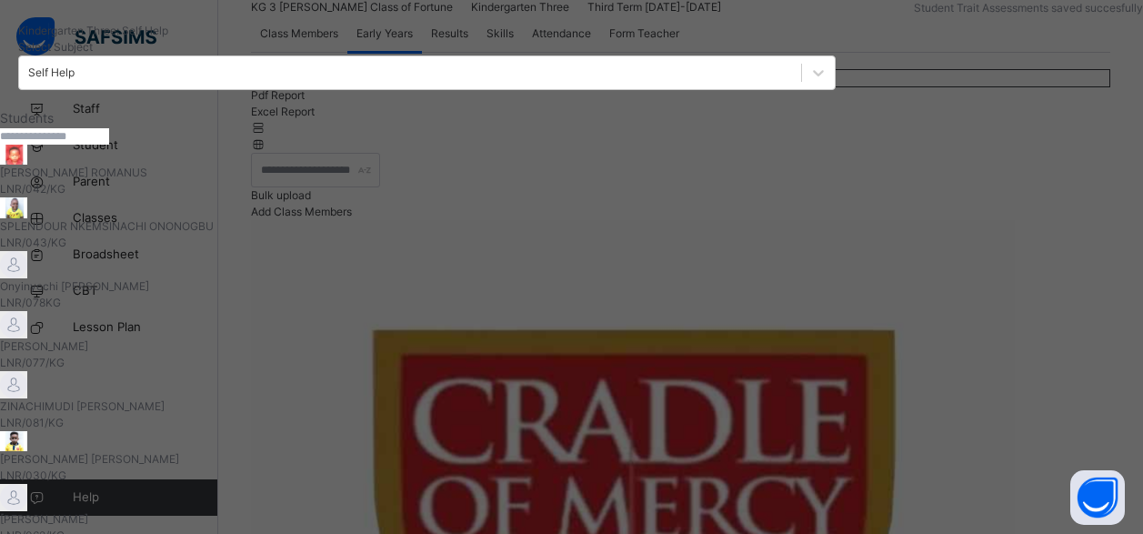
scroll to position [0, 0]
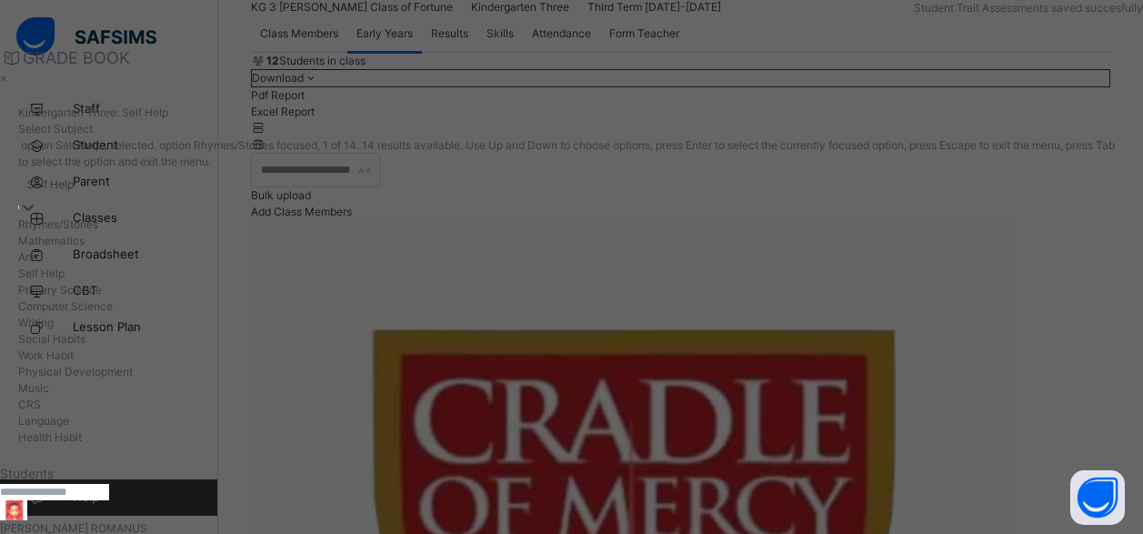
click at [74, 176] on div "Self Help" at bounding box center [50, 184] width 46 height 16
click at [947, 298] on div "Primary Science" at bounding box center [571, 290] width 1106 height 16
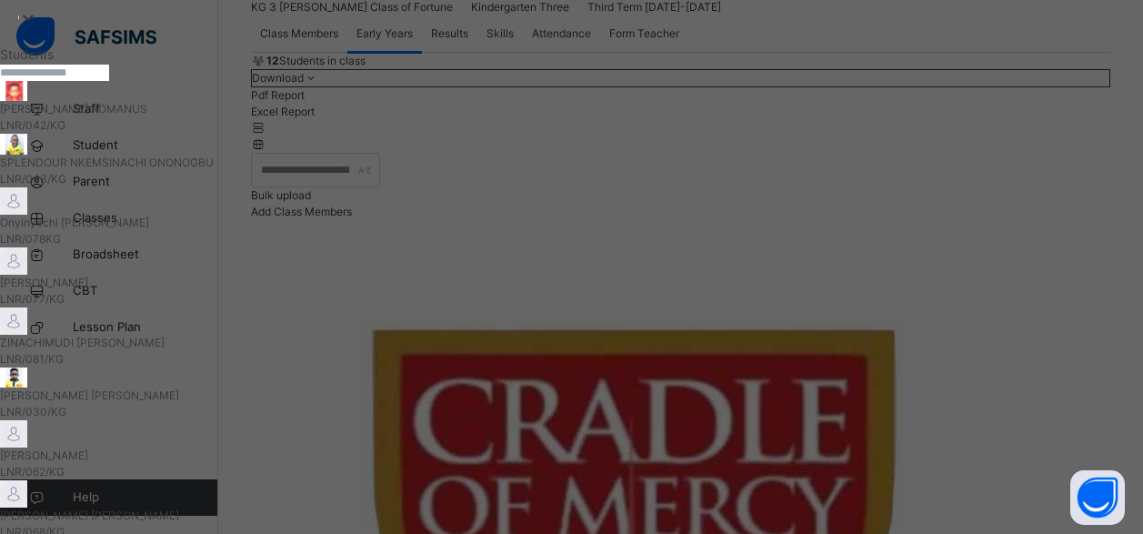
scroll to position [245, 0]
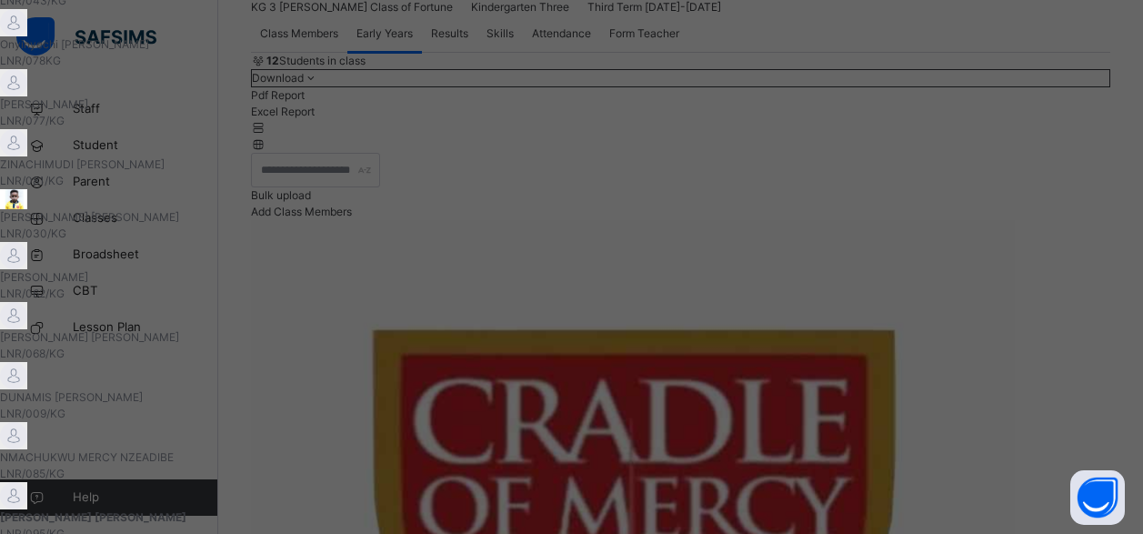
scroll to position [160, 0]
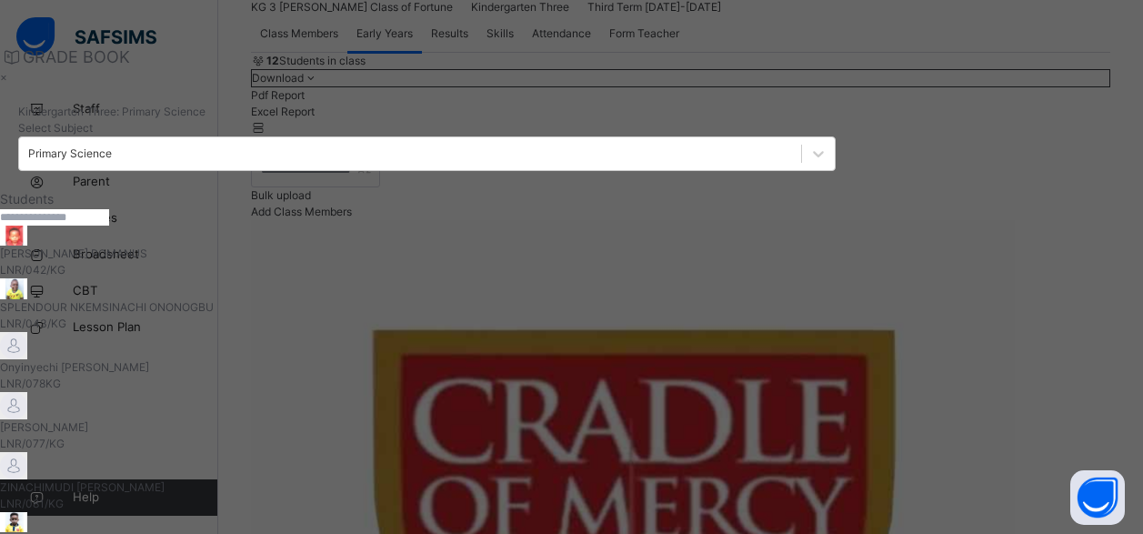
scroll to position [0, 0]
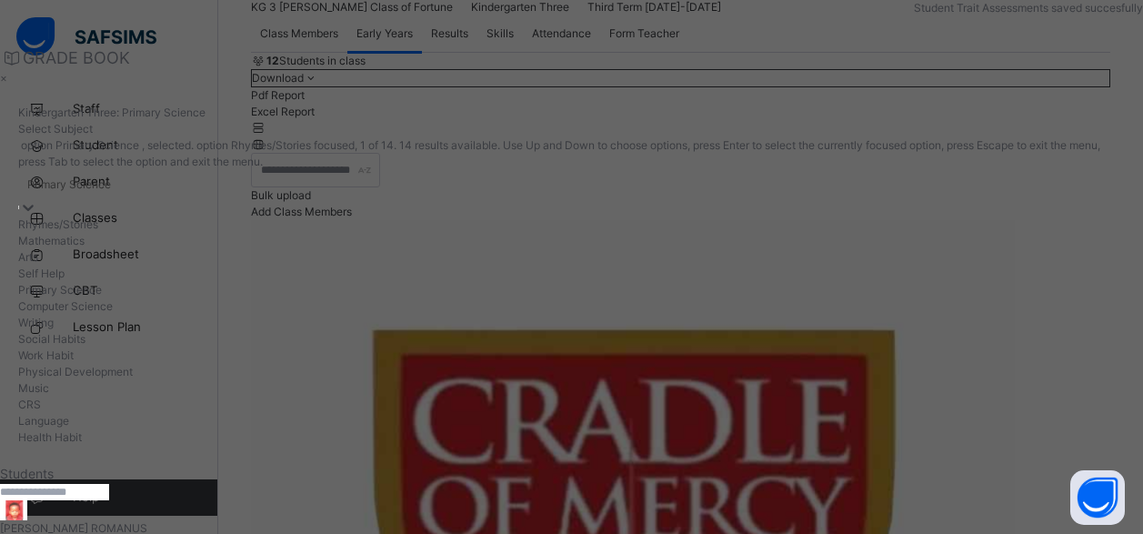
click at [111, 176] on div "Primary Science" at bounding box center [69, 184] width 84 height 16
click at [935, 315] on div "Computer Science" at bounding box center [571, 306] width 1106 height 16
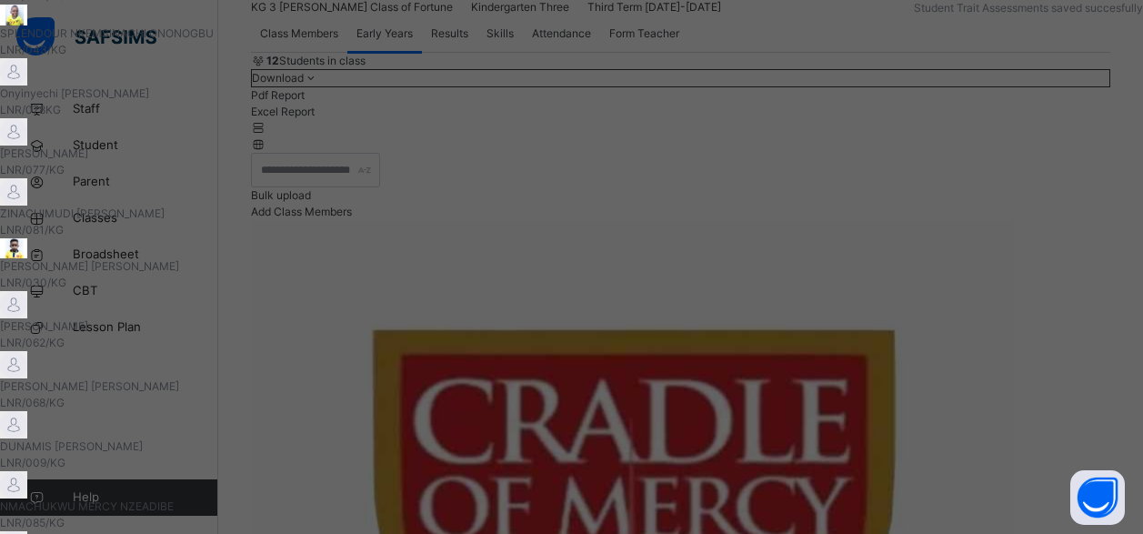
scroll to position [321, 0]
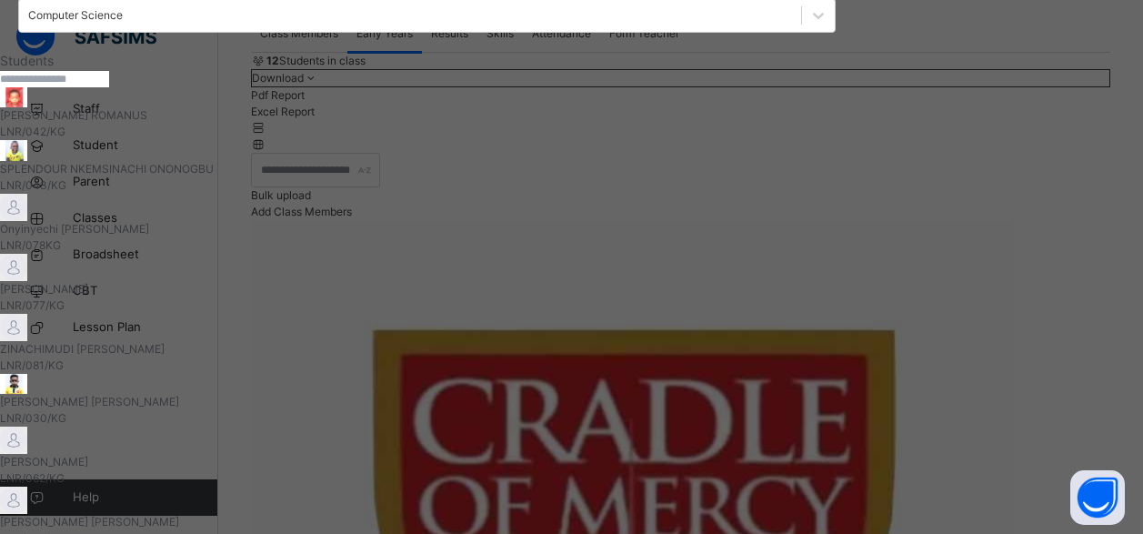
scroll to position [75, 0]
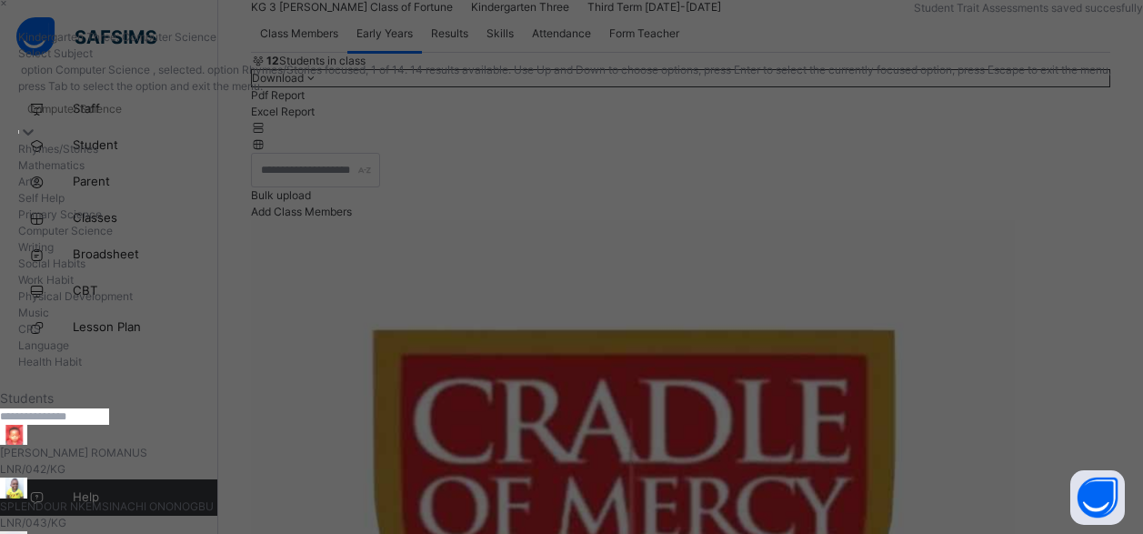
click at [122, 101] on div "Computer Science" at bounding box center [74, 109] width 95 height 16
click at [953, 255] on div "Writing" at bounding box center [571, 247] width 1106 height 16
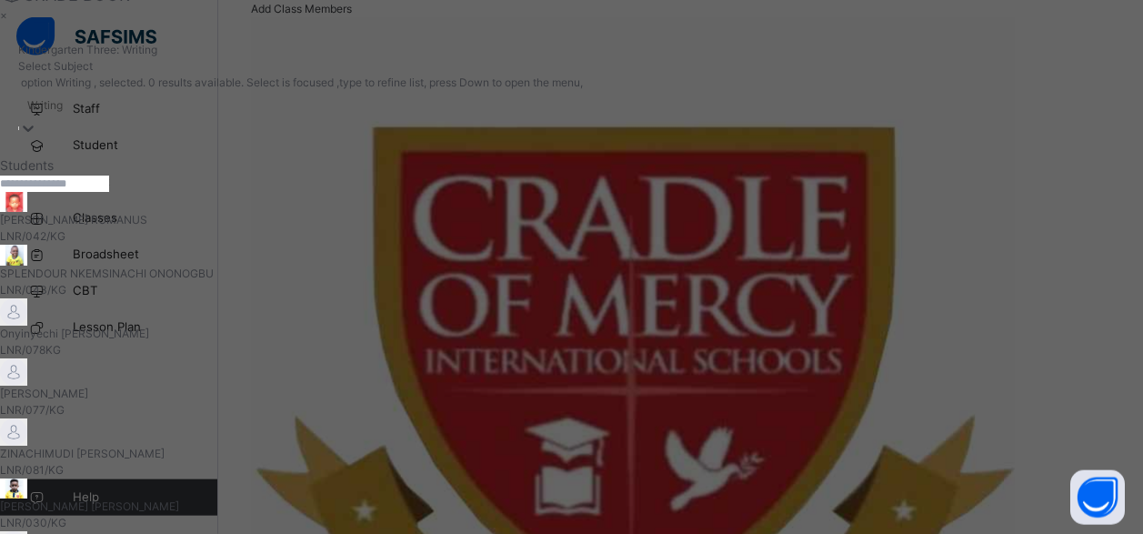
scroll to position [432, 0]
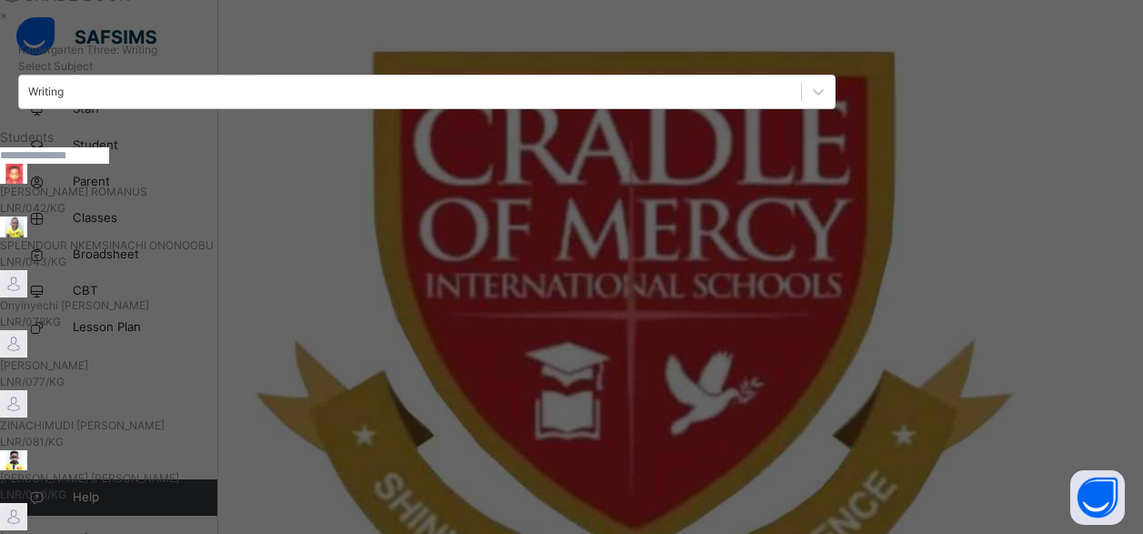
scroll to position [390, 0]
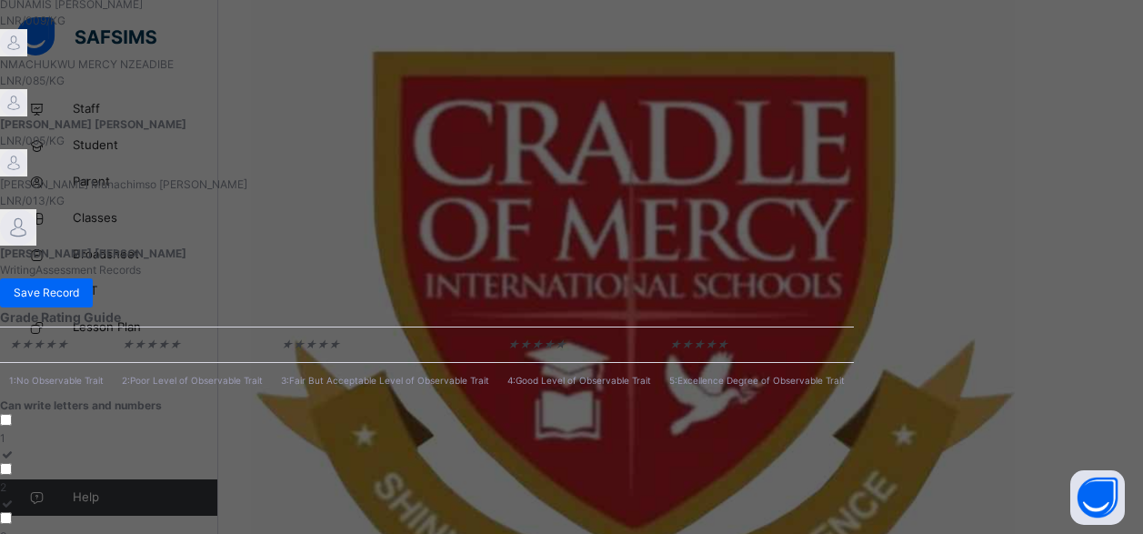
scroll to position [717, 0]
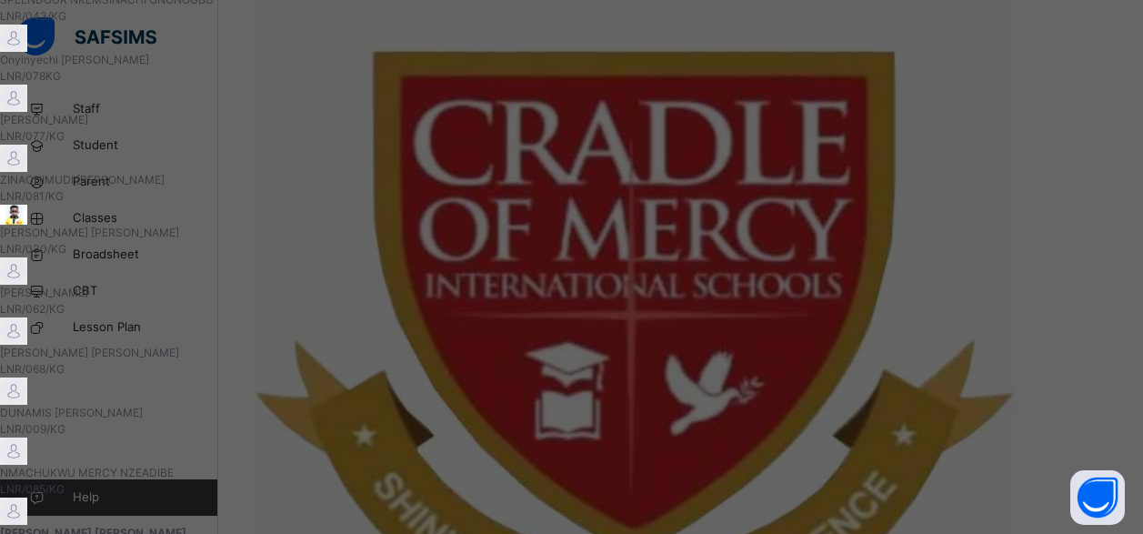
scroll to position [145, 0]
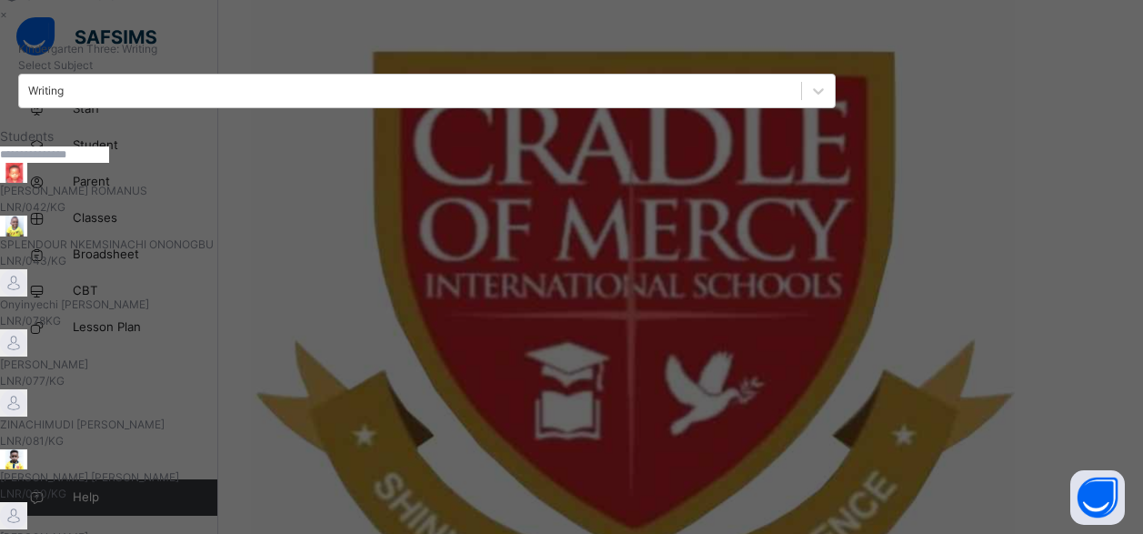
scroll to position [63, 0]
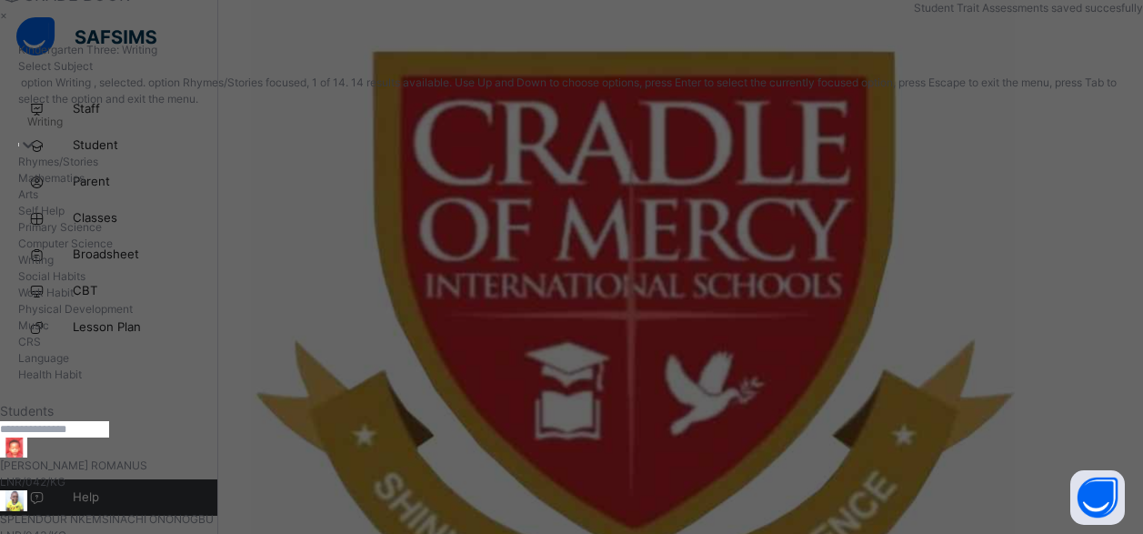
click at [63, 114] on div "Writing" at bounding box center [44, 122] width 35 height 16
click at [943, 285] on div "Social Habits" at bounding box center [571, 276] width 1106 height 16
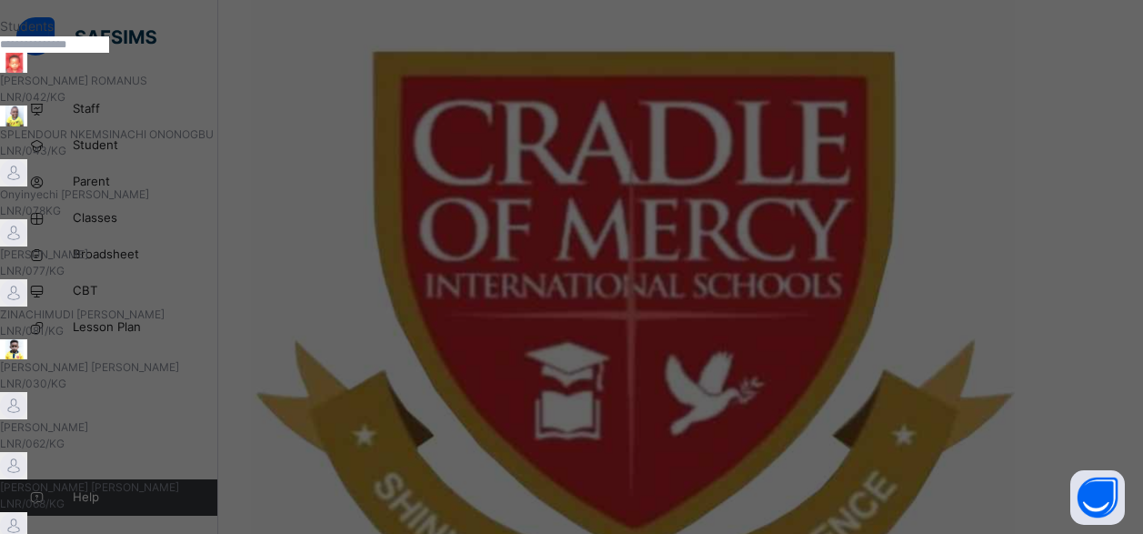
scroll to position [472, 0]
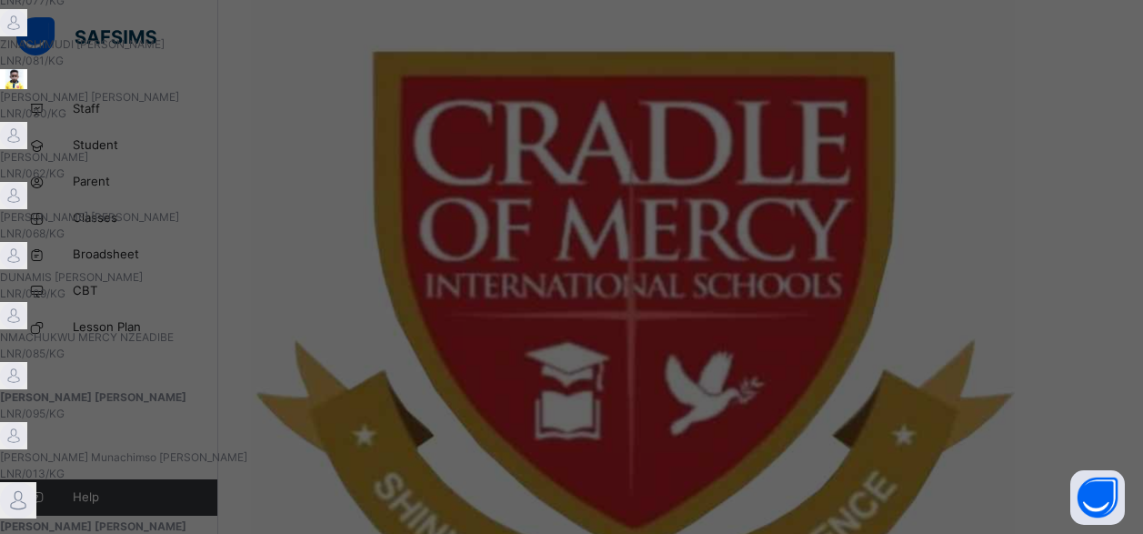
drag, startPoint x: 865, startPoint y: 98, endPoint x: 865, endPoint y: 133, distance: 34.5
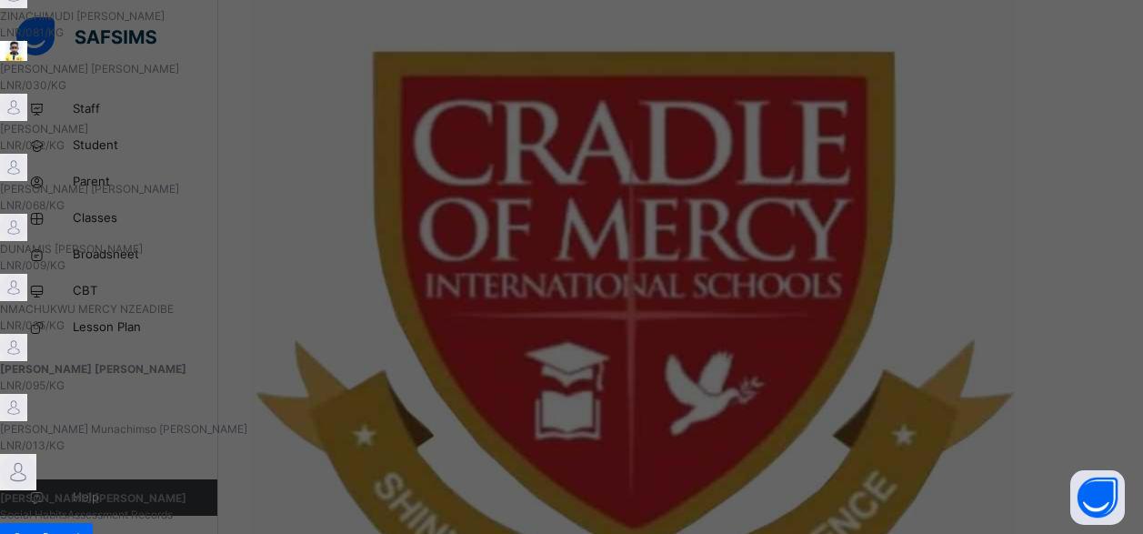
drag, startPoint x: 490, startPoint y: 324, endPoint x: 530, endPoint y: 423, distance: 106.9
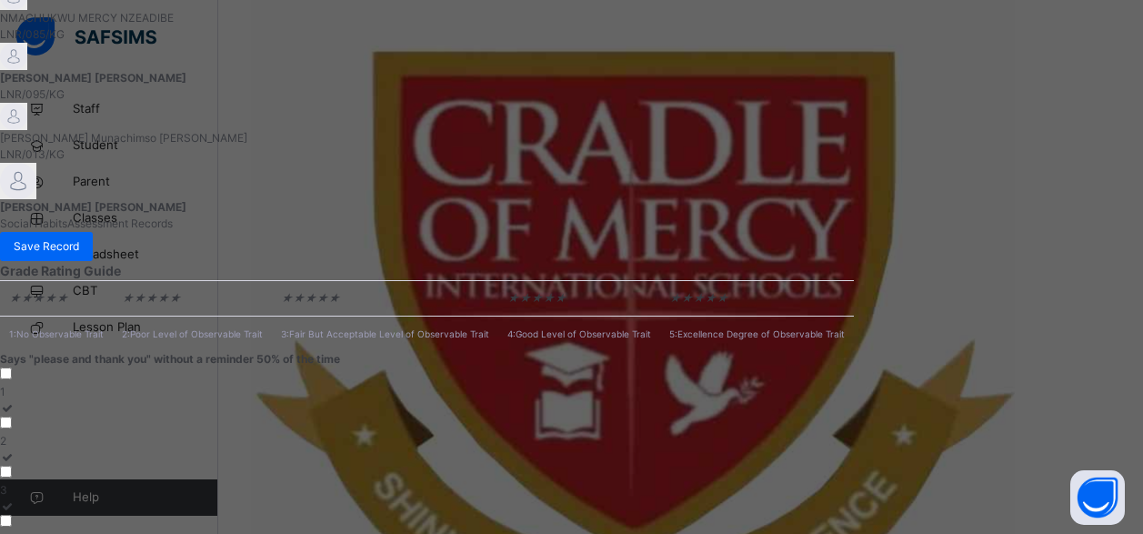
scroll to position [765, 0]
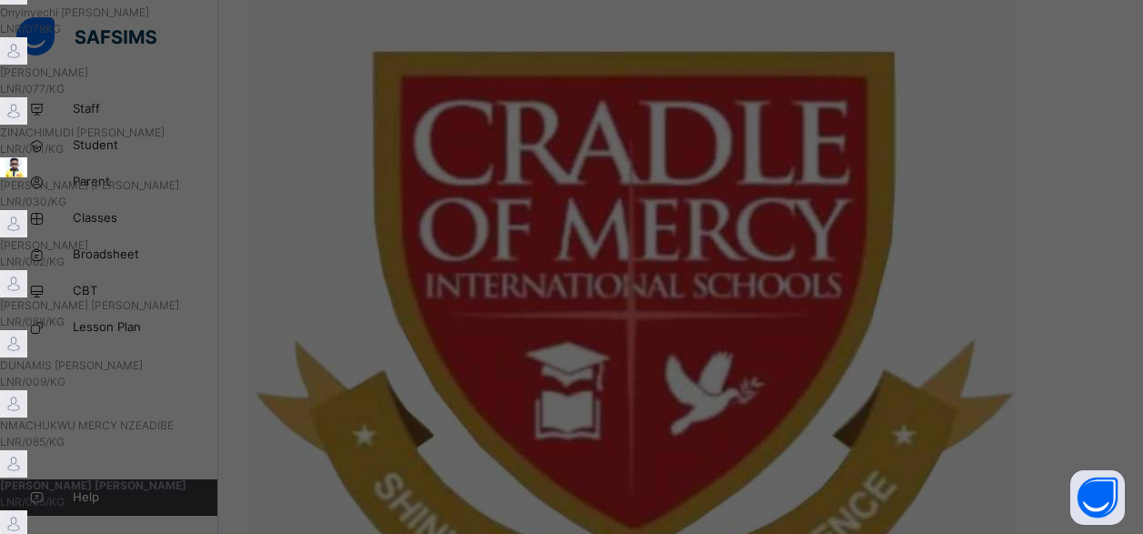
scroll to position [28, 0]
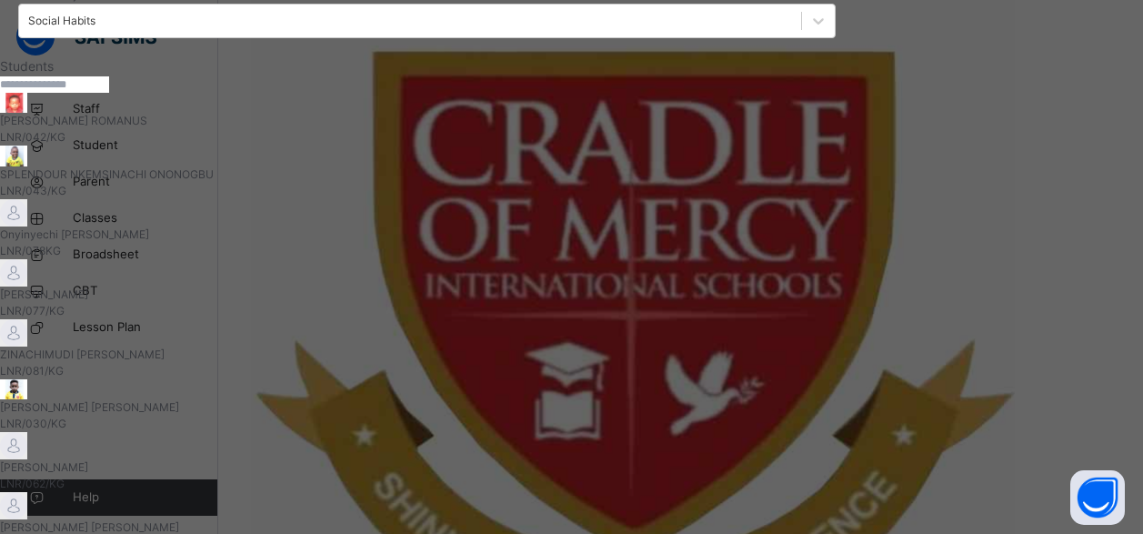
scroll to position [110, 0]
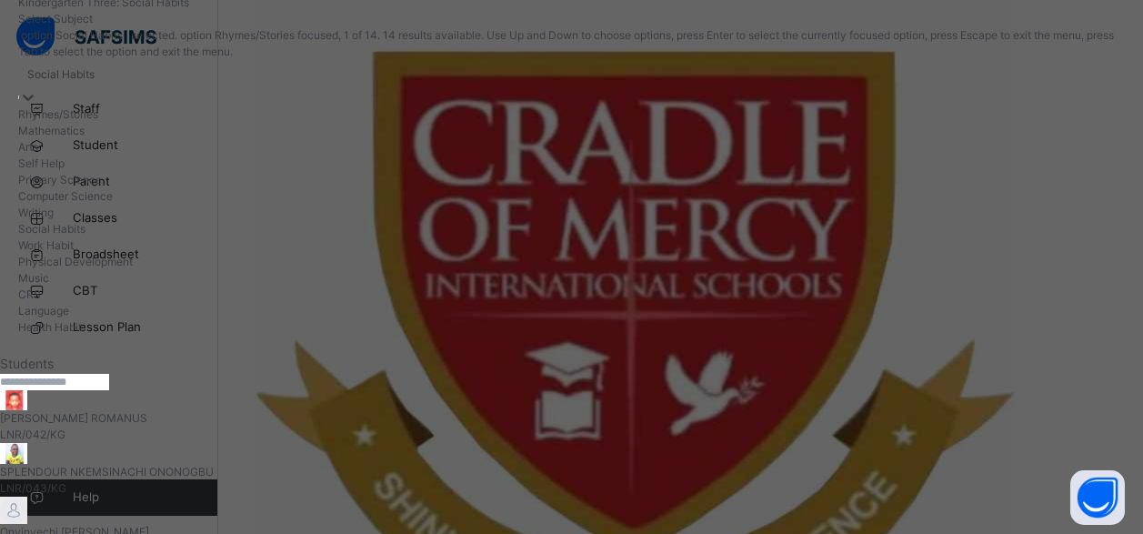
click at [95, 66] on div "Social Habits" at bounding box center [60, 74] width 67 height 16
click at [937, 254] on div "Work Habit" at bounding box center [571, 245] width 1106 height 16
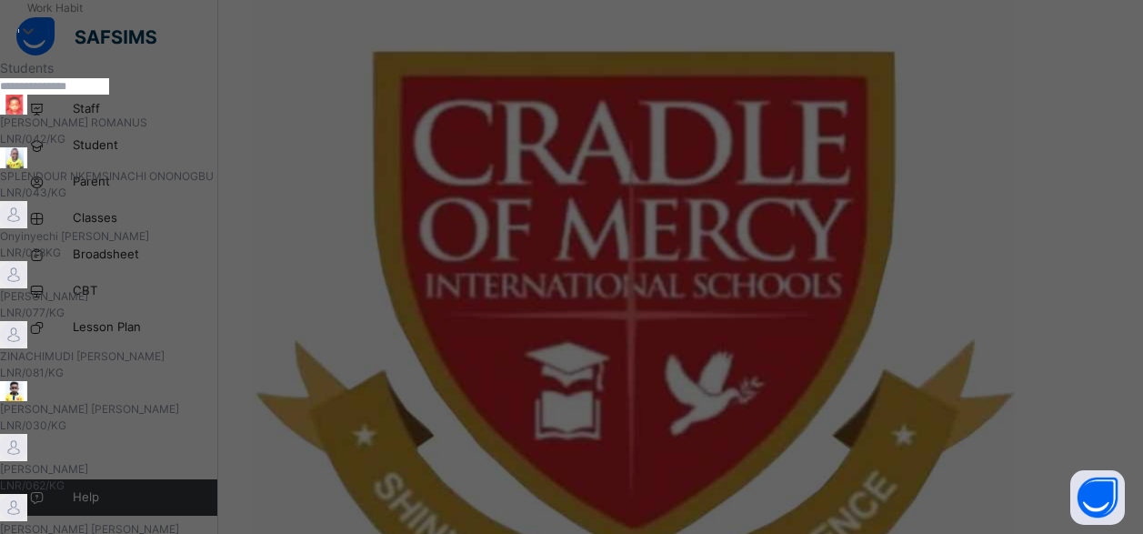
scroll to position [308, 0]
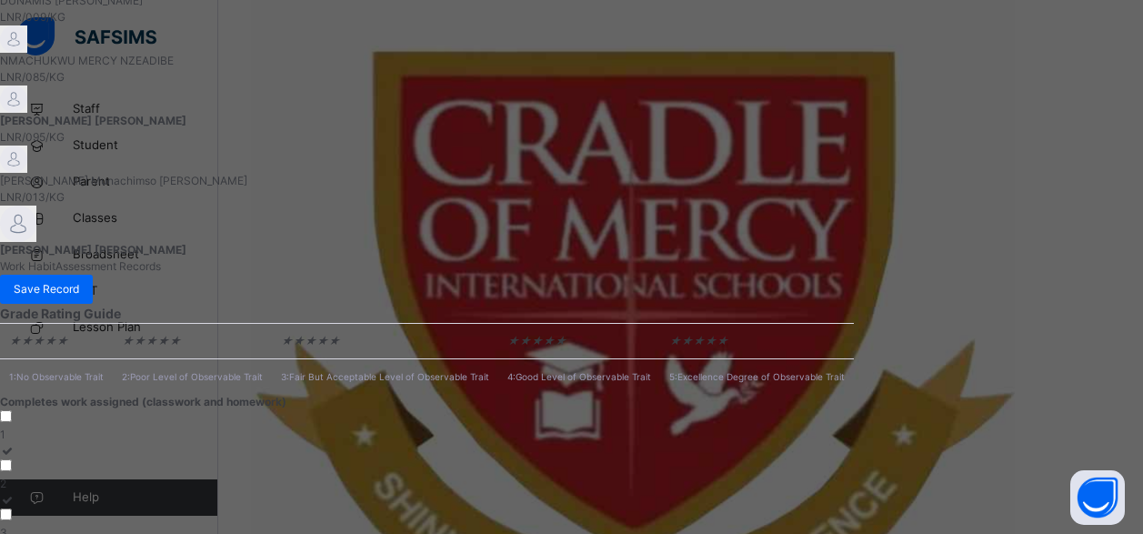
scroll to position [732, 0]
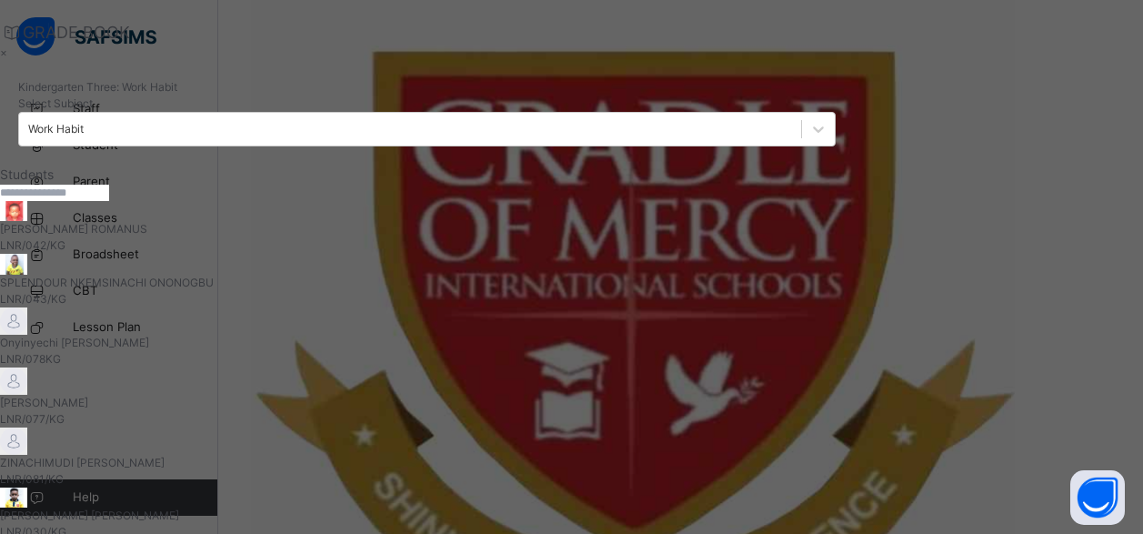
scroll to position [0, 0]
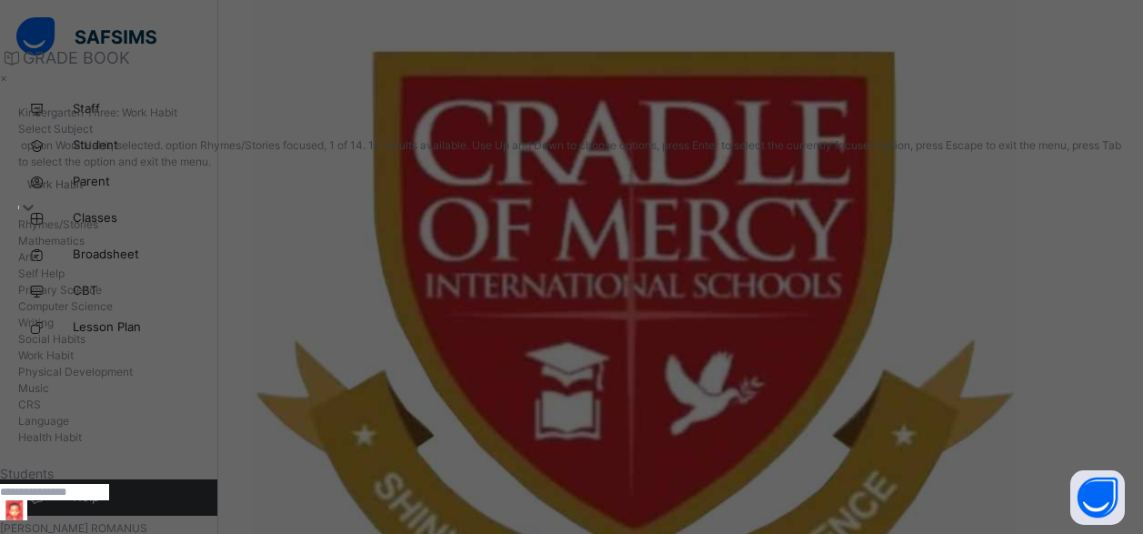
click at [83, 176] on div "Work Habit" at bounding box center [54, 184] width 55 height 16
click at [972, 364] on div "Physical Development" at bounding box center [571, 372] width 1106 height 16
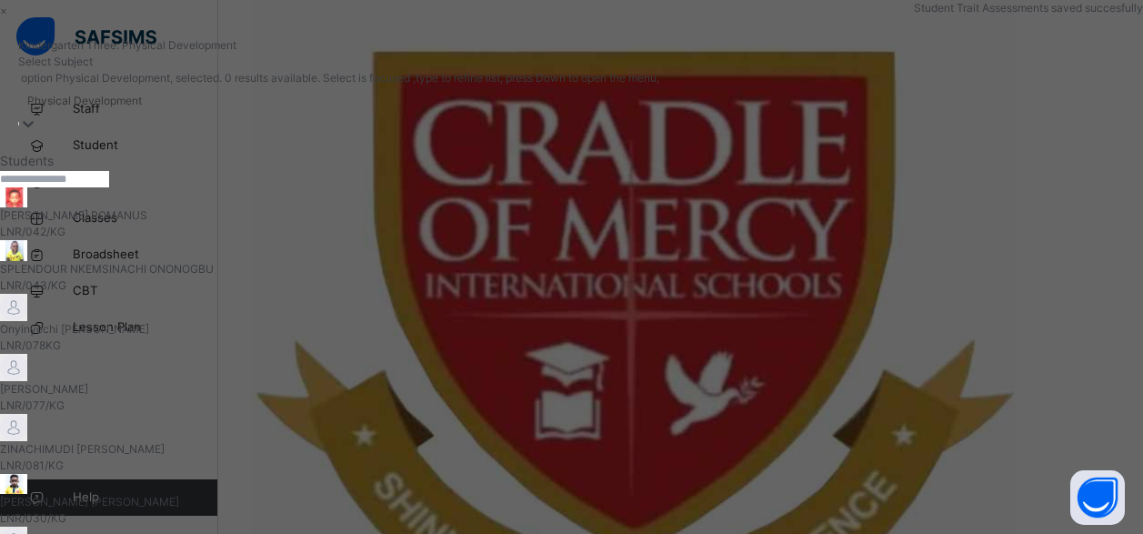
scroll to position [327, 0]
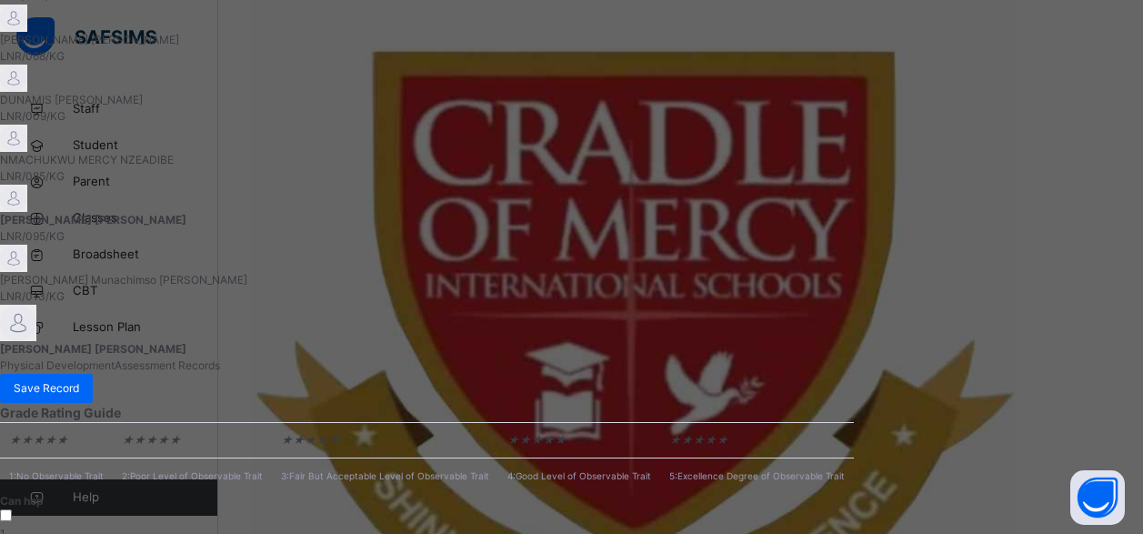
scroll to position [655, 0]
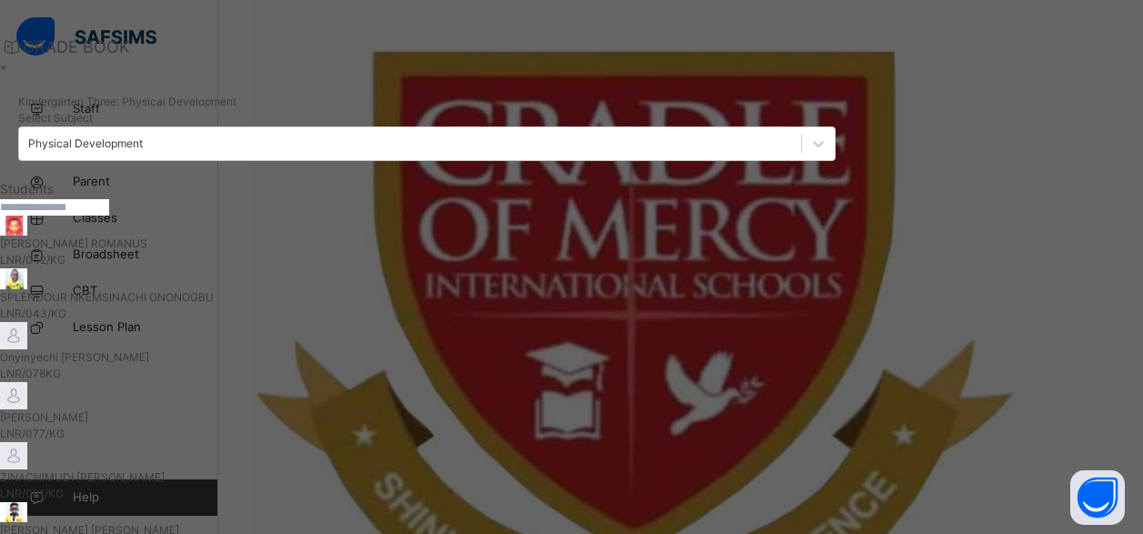
scroll to position [0, 0]
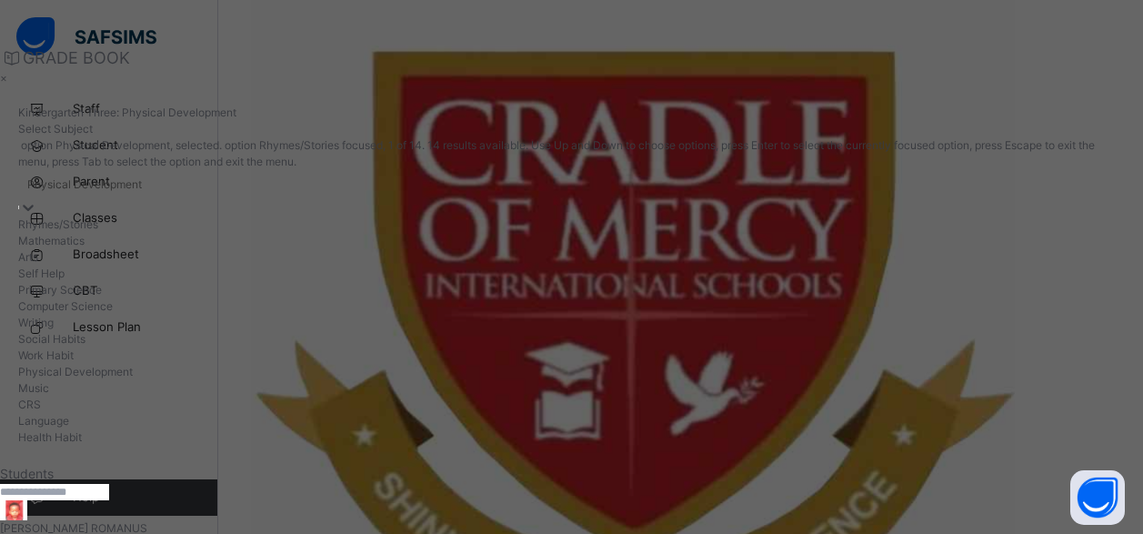
click at [1016, 170] on div "Physical Development" at bounding box center [571, 184] width 1106 height 28
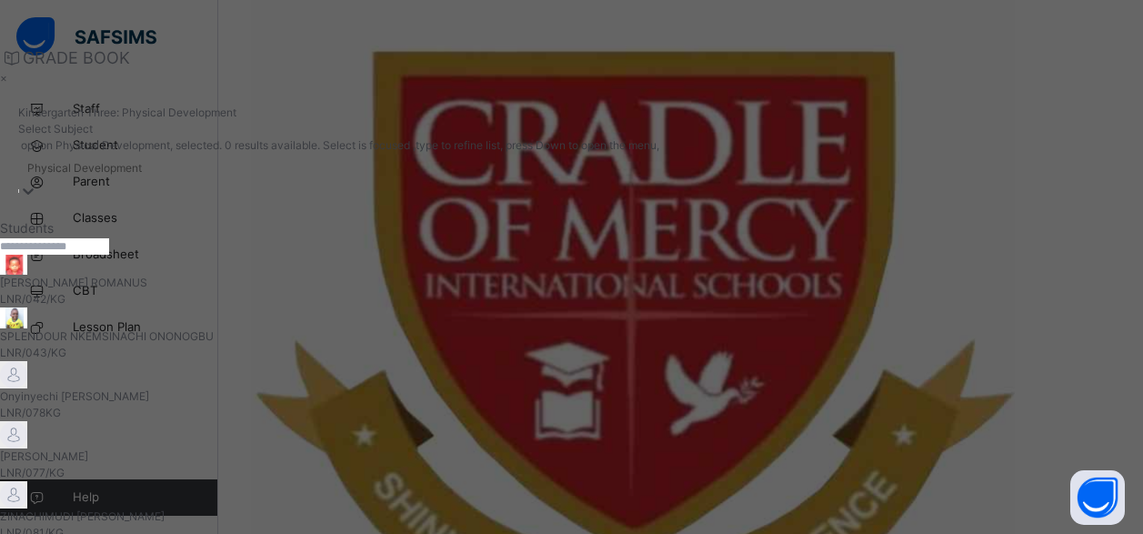
click at [142, 160] on div "Physical Development" at bounding box center [84, 168] width 115 height 16
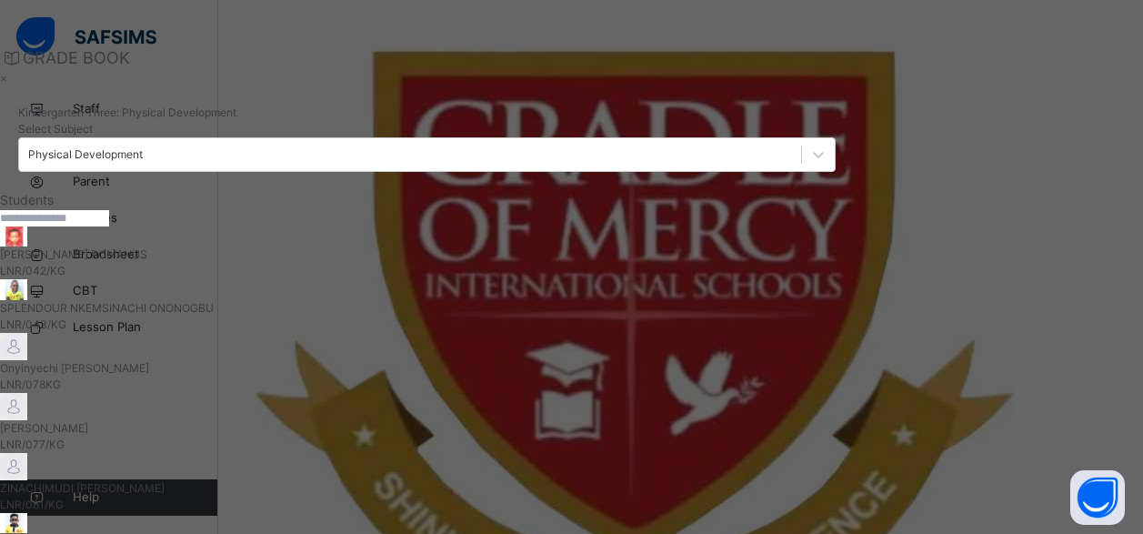
click at [143, 146] on div "Physical Development" at bounding box center [85, 154] width 115 height 16
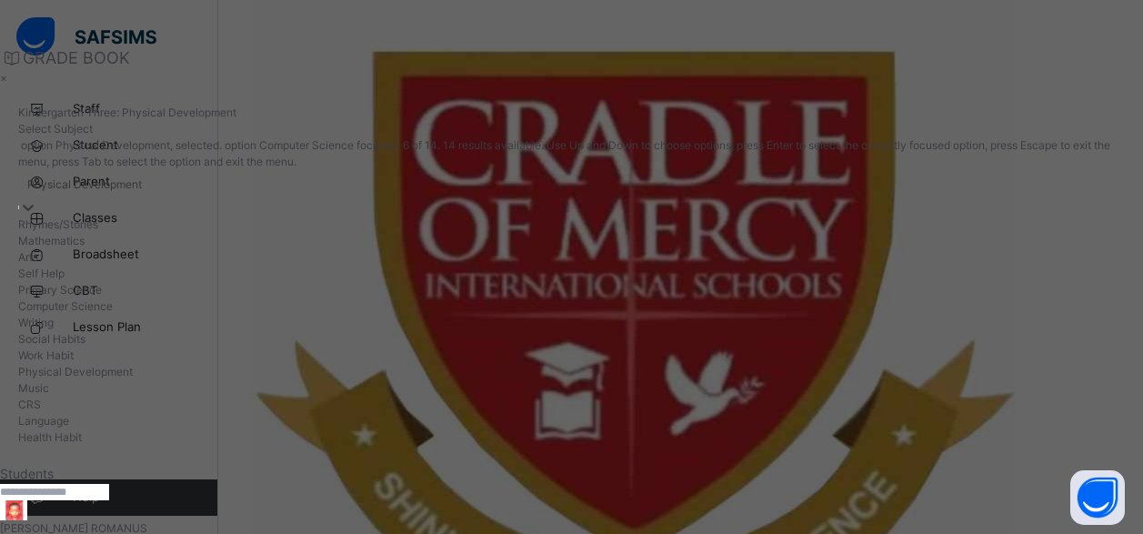
scroll to position [160, 0]
click at [956, 380] on div "Music" at bounding box center [571, 388] width 1106 height 16
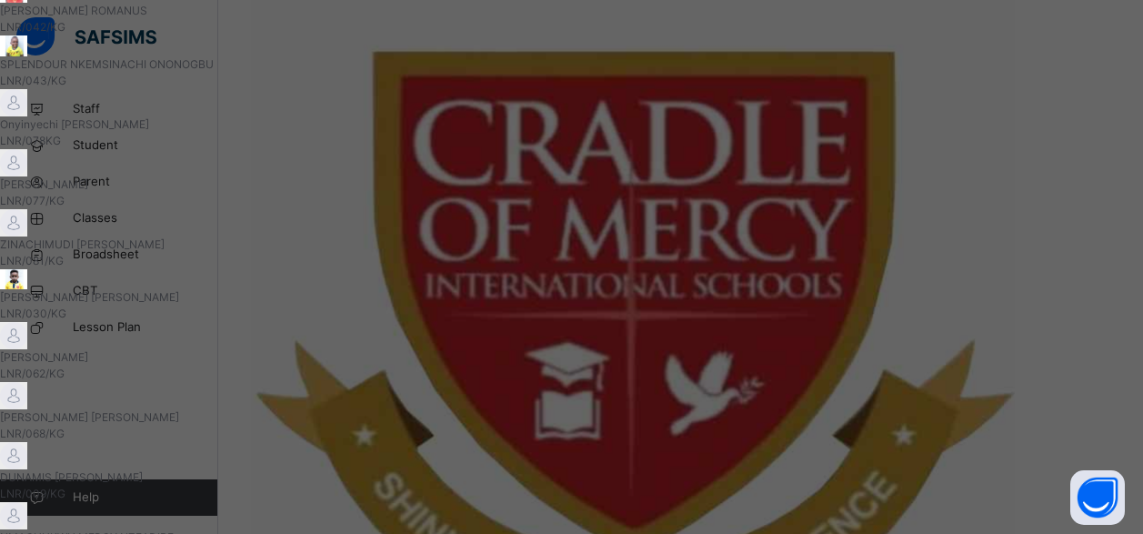
scroll to position [321, 0]
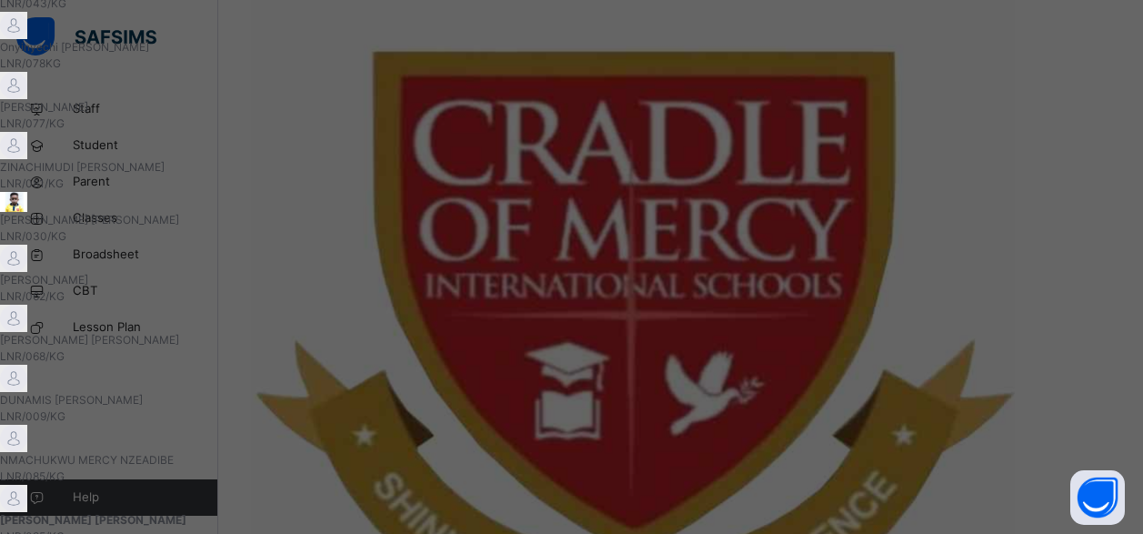
scroll to position [75, 0]
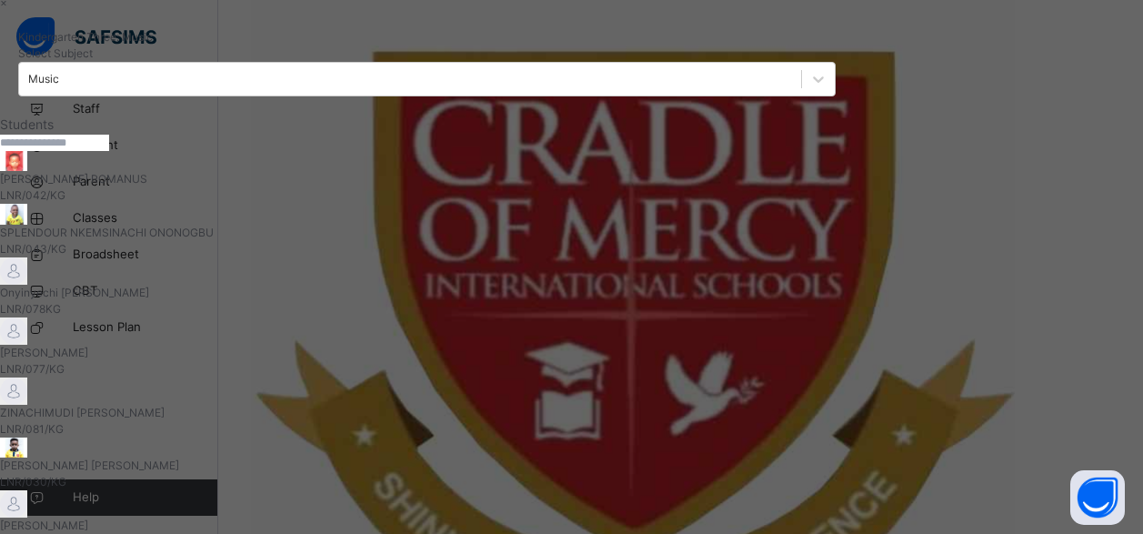
click at [990, 16] on div "Student Trait Assessments saved succesfully" at bounding box center [1028, 8] width 229 height 16
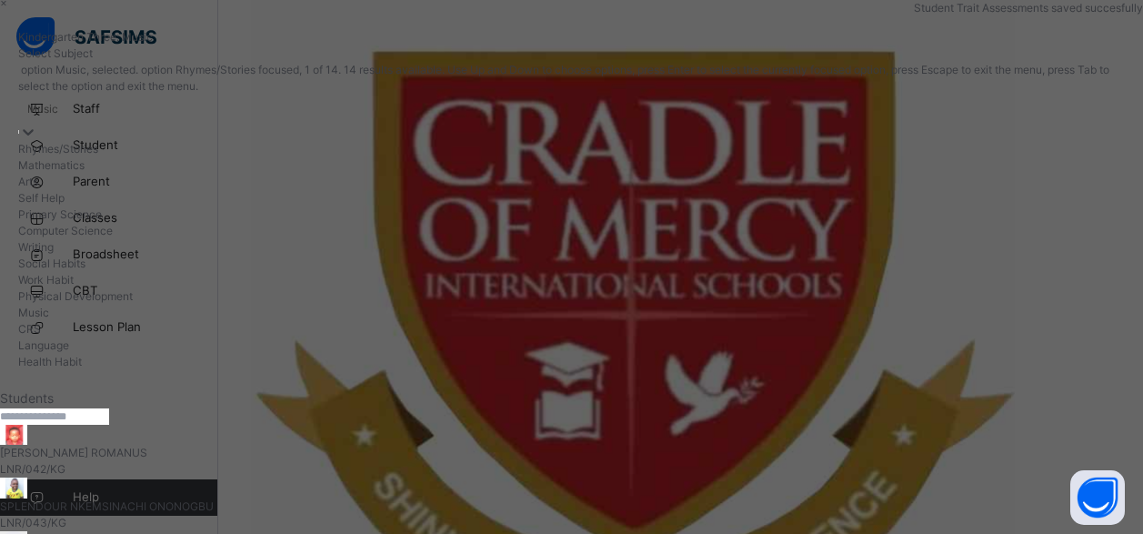
click at [58, 101] on div "Music" at bounding box center [42, 109] width 31 height 16
click at [964, 321] on div "CRS" at bounding box center [571, 329] width 1106 height 16
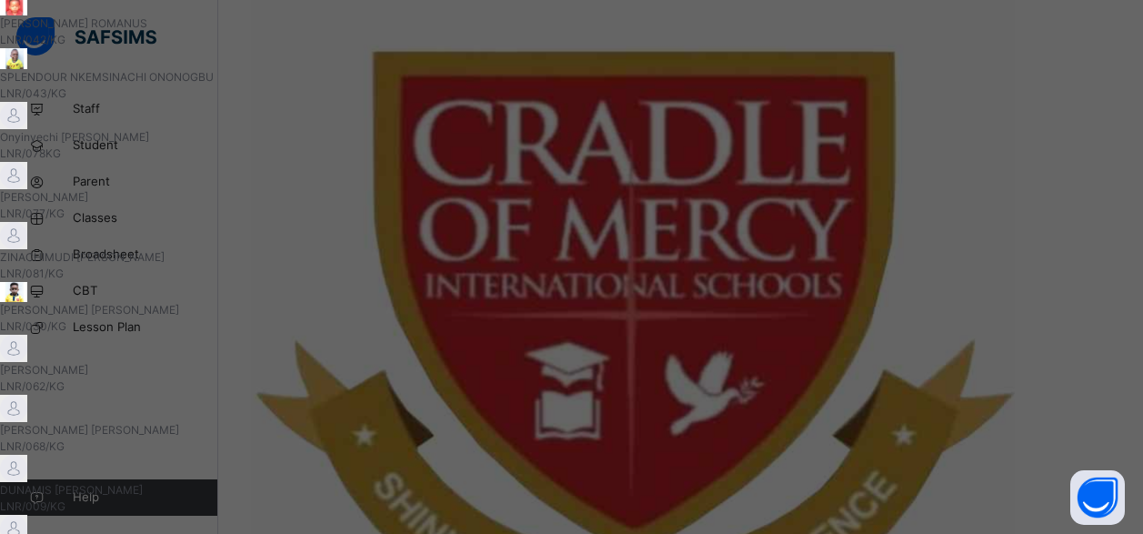
scroll to position [321, 0]
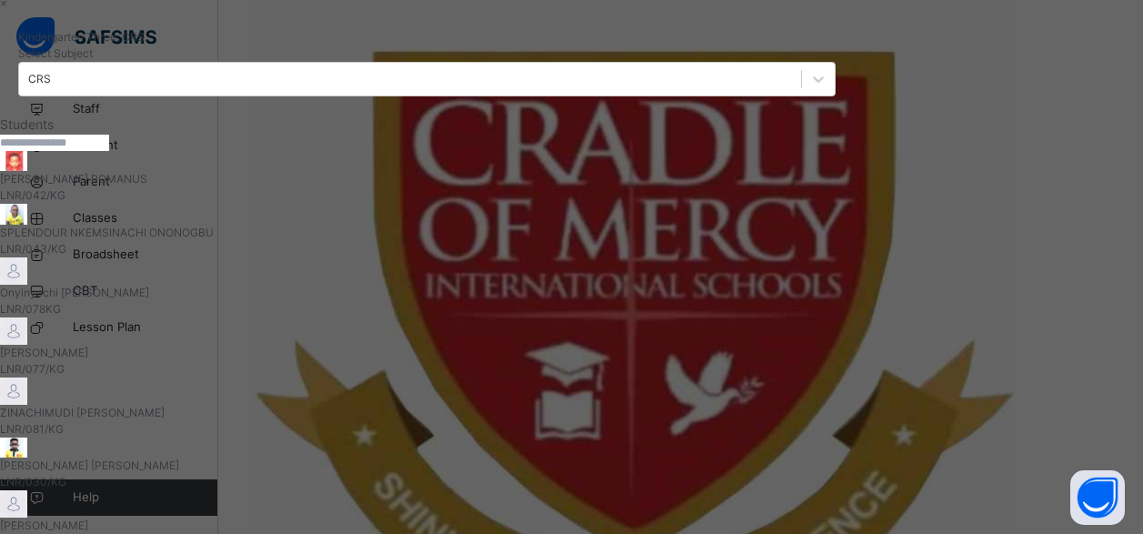
scroll to position [0, 0]
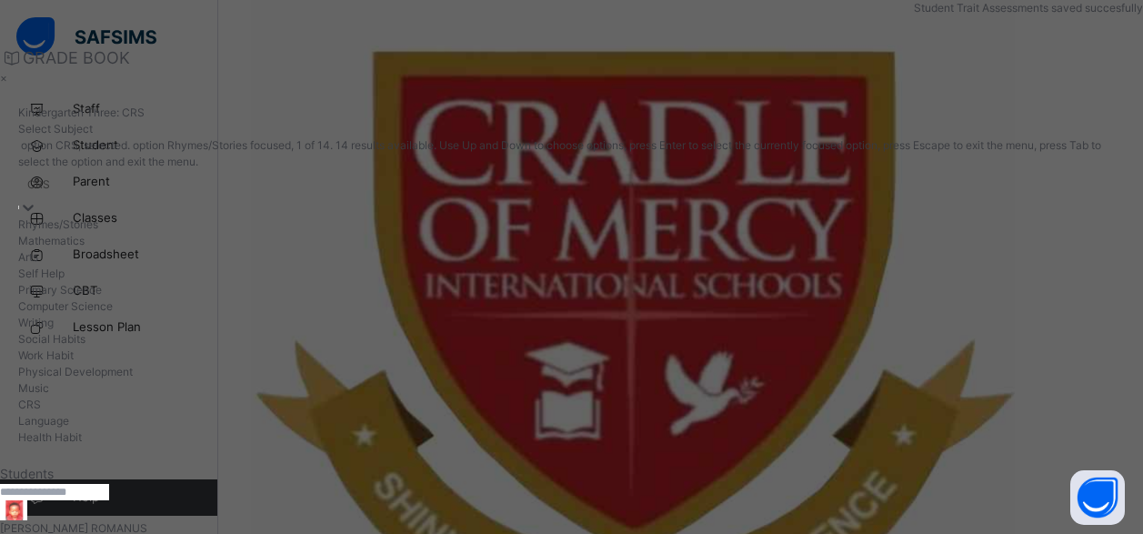
click at [50, 176] on div "CRS" at bounding box center [38, 184] width 23 height 16
click at [970, 413] on div "Language" at bounding box center [571, 421] width 1106 height 16
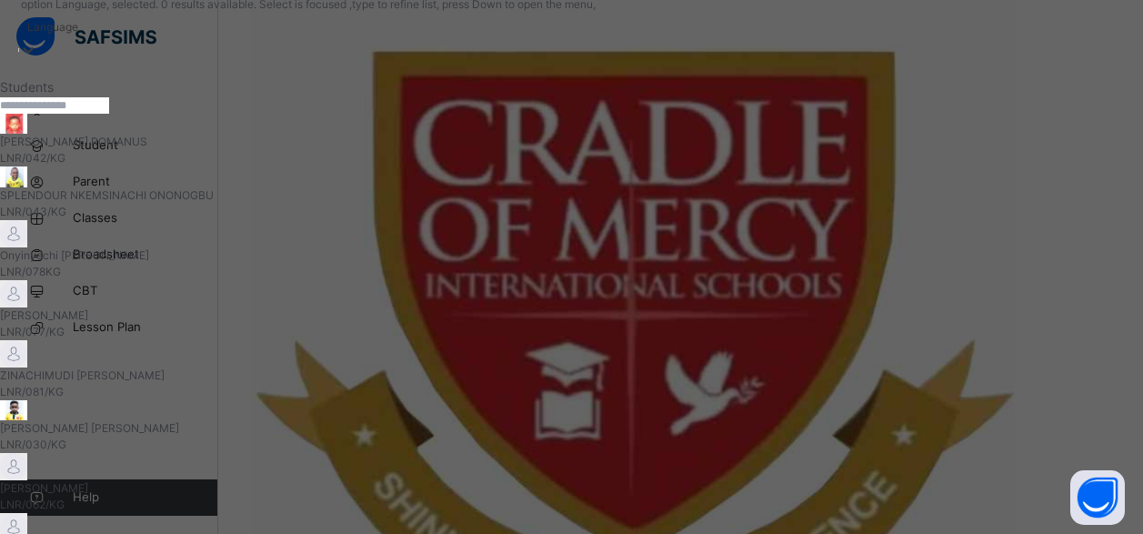
scroll to position [327, 0]
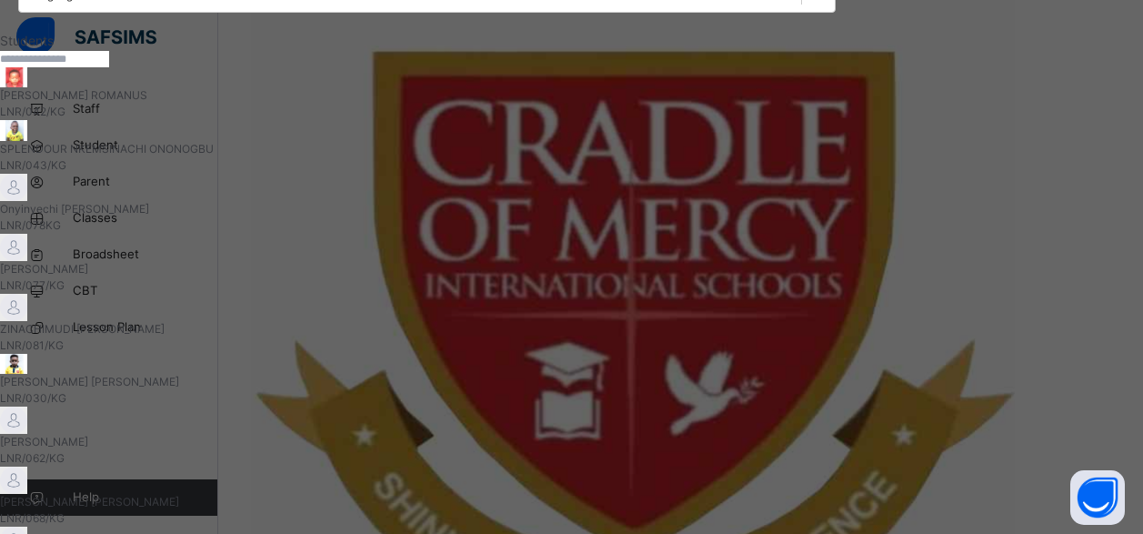
scroll to position [82, 0]
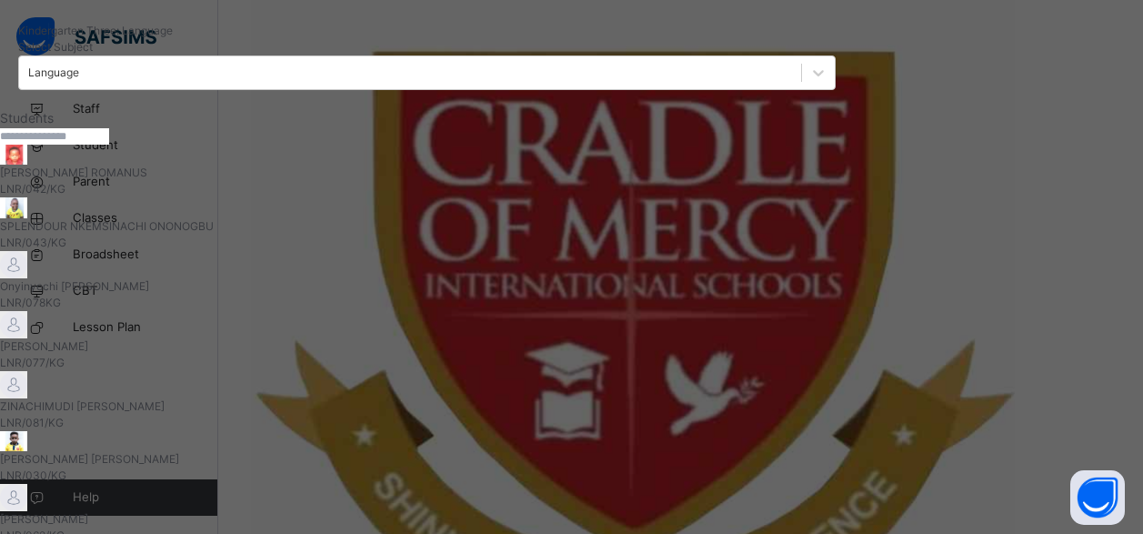
click at [1042, 16] on div "Student Trait Assessments saved succesfully" at bounding box center [1028, 8] width 229 height 16
click at [1050, 16] on div "Student Trait Assessments saved succesfully" at bounding box center [1028, 8] width 229 height 16
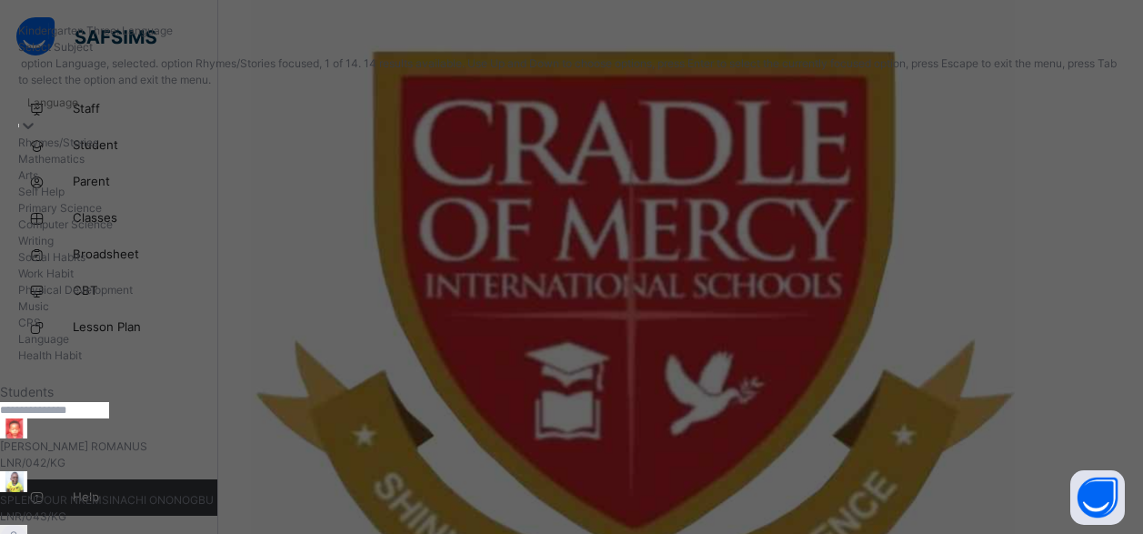
click at [37, 116] on icon at bounding box center [28, 125] width 18 height 18
click at [955, 347] on div "Health Habit" at bounding box center [571, 355] width 1106 height 16
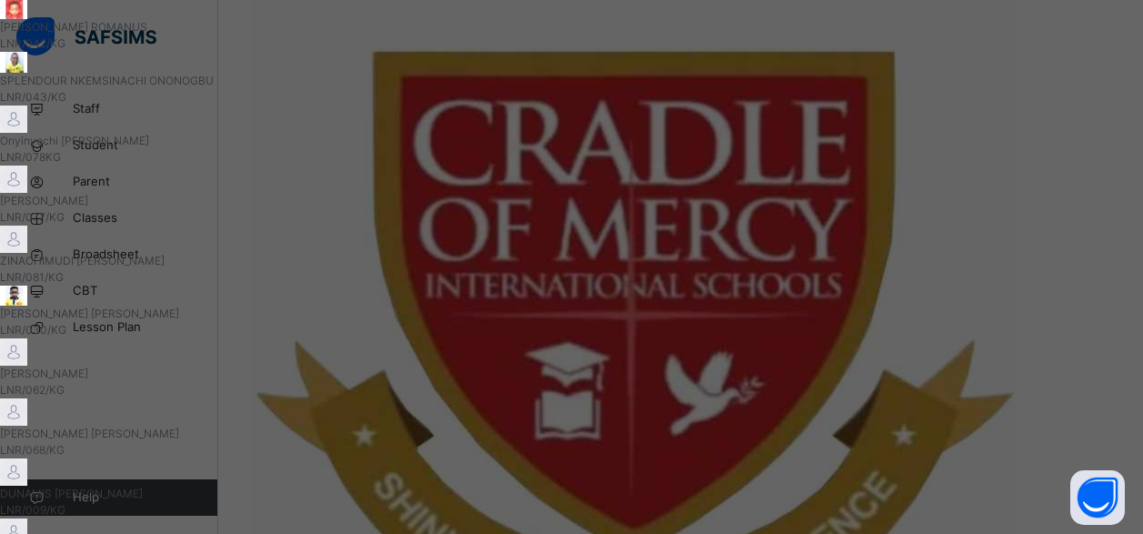
scroll to position [308, 0]
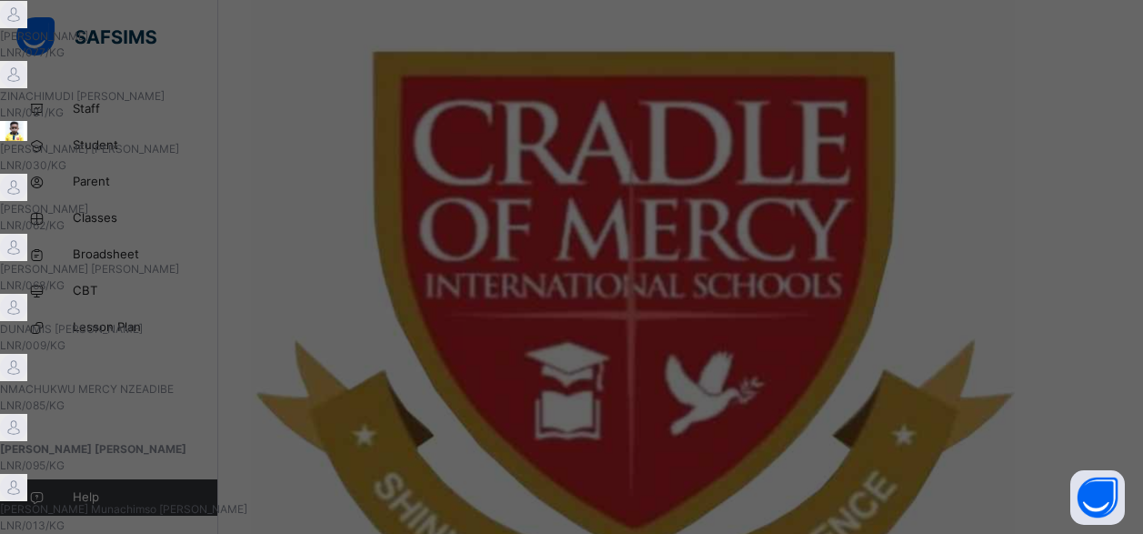
scroll to position [472, 0]
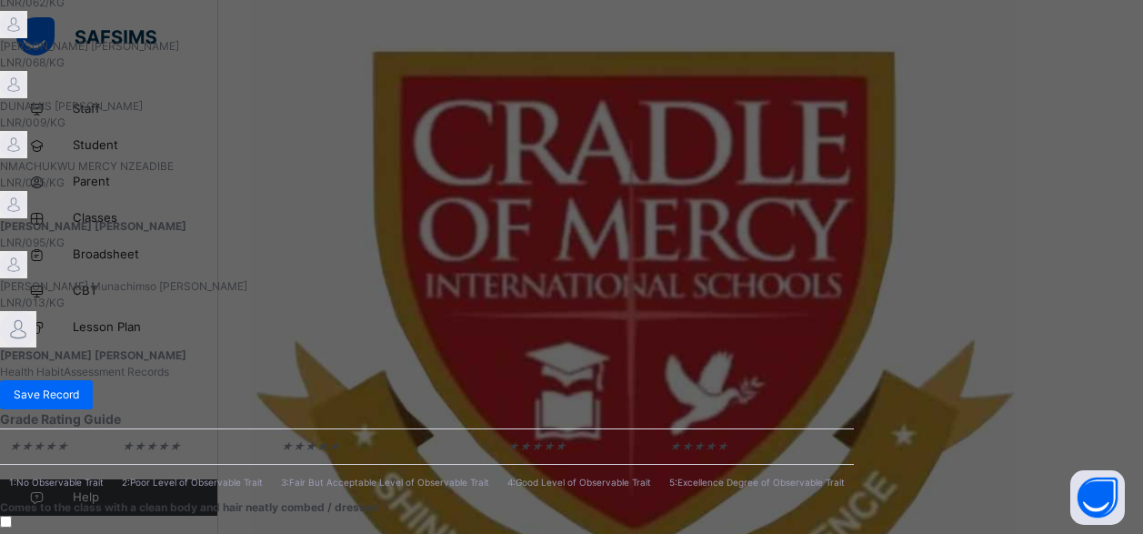
scroll to position [635, 0]
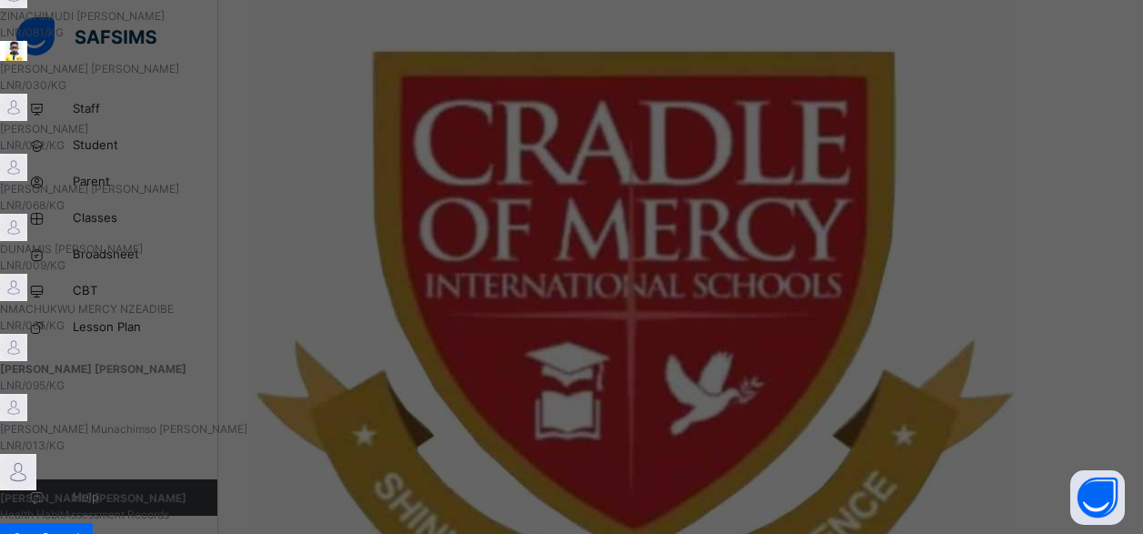
scroll to position [145, 0]
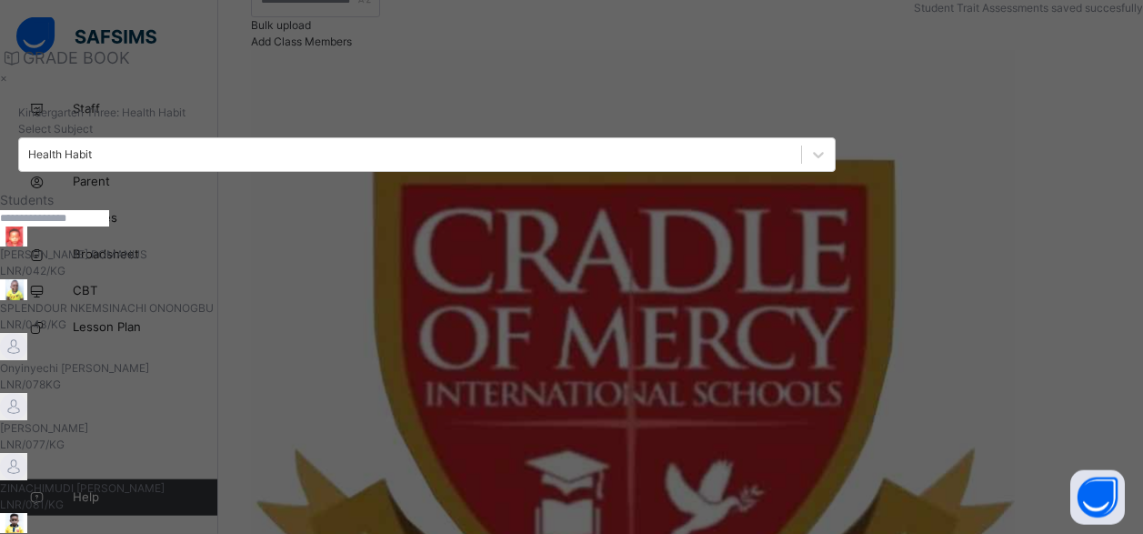
scroll to position [246, 0]
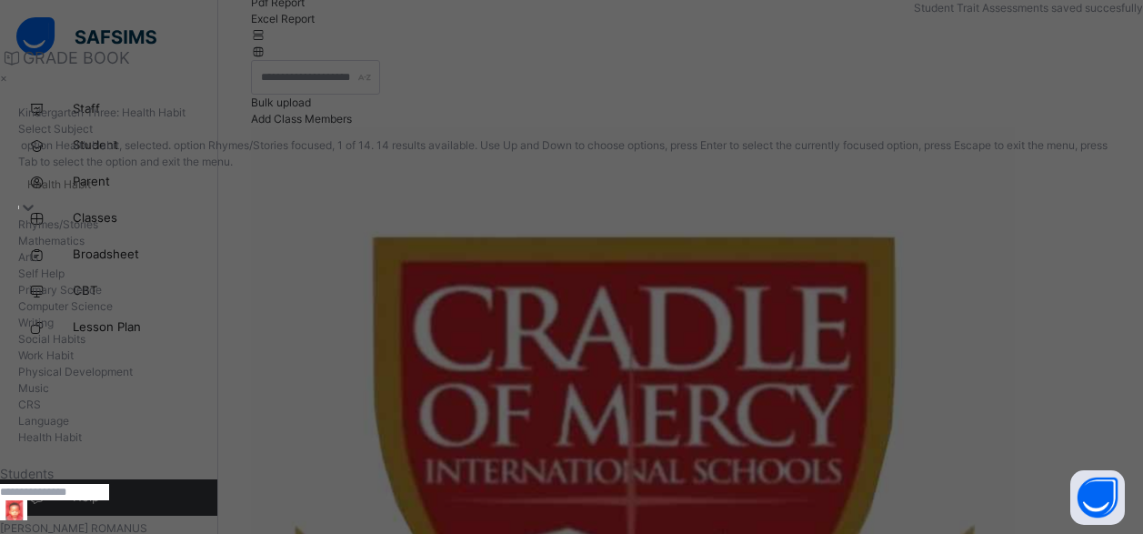
click at [91, 176] on div "Health Habit" at bounding box center [59, 184] width 64 height 16
click at [953, 233] on div "Mathematics" at bounding box center [571, 241] width 1106 height 16
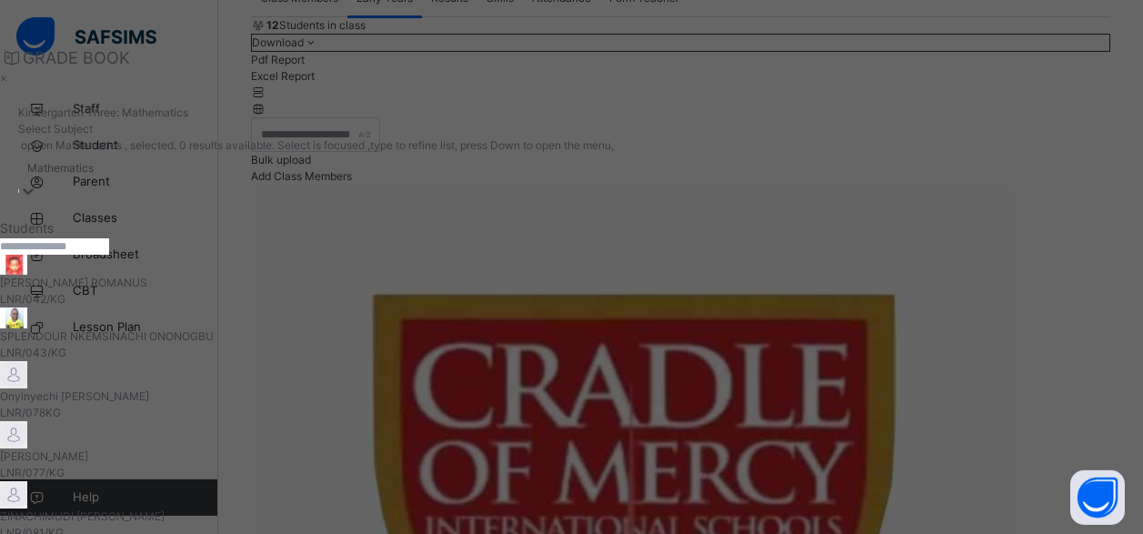
scroll to position [61, 0]
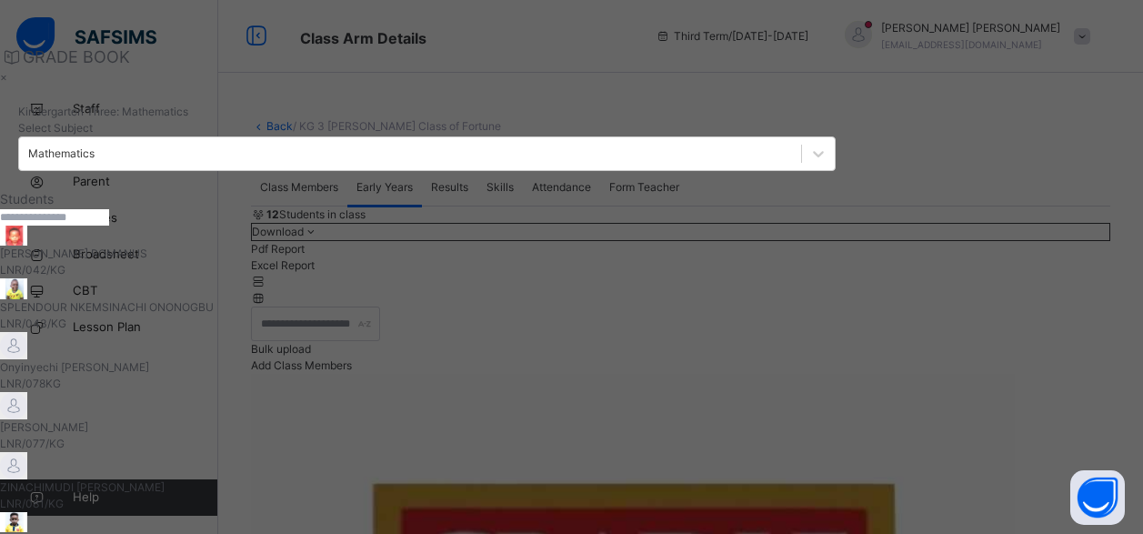
scroll to position [0, 0]
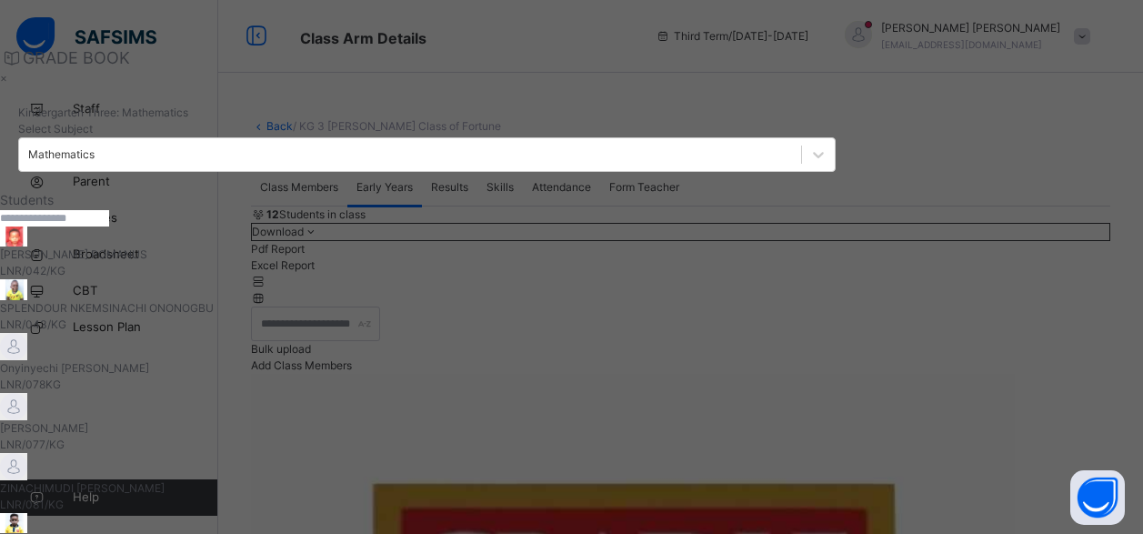
click at [854, 80] on div "×" at bounding box center [427, 78] width 854 height 16
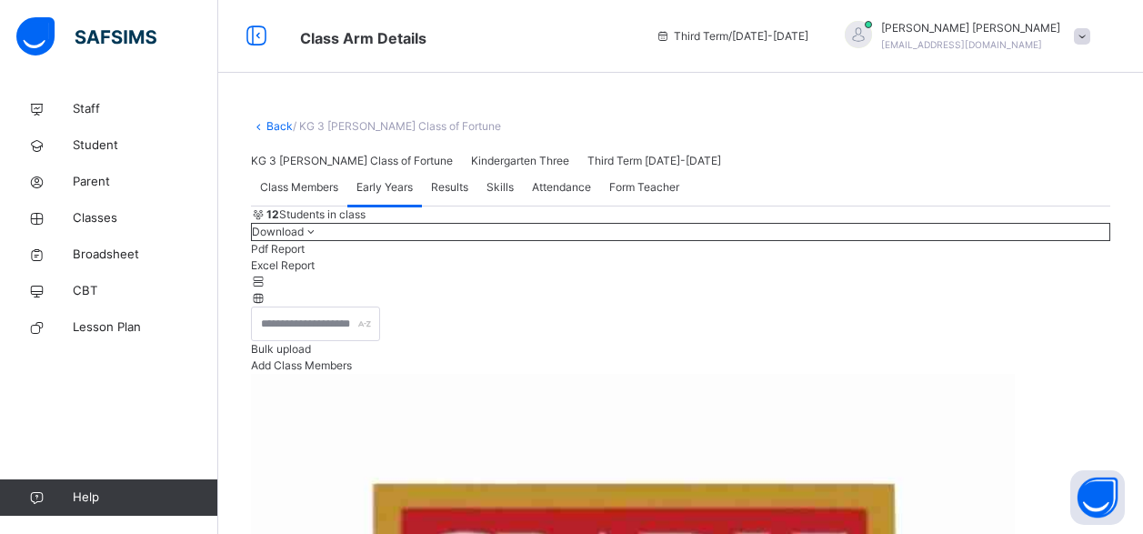
scroll to position [185, 0]
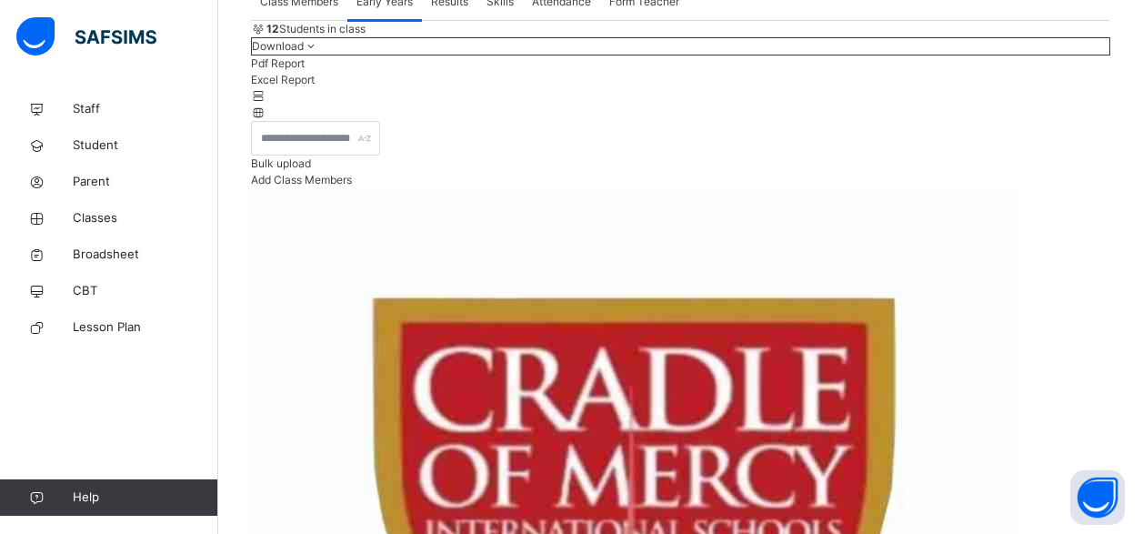
click at [456, 10] on span "Results" at bounding box center [449, 2] width 37 height 16
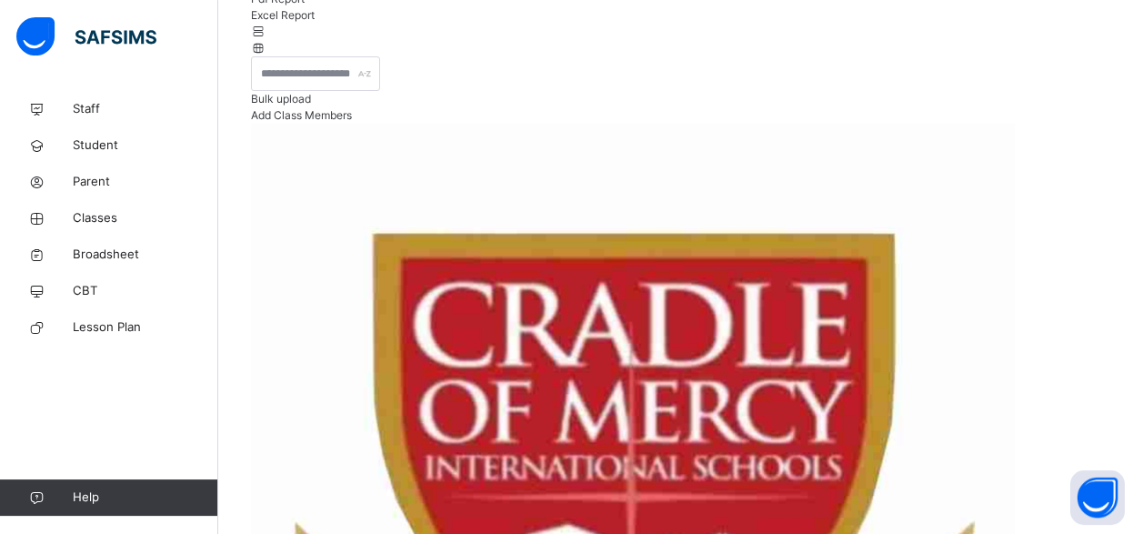
scroll to position [464, 0]
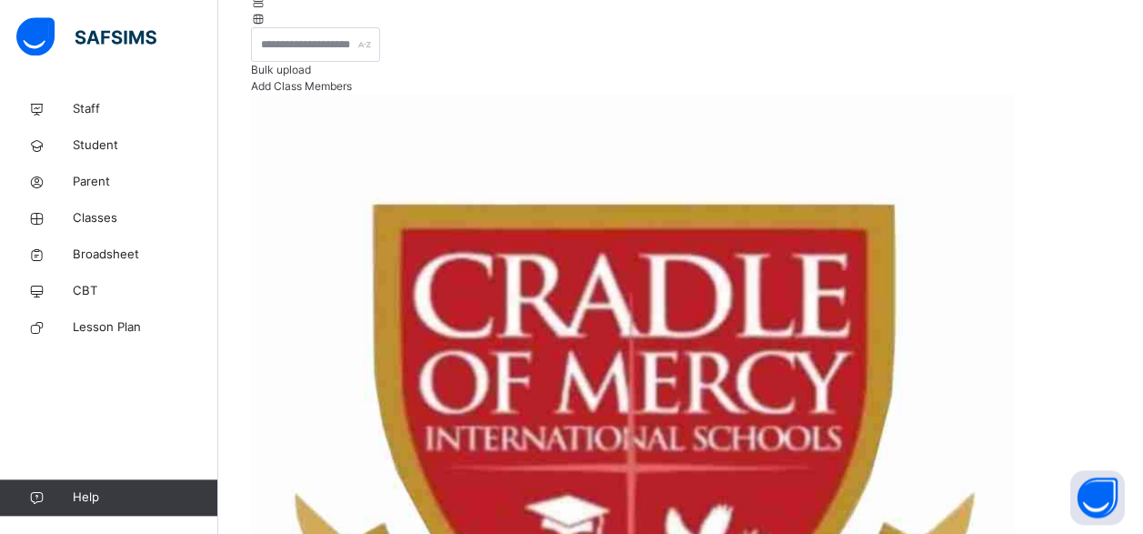
scroll to position [278, 0]
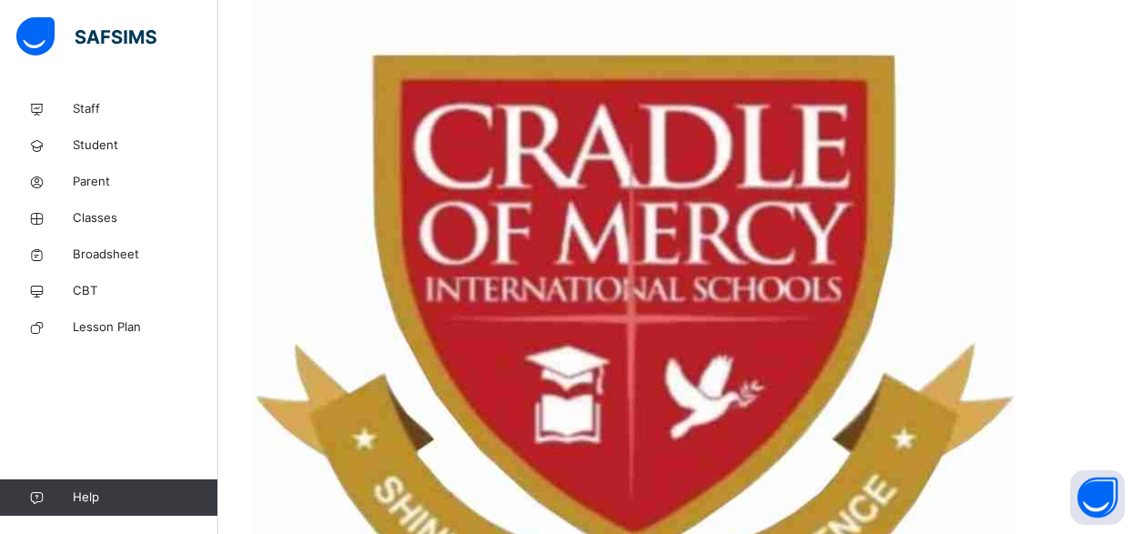
scroll to position [525, 0]
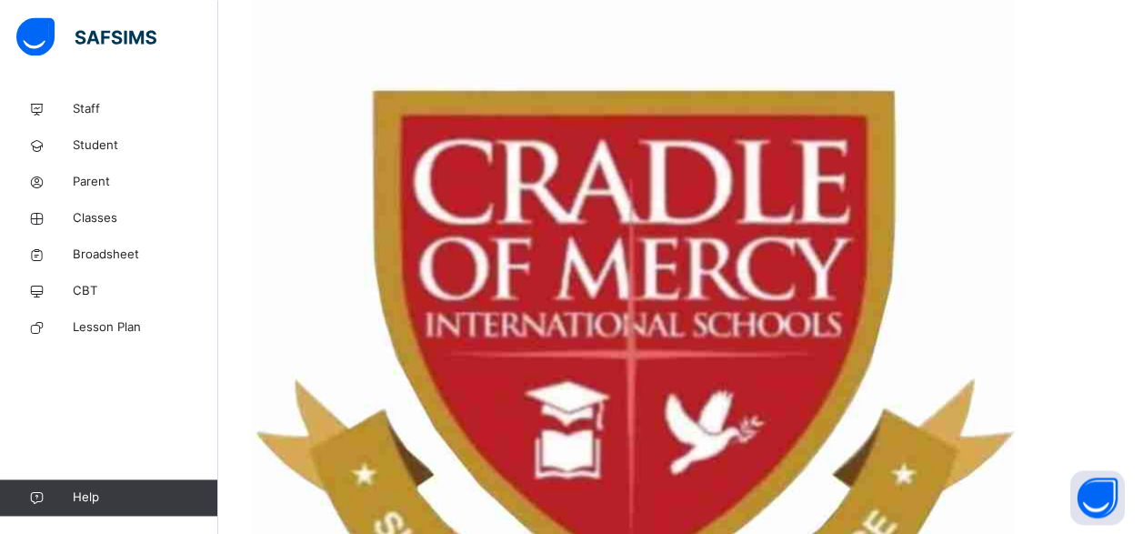
scroll to position [246, 0]
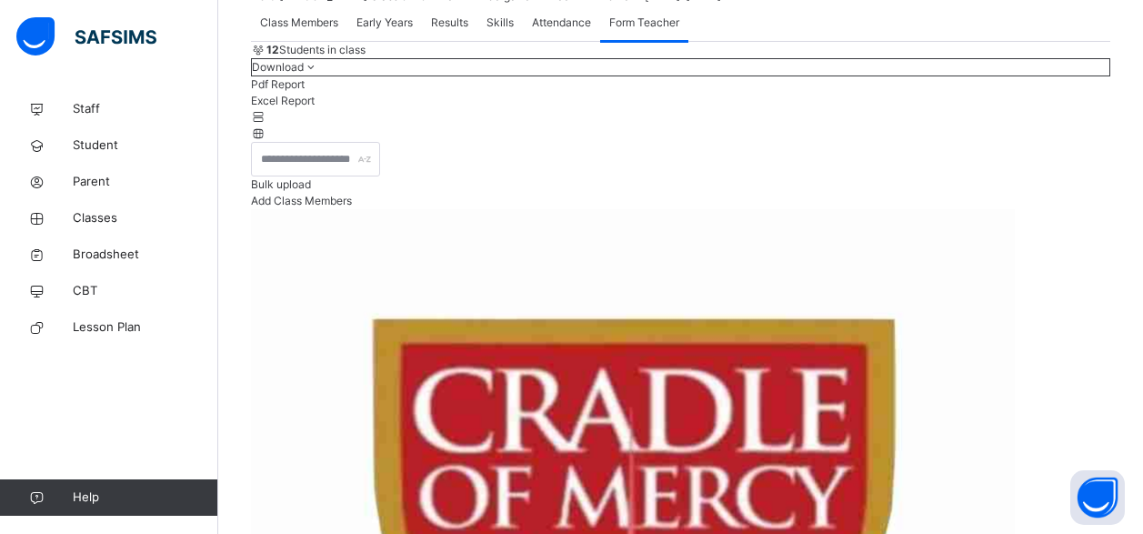
click at [454, 31] on span "Results" at bounding box center [449, 23] width 37 height 16
click at [120, 254] on span "Broadsheet" at bounding box center [145, 254] width 145 height 18
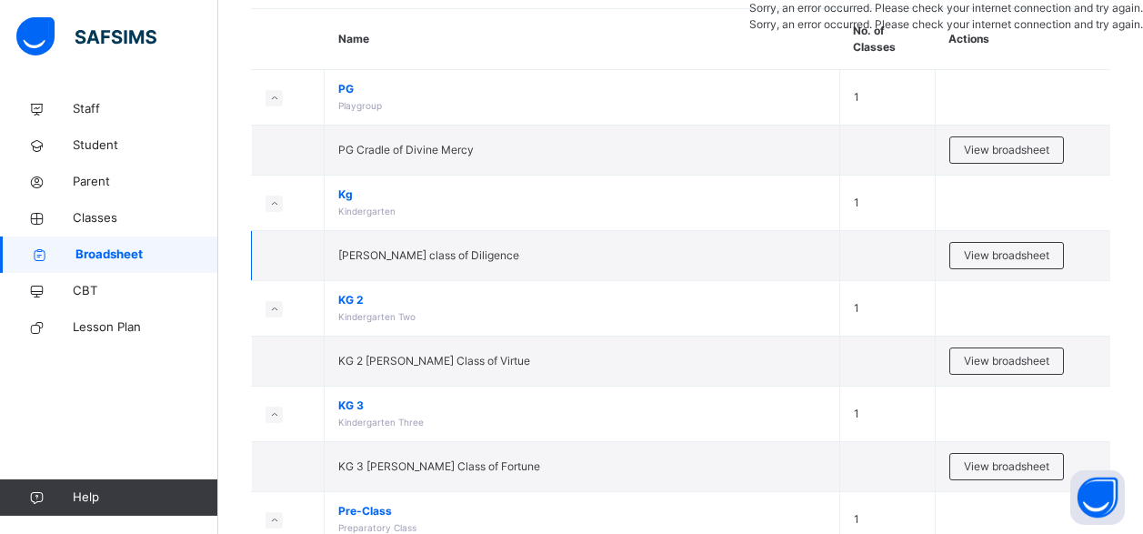
scroll to position [185, 0]
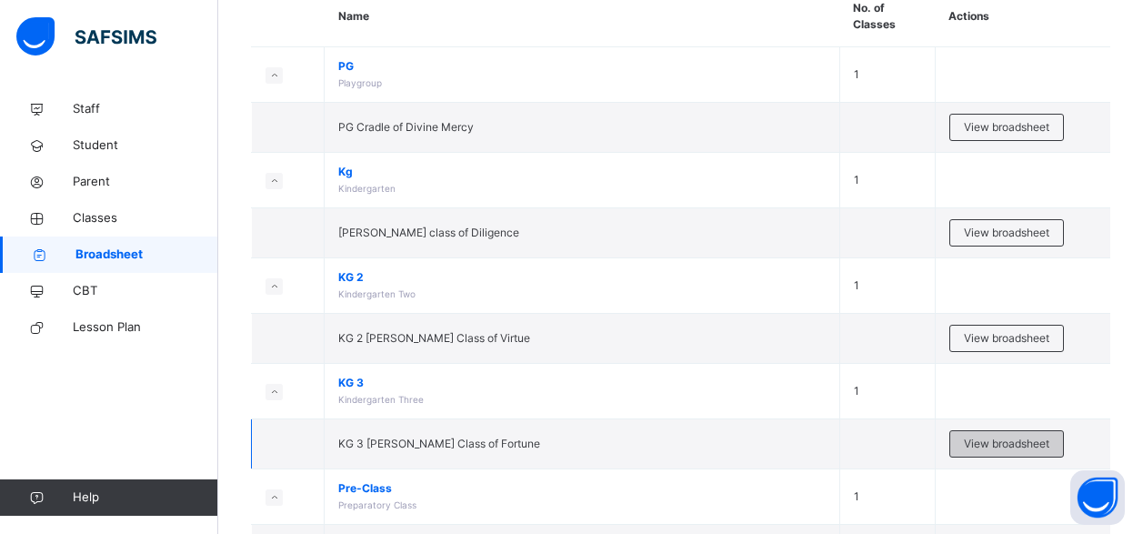
click at [978, 442] on span "View broadsheet" at bounding box center [1006, 443] width 85 height 16
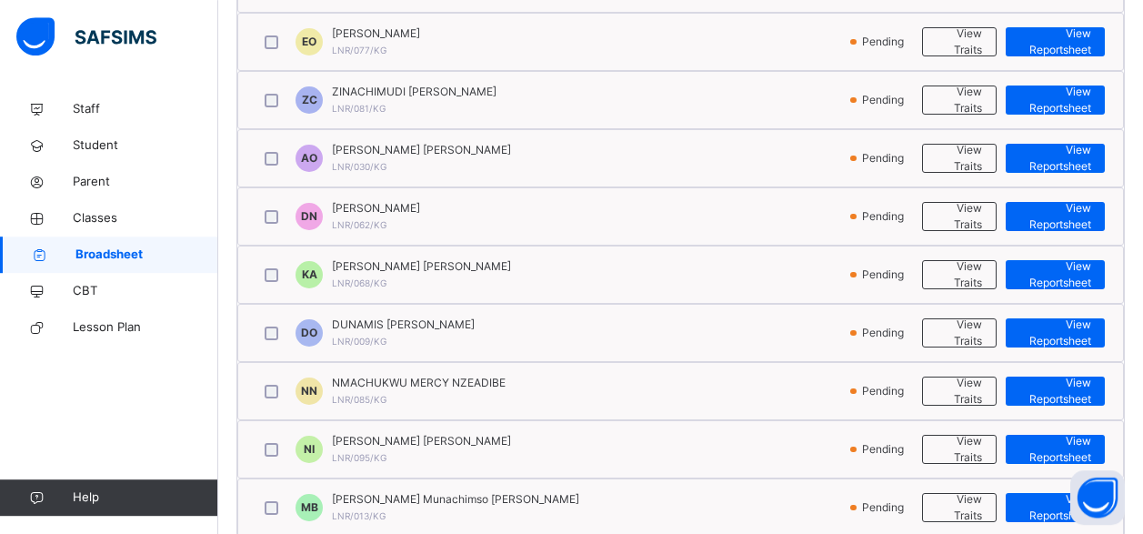
scroll to position [731, 0]
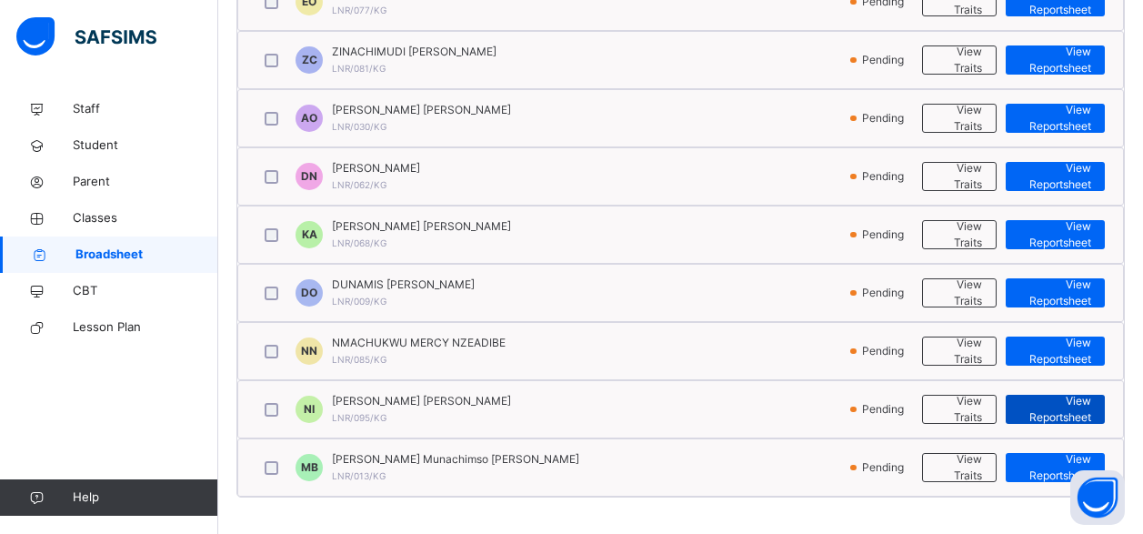
click at [1054, 411] on span "View Reportsheet" at bounding box center [1055, 409] width 72 height 33
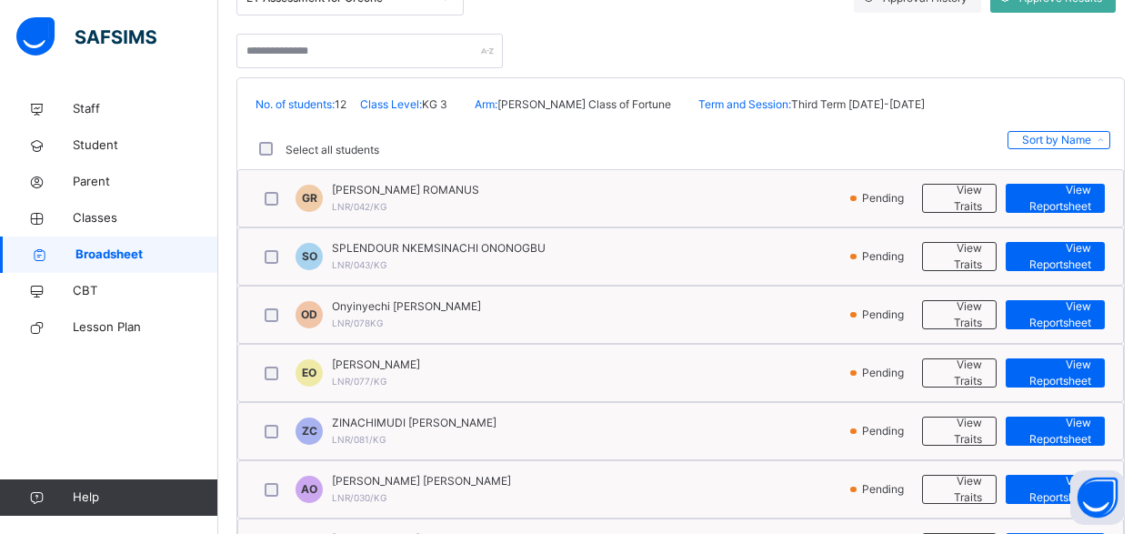
scroll to position [0, 0]
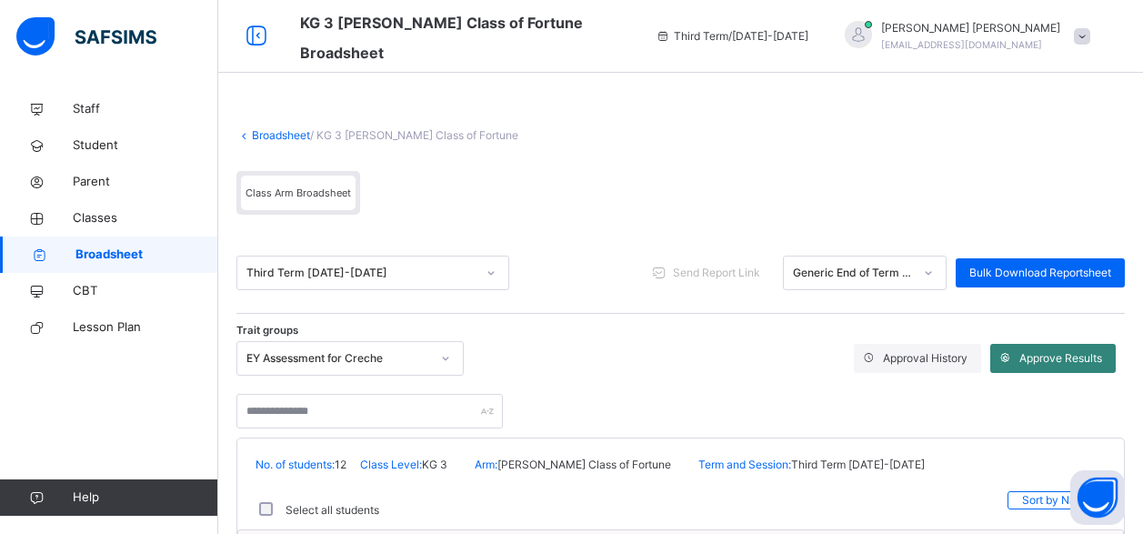
click at [1019, 355] on span at bounding box center [1004, 358] width 29 height 29
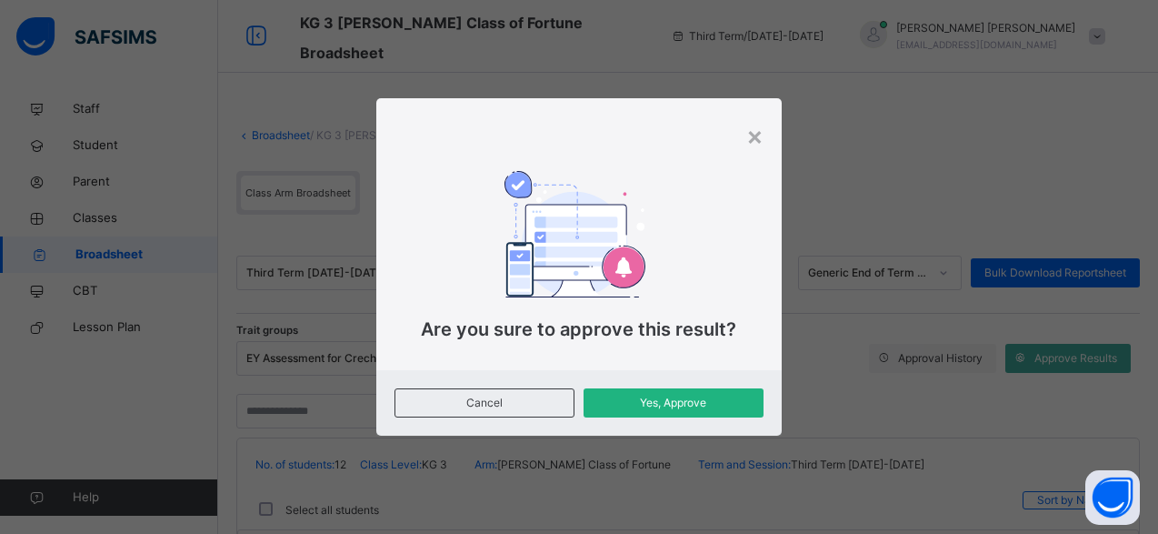
click at [629, 404] on span "Yes, Approve" at bounding box center [673, 403] width 153 height 16
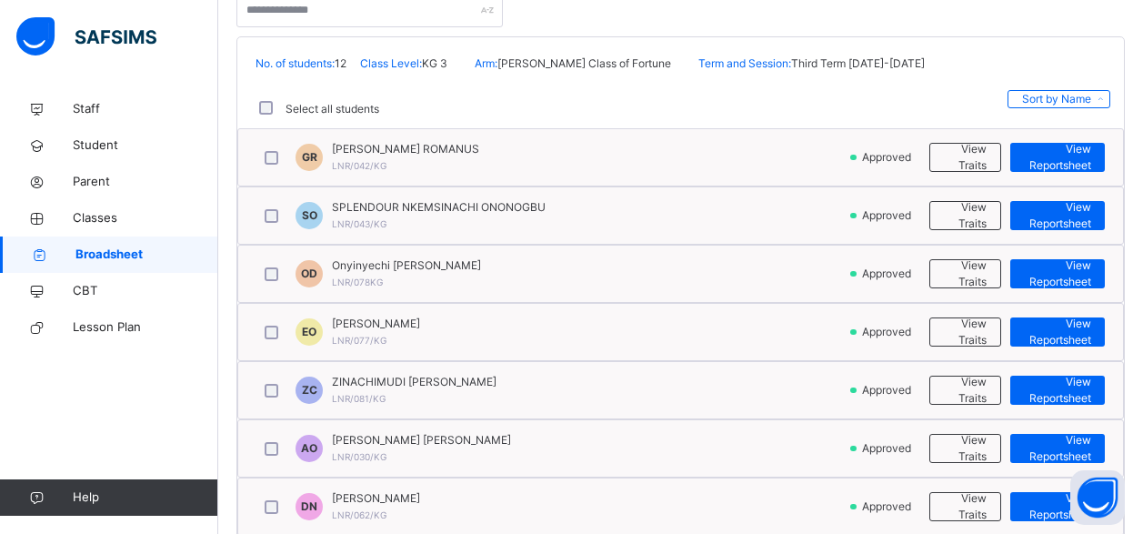
scroll to position [360, 0]
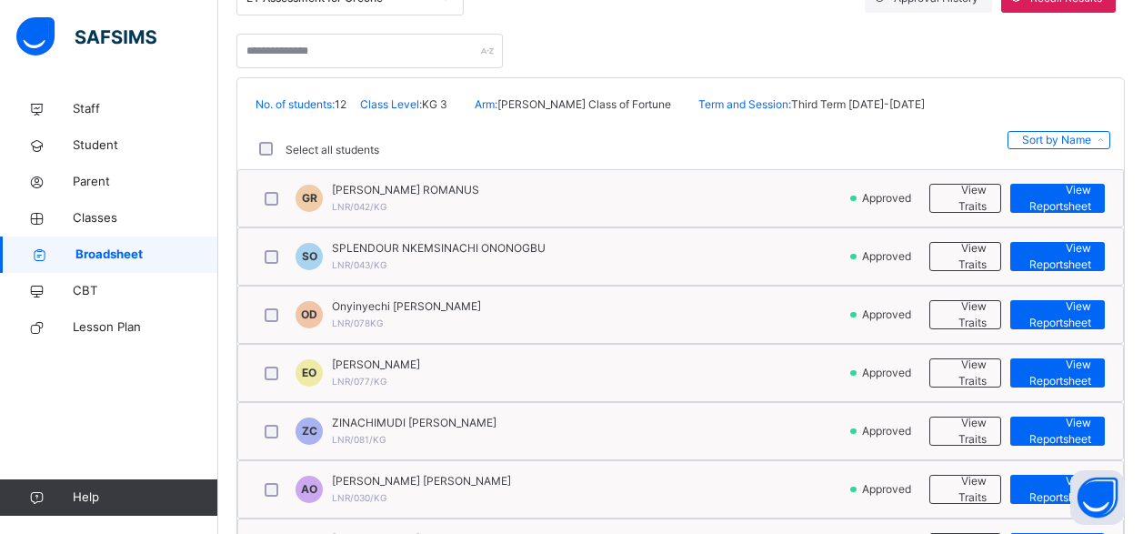
click at [103, 252] on span "Broadsheet" at bounding box center [146, 254] width 143 height 18
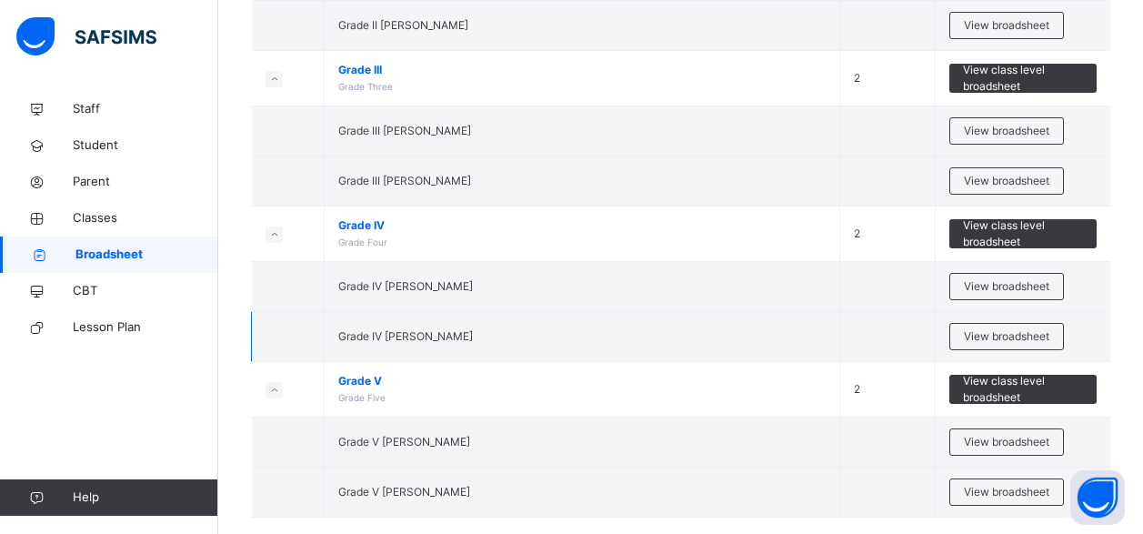
scroll to position [1049, 0]
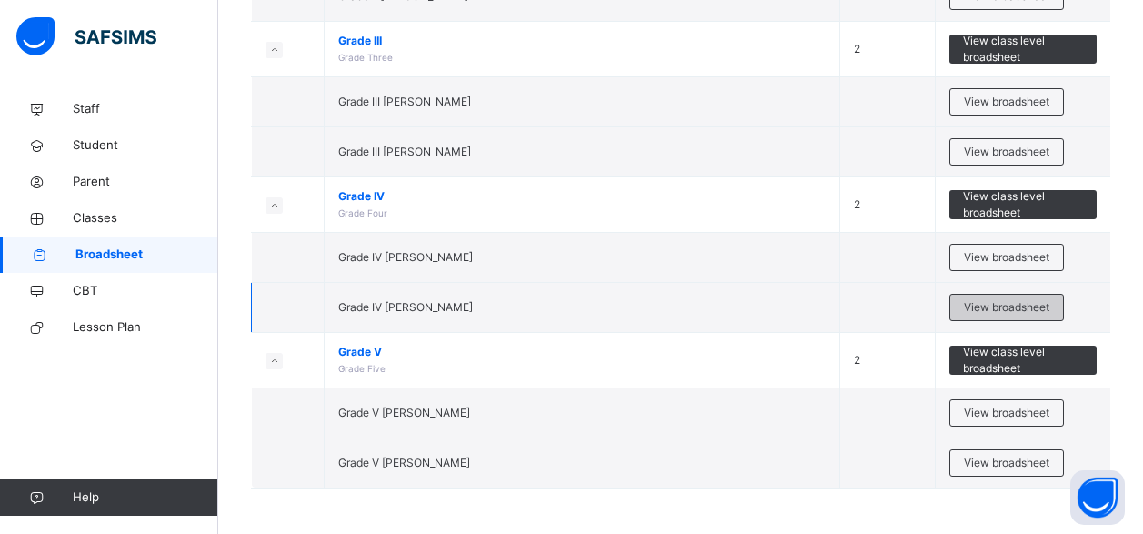
click at [995, 305] on span "View broadsheet" at bounding box center [1006, 307] width 85 height 16
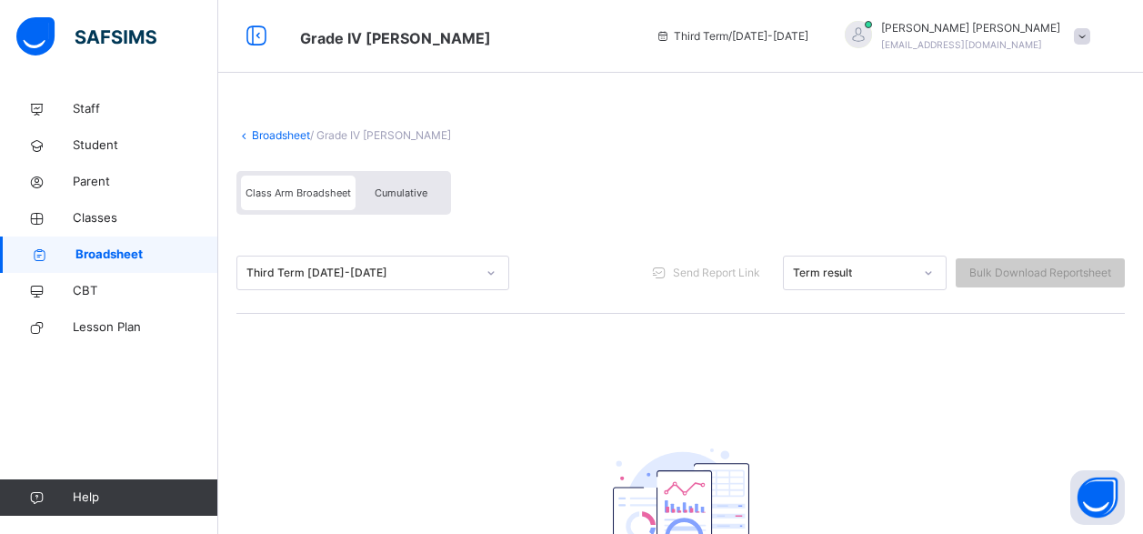
click at [123, 256] on span "Broadsheet" at bounding box center [146, 254] width 143 height 18
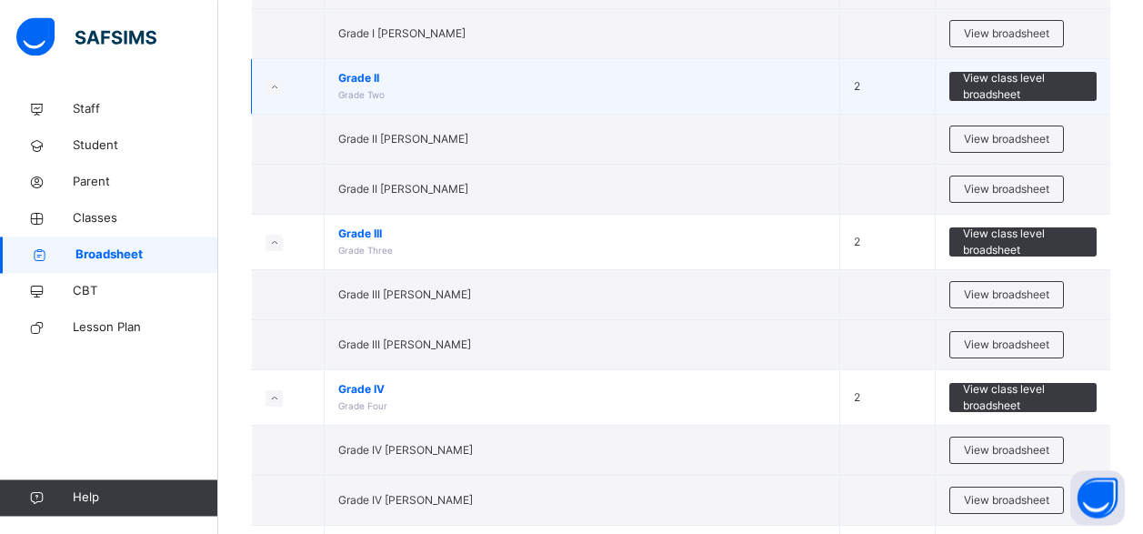
scroll to position [927, 0]
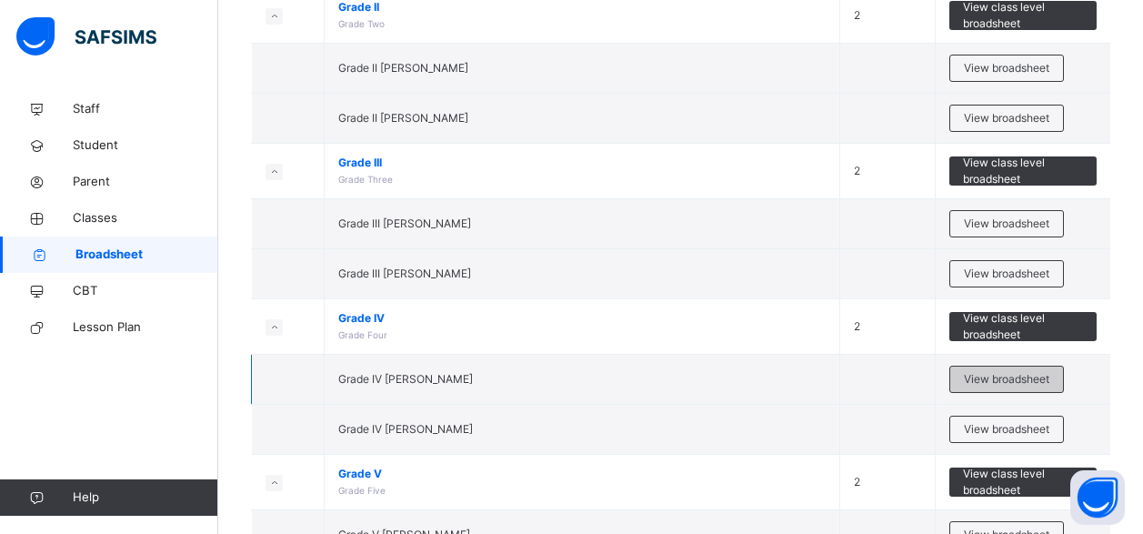
click at [994, 386] on span "View broadsheet" at bounding box center [1006, 379] width 85 height 16
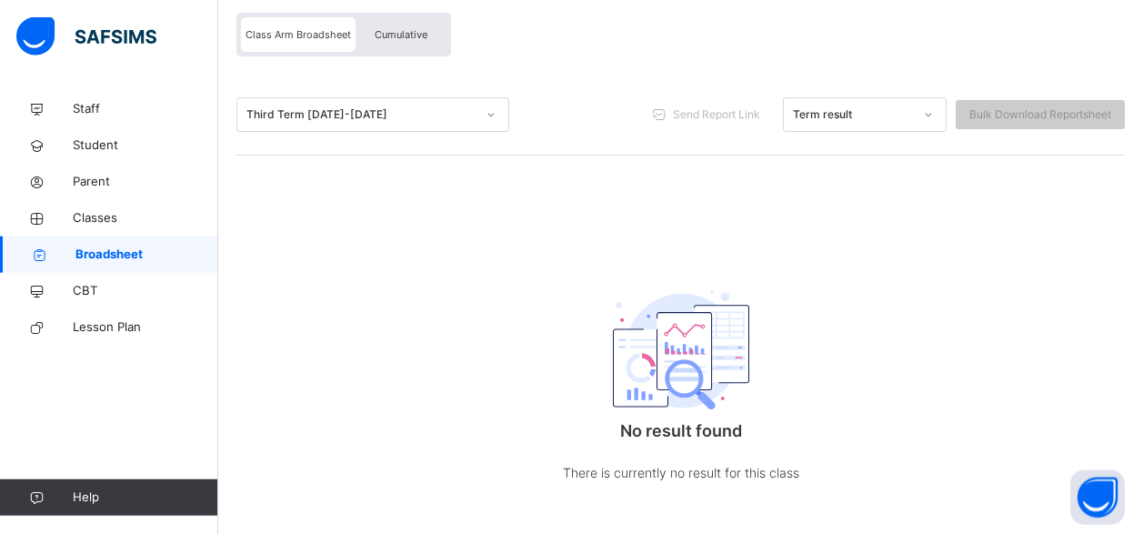
scroll to position [183, 0]
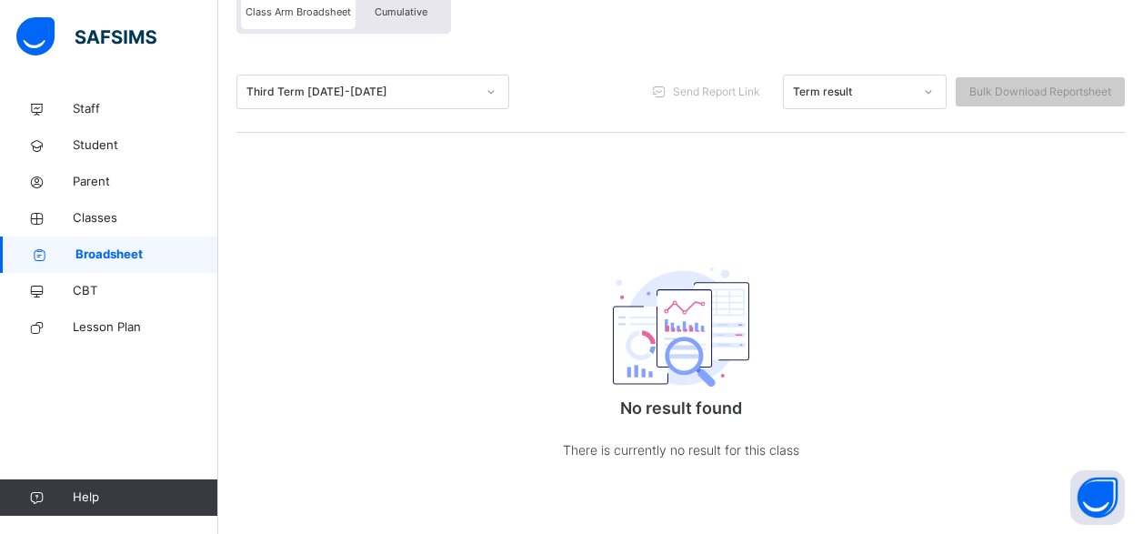
click at [130, 255] on span "Broadsheet" at bounding box center [146, 254] width 143 height 18
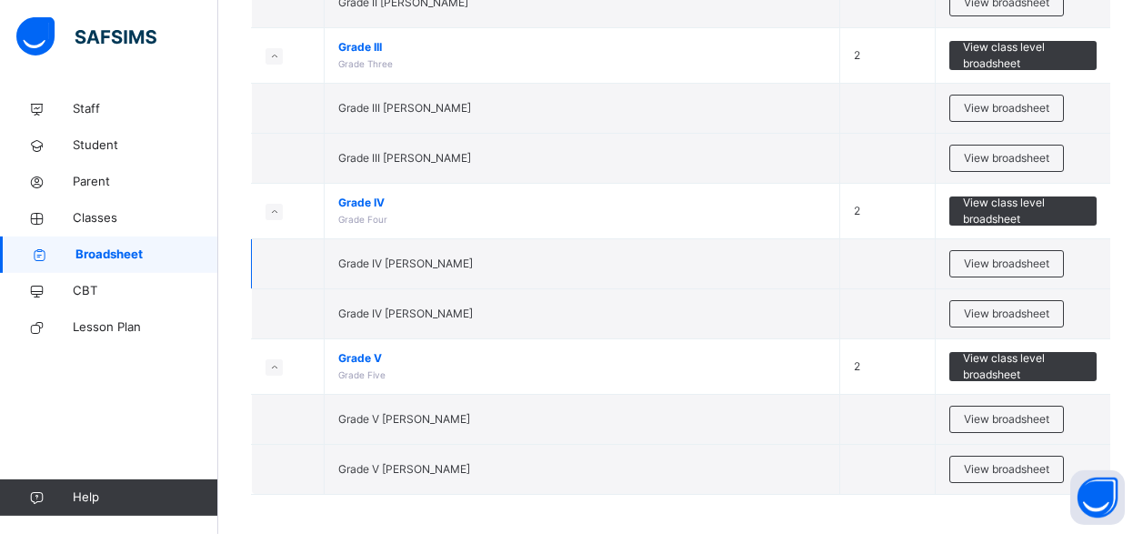
scroll to position [1049, 0]
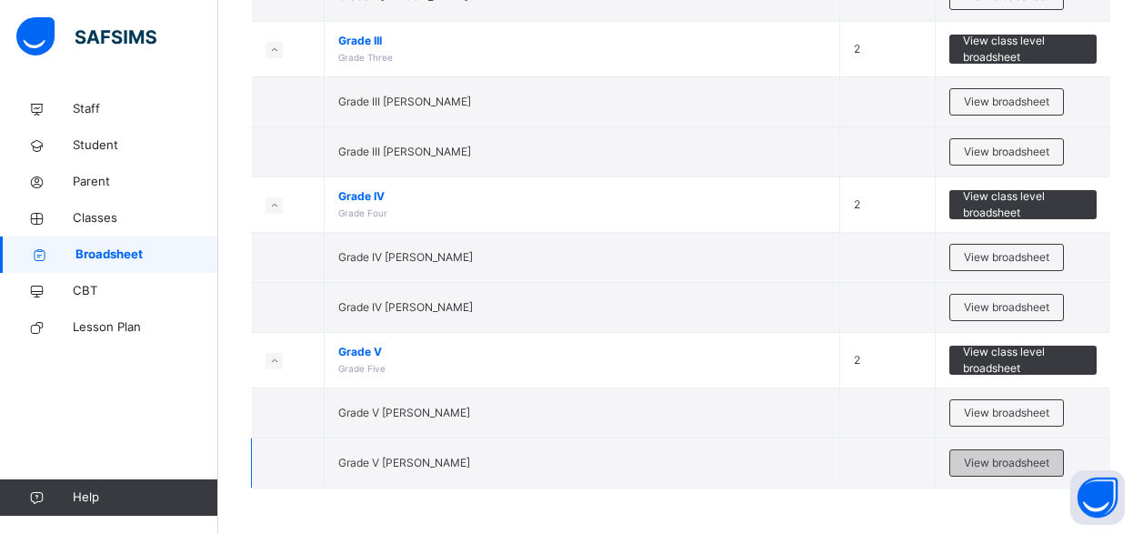
click at [1015, 464] on span "View broadsheet" at bounding box center [1006, 463] width 85 height 16
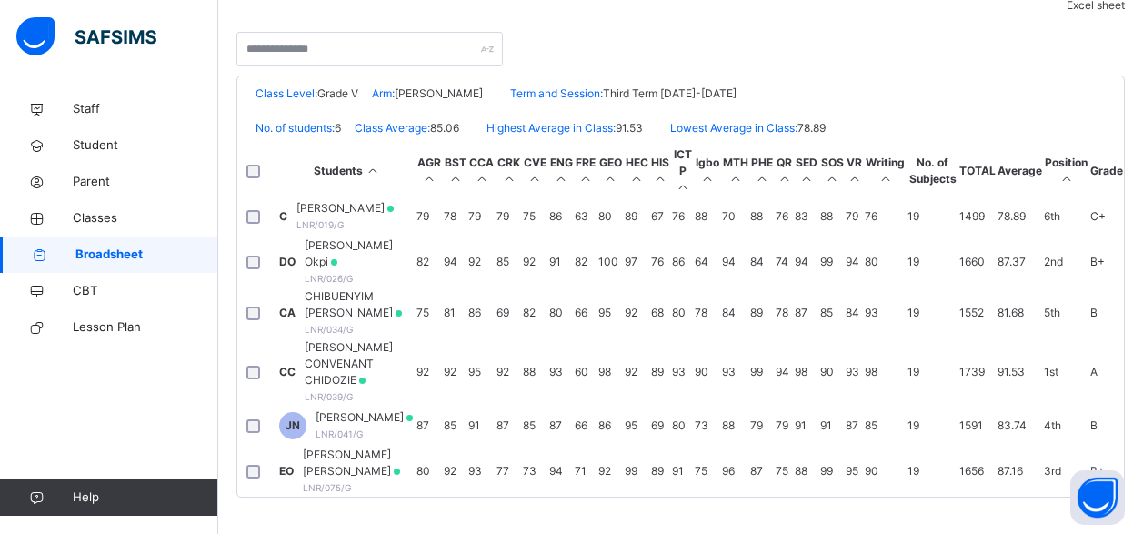
scroll to position [31, 0]
click at [415, 288] on span "CHIBUENYIM OBINNA ANYA-JUDE" at bounding box center [360, 304] width 110 height 33
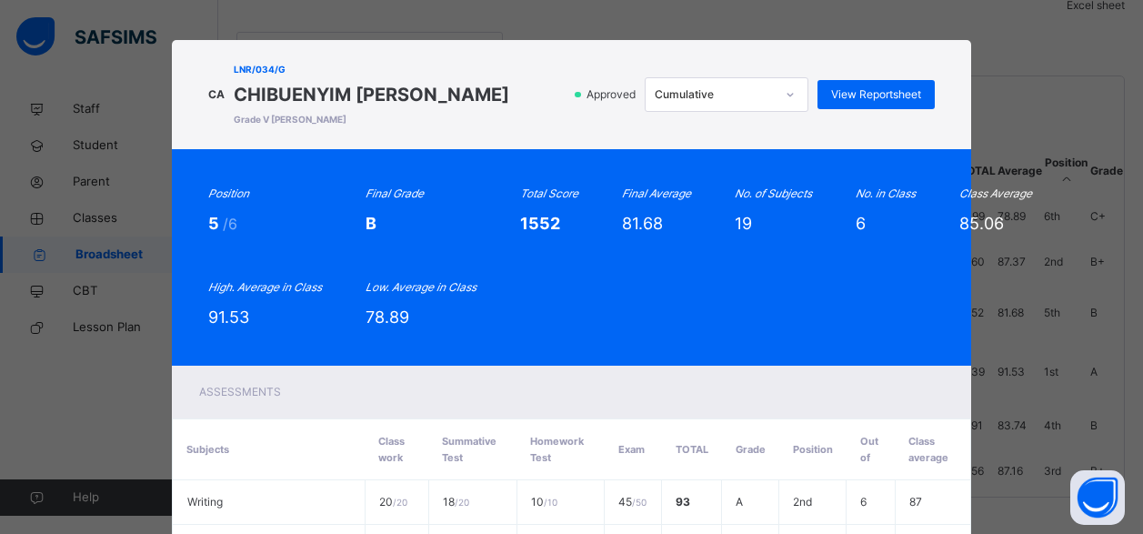
scroll to position [0, 0]
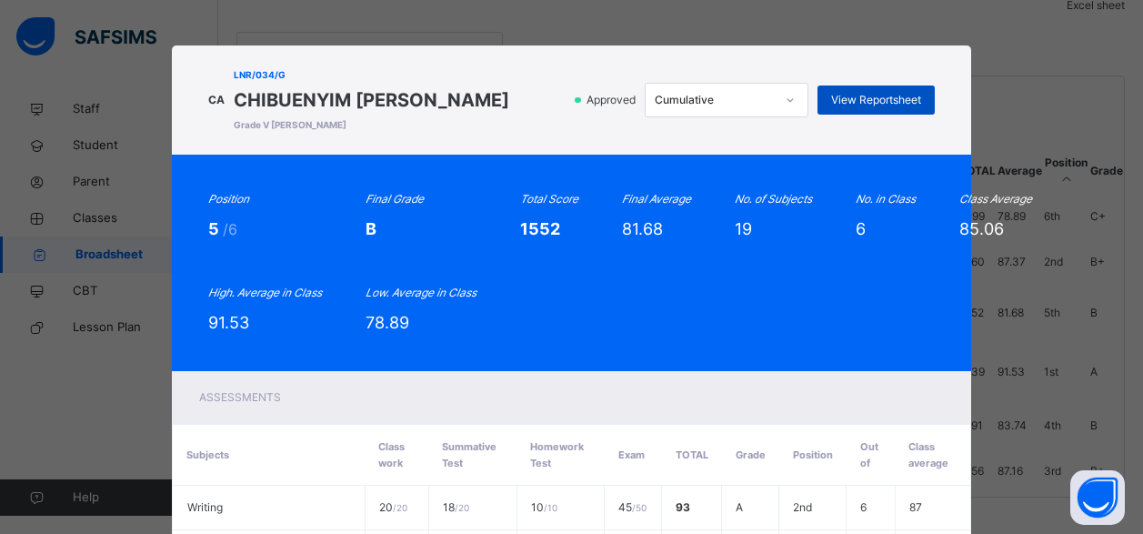
click at [875, 108] on span "View Reportsheet" at bounding box center [876, 100] width 90 height 16
click at [915, 22] on div "CA LNR/034/G CHIBUENYIM OBINNA ANYA-JUDE Grade V Matthew Approved Cumulative Vi…" at bounding box center [571, 267] width 1143 height 534
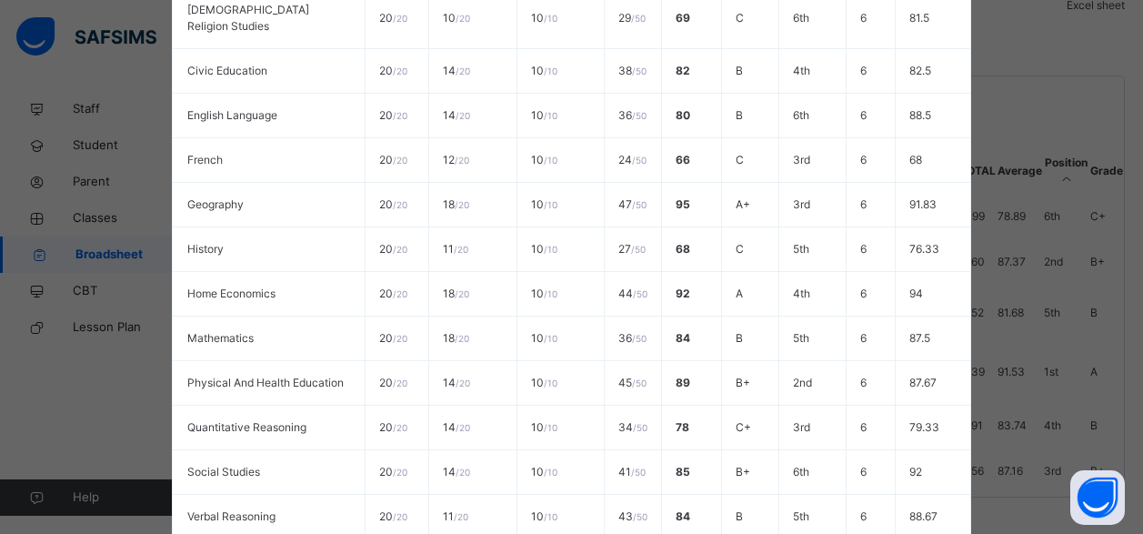
scroll to position [1041, 0]
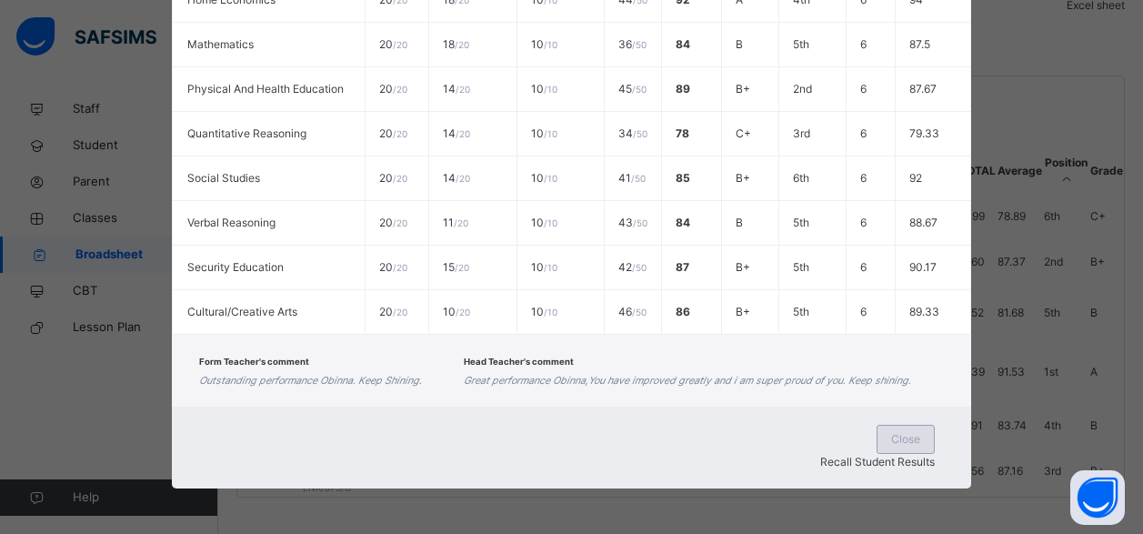
click at [876, 454] on div "Close" at bounding box center [905, 439] width 58 height 29
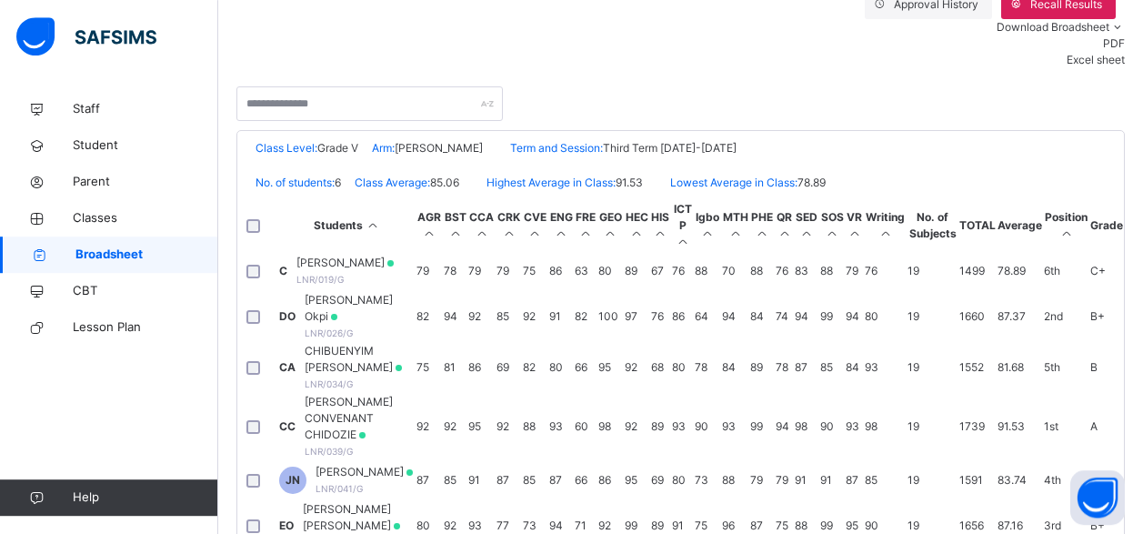
scroll to position [460, 0]
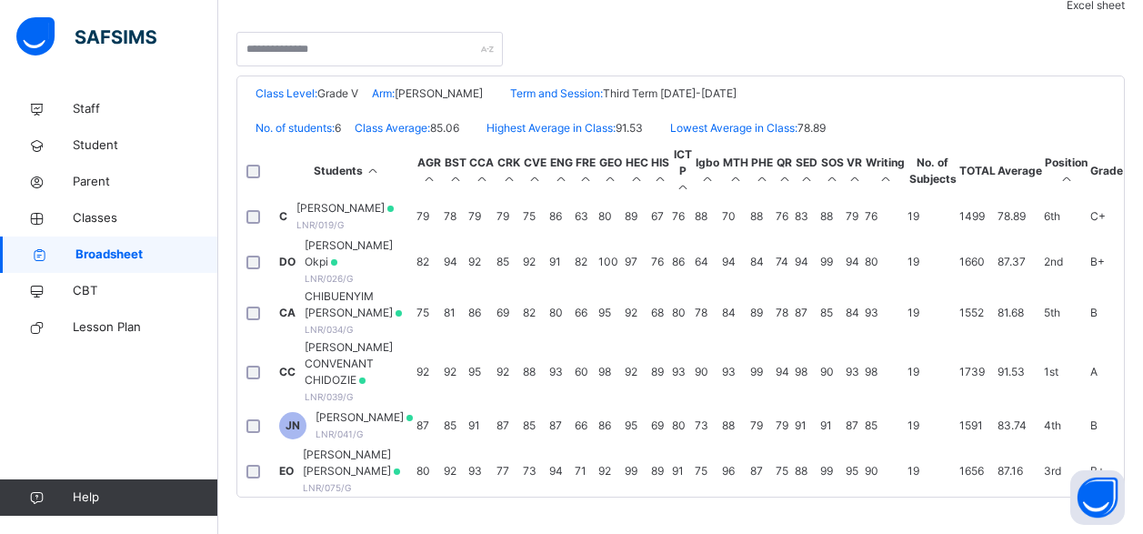
click at [107, 258] on span "Broadsheet" at bounding box center [146, 254] width 143 height 18
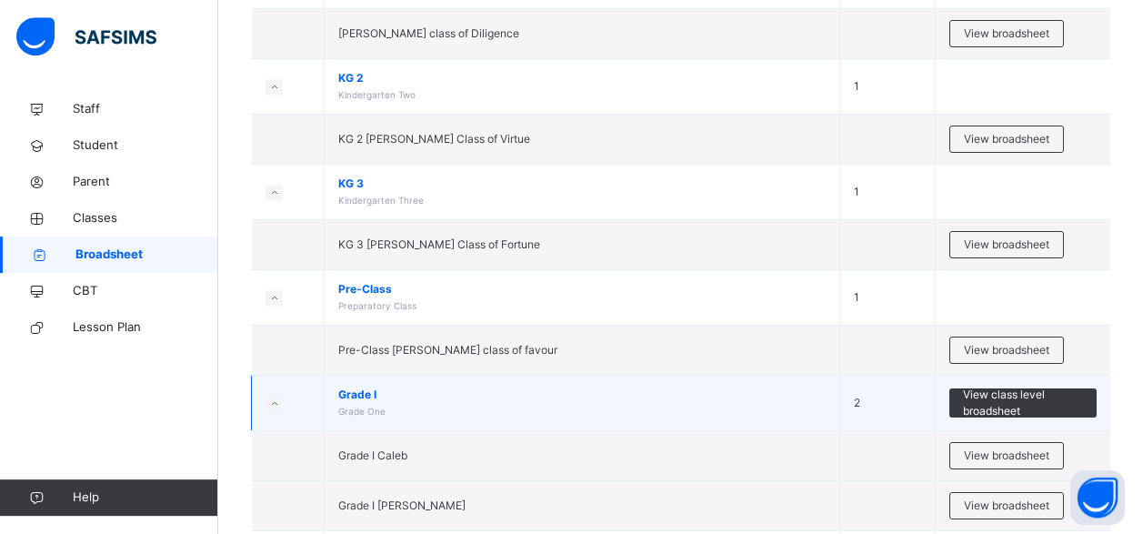
scroll to position [464, 0]
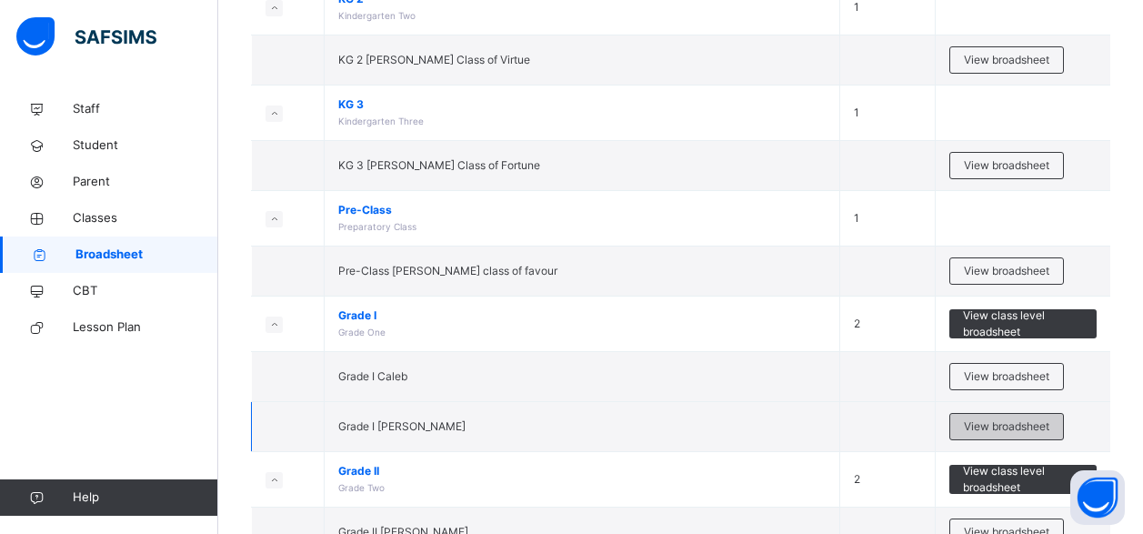
click at [1011, 425] on span "View broadsheet" at bounding box center [1006, 426] width 85 height 16
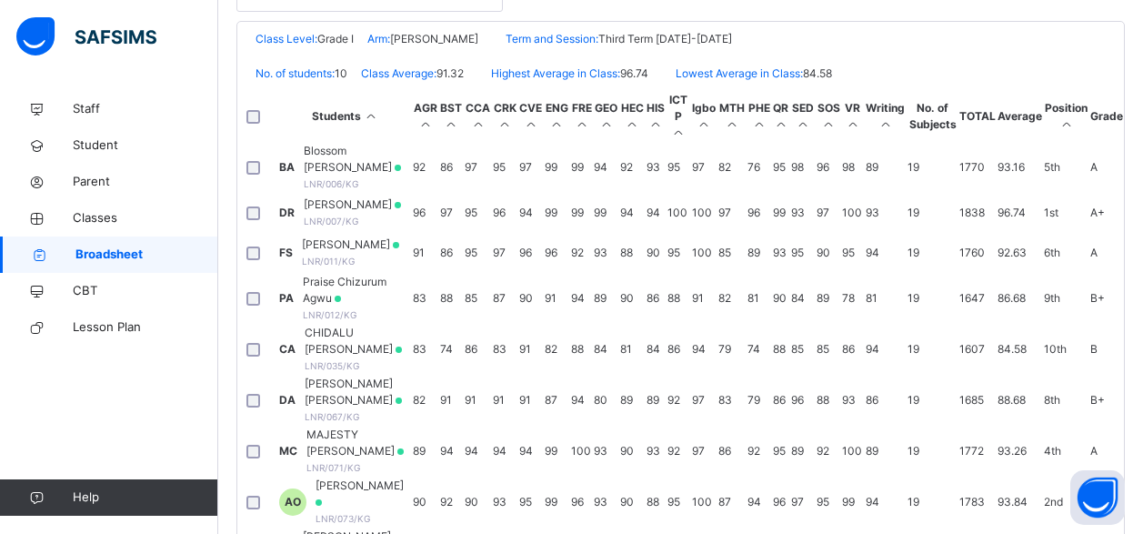
scroll to position [164, 0]
click at [411, 325] on span "CHIDALU ANYA-JUDE" at bounding box center [358, 341] width 106 height 33
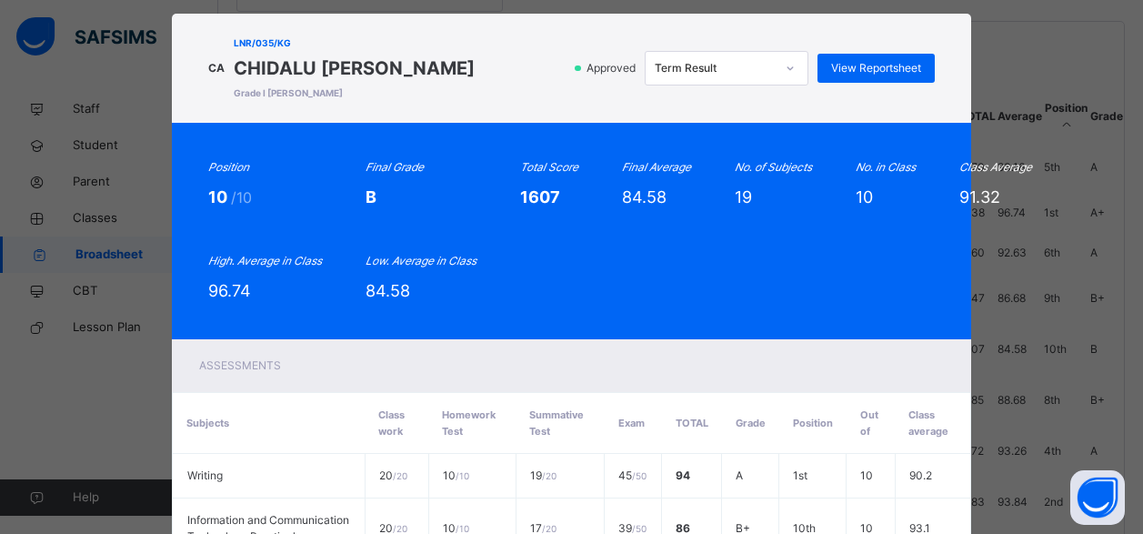
scroll to position [0, 0]
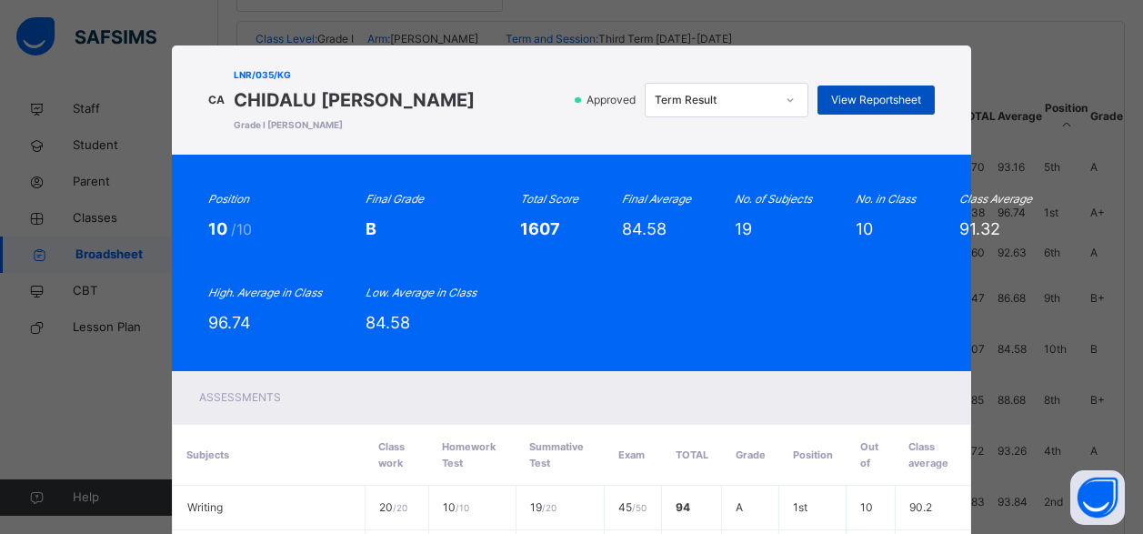
click at [858, 97] on span "View Reportsheet" at bounding box center [876, 100] width 90 height 16
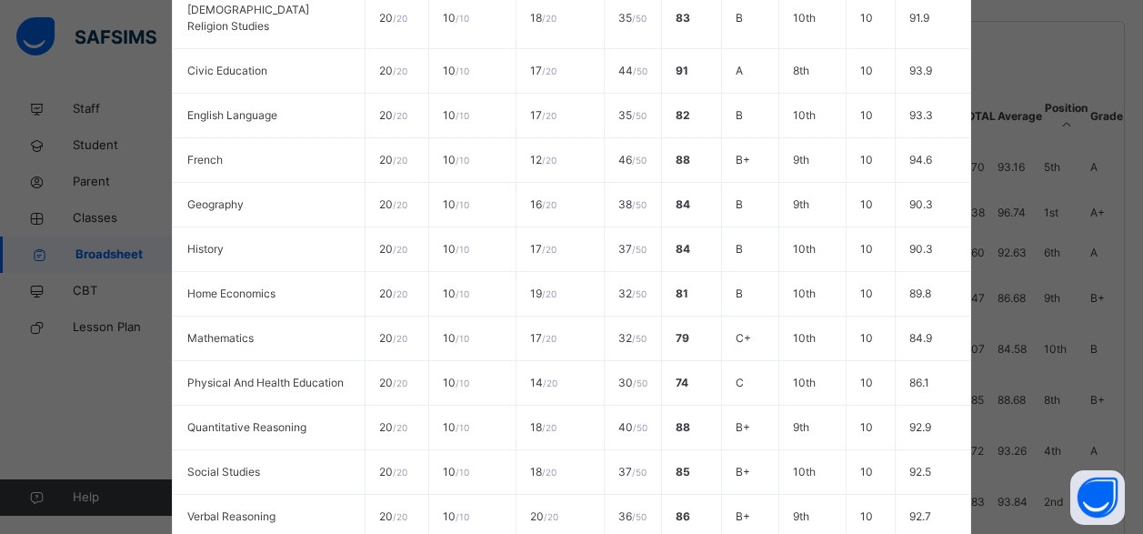
scroll to position [1014, 0]
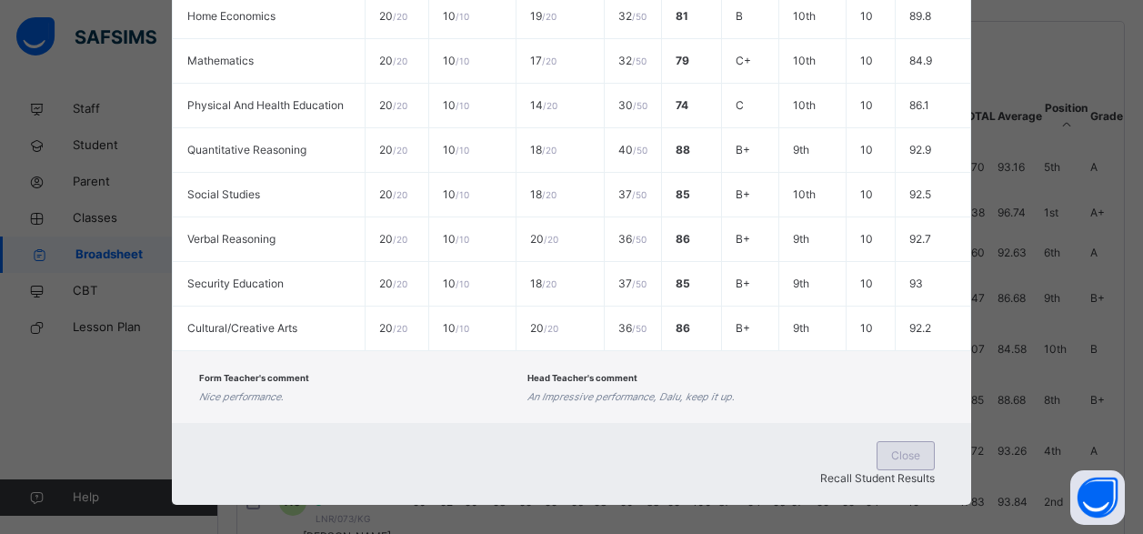
click at [891, 462] on span "Close" at bounding box center [905, 455] width 29 height 16
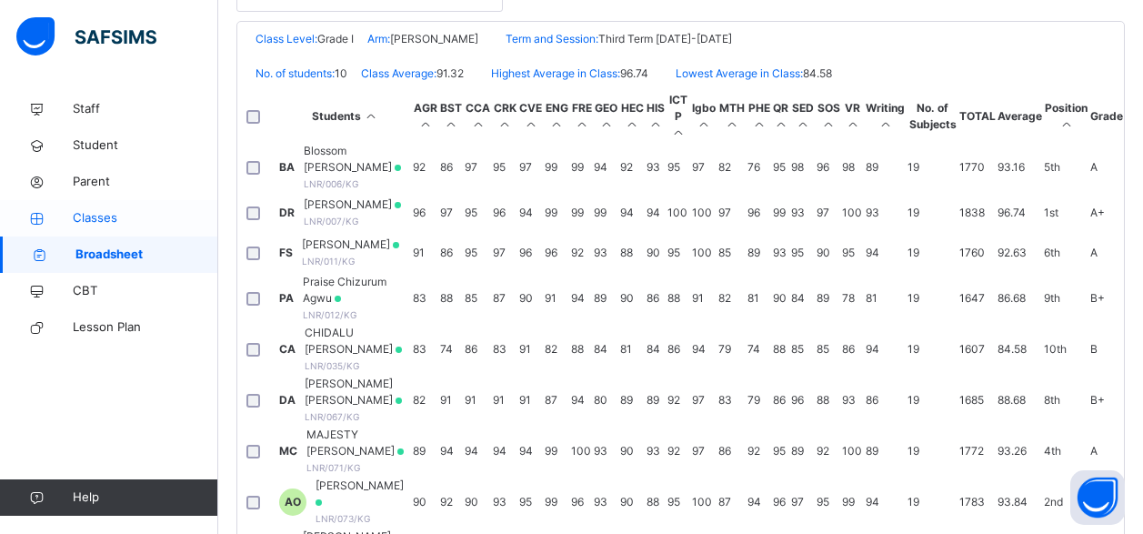
click at [107, 221] on span "Classes" at bounding box center [145, 218] width 145 height 18
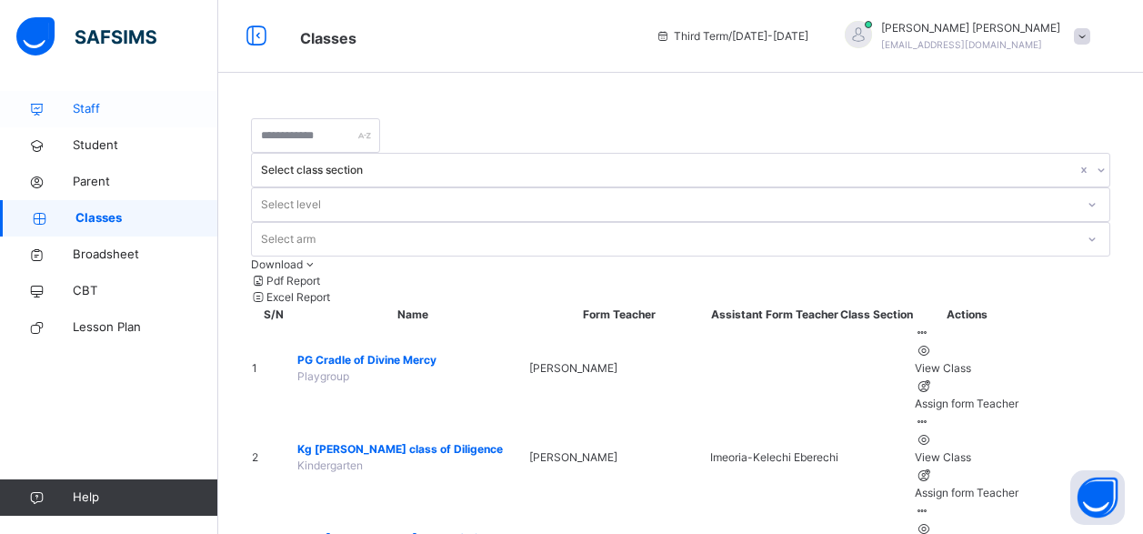
click at [92, 104] on span "Staff" at bounding box center [145, 109] width 145 height 18
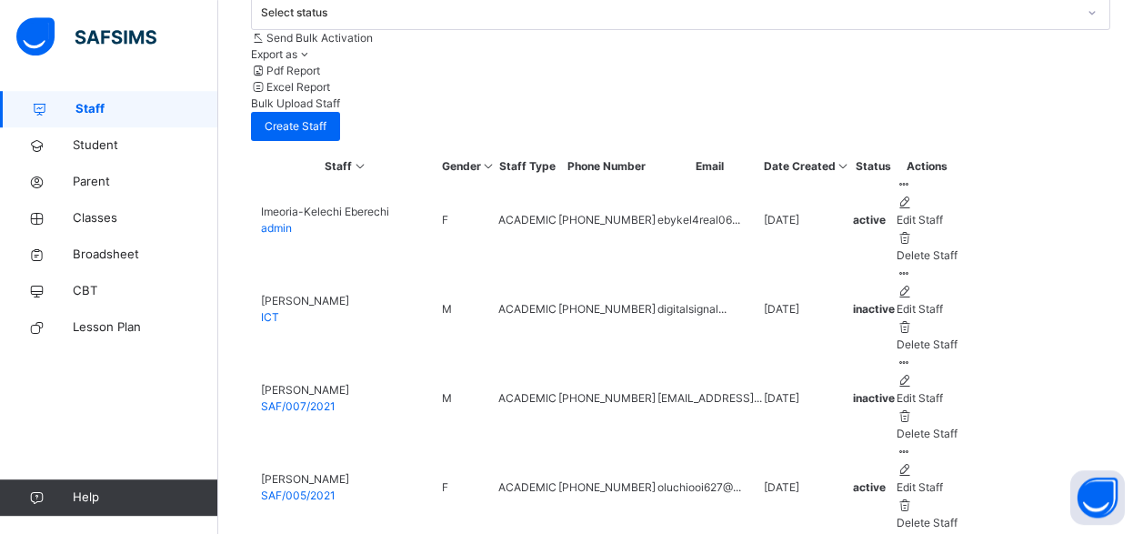
scroll to position [721, 0]
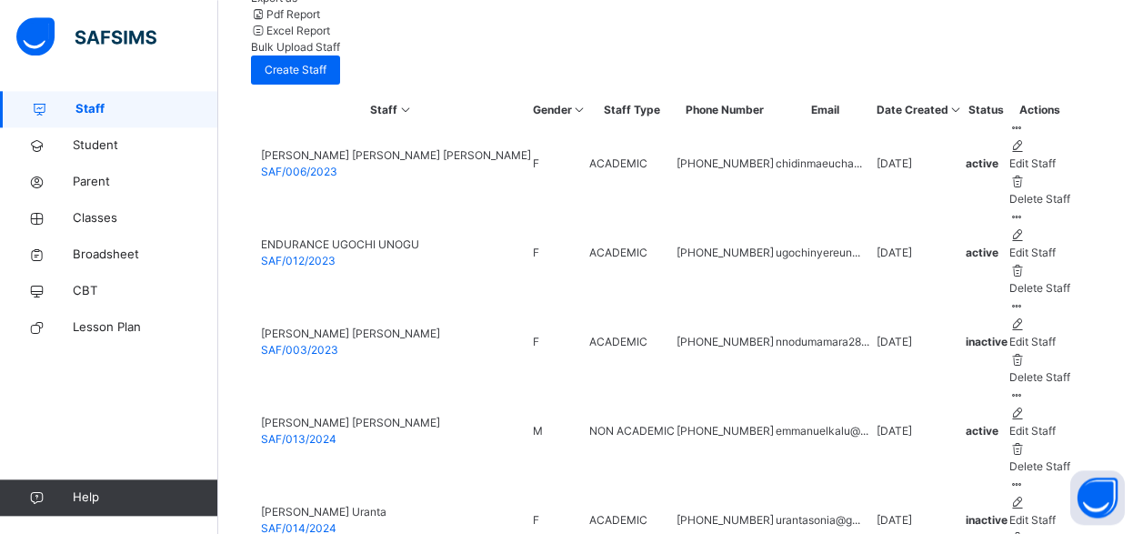
scroll to position [770, 0]
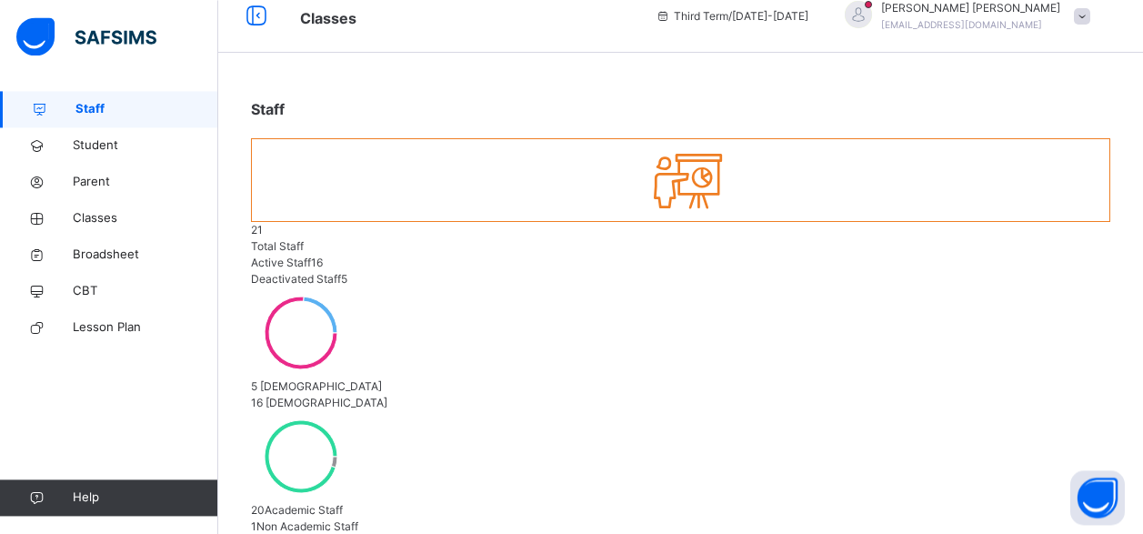
scroll to position [0, 0]
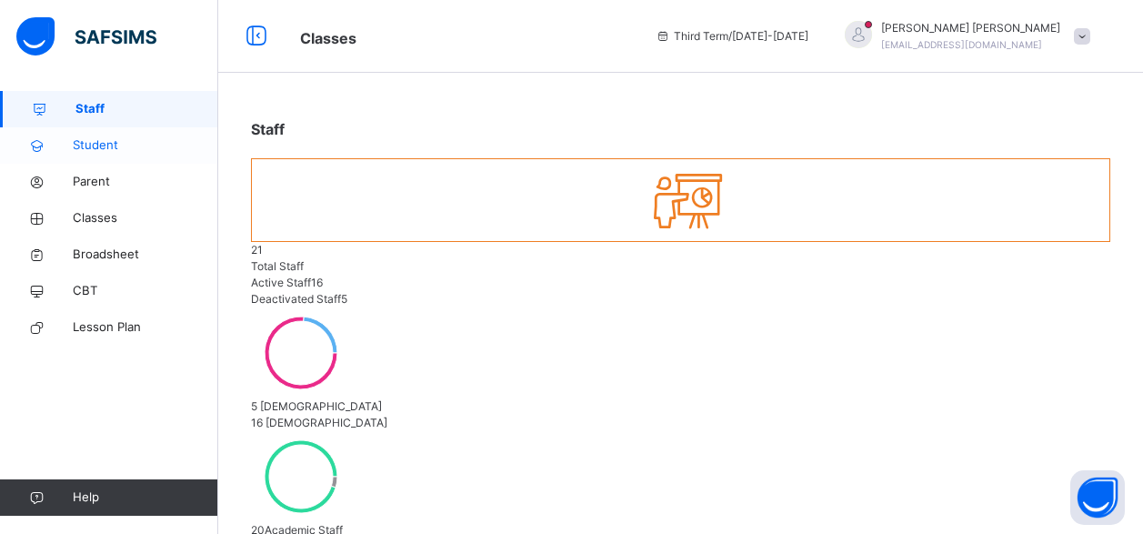
click at [108, 147] on span "Student" at bounding box center [145, 145] width 145 height 18
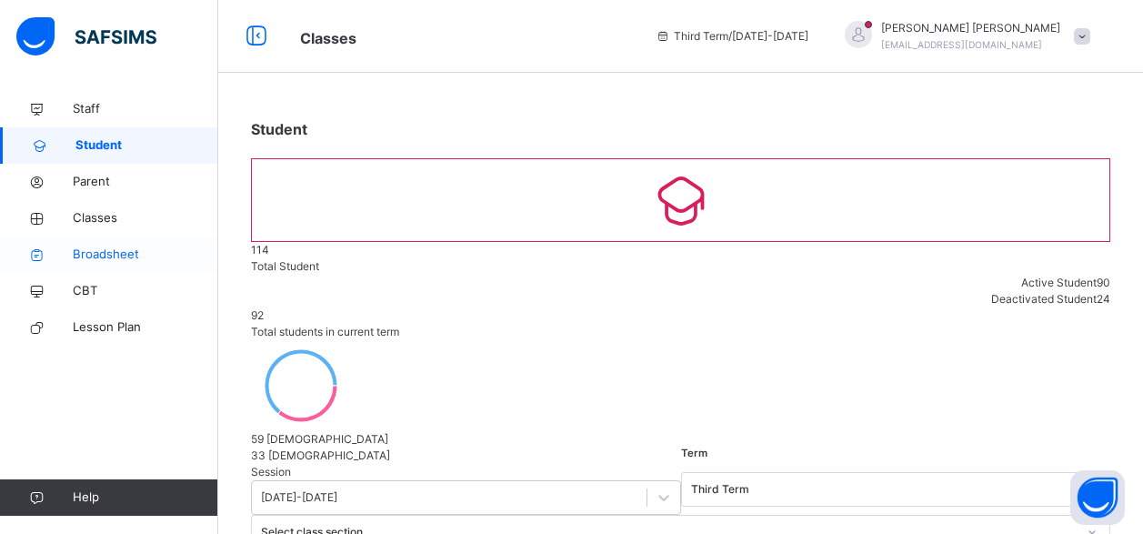
click at [123, 254] on span "Broadsheet" at bounding box center [145, 254] width 145 height 18
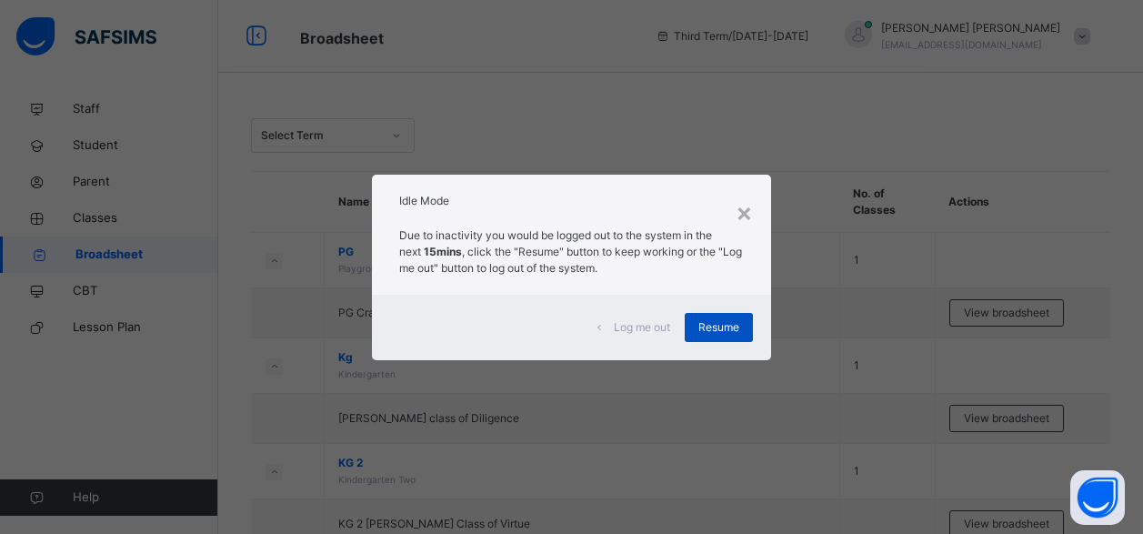
click at [715, 325] on span "Resume" at bounding box center [718, 327] width 41 height 16
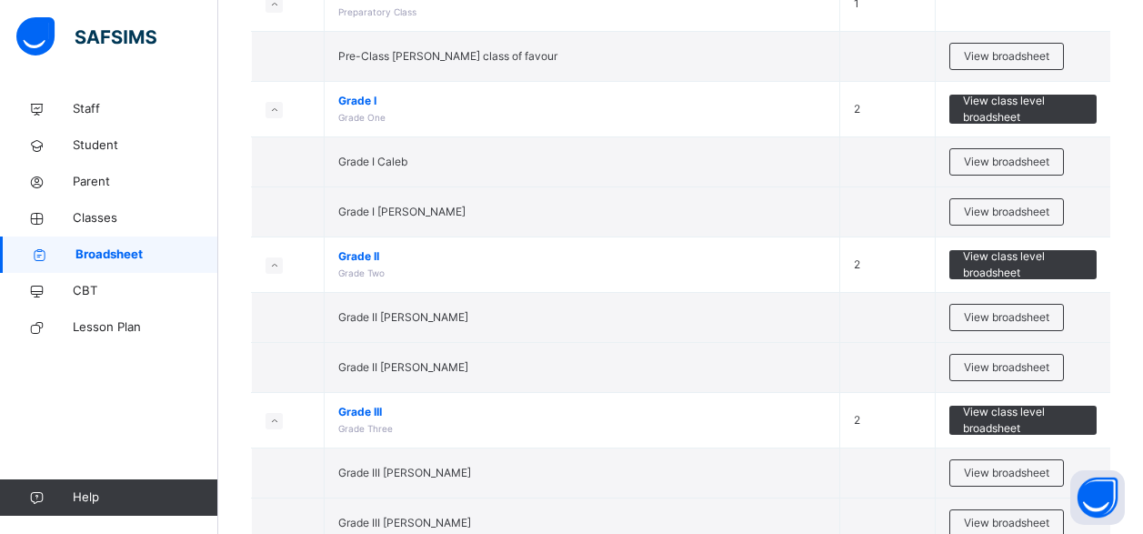
scroll to position [215, 0]
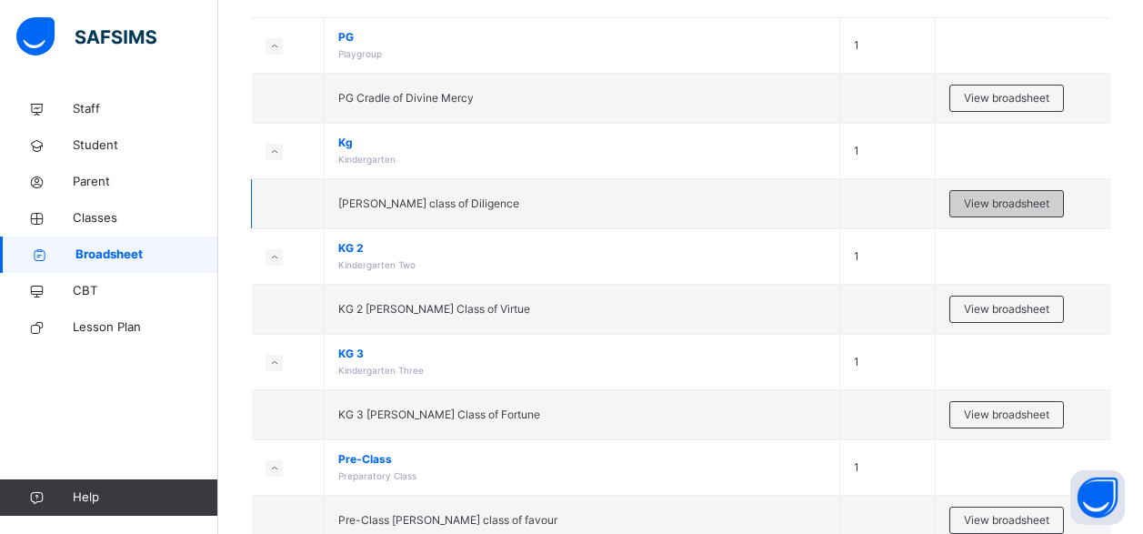
click at [1031, 203] on span "View broadsheet" at bounding box center [1006, 203] width 85 height 16
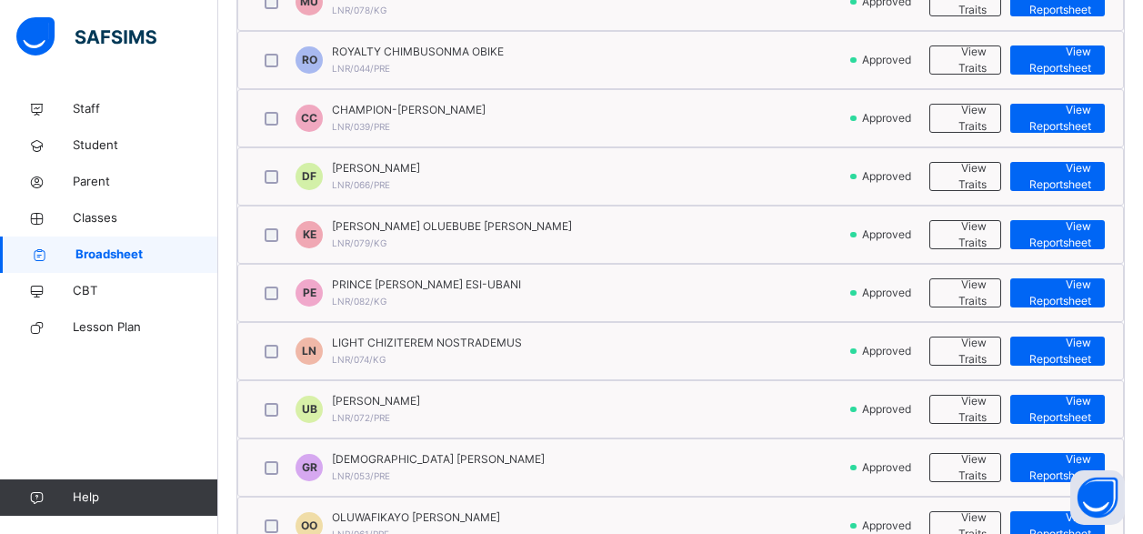
scroll to position [789, 0]
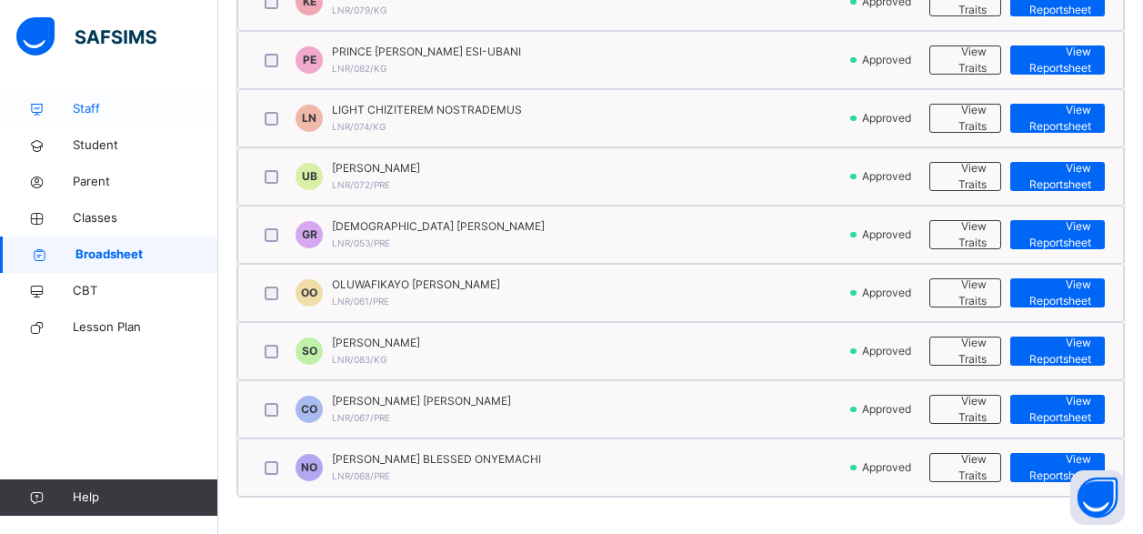
click at [98, 105] on span "Staff" at bounding box center [145, 109] width 145 height 18
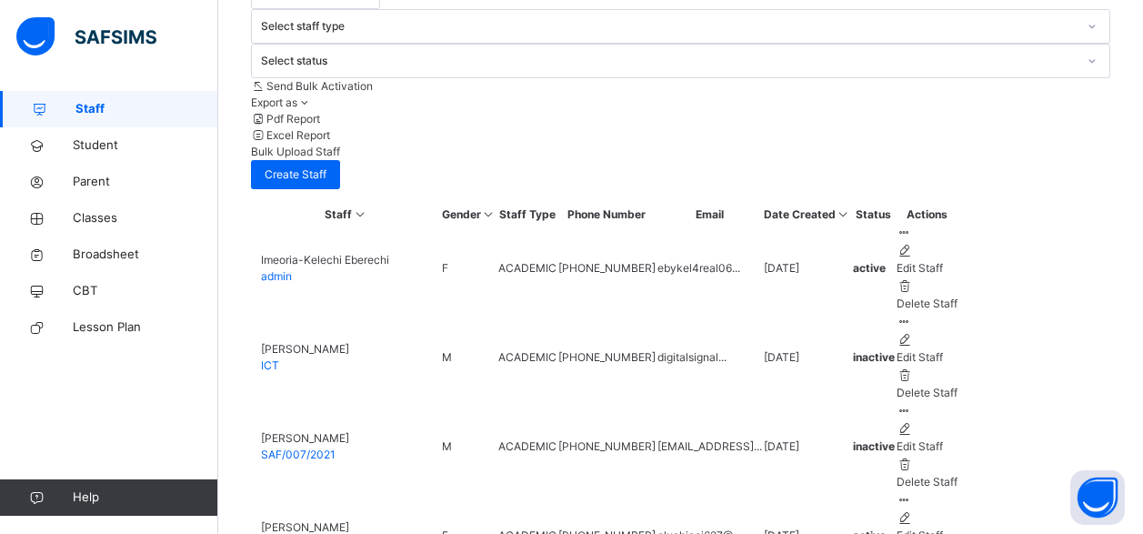
scroll to position [721, 0]
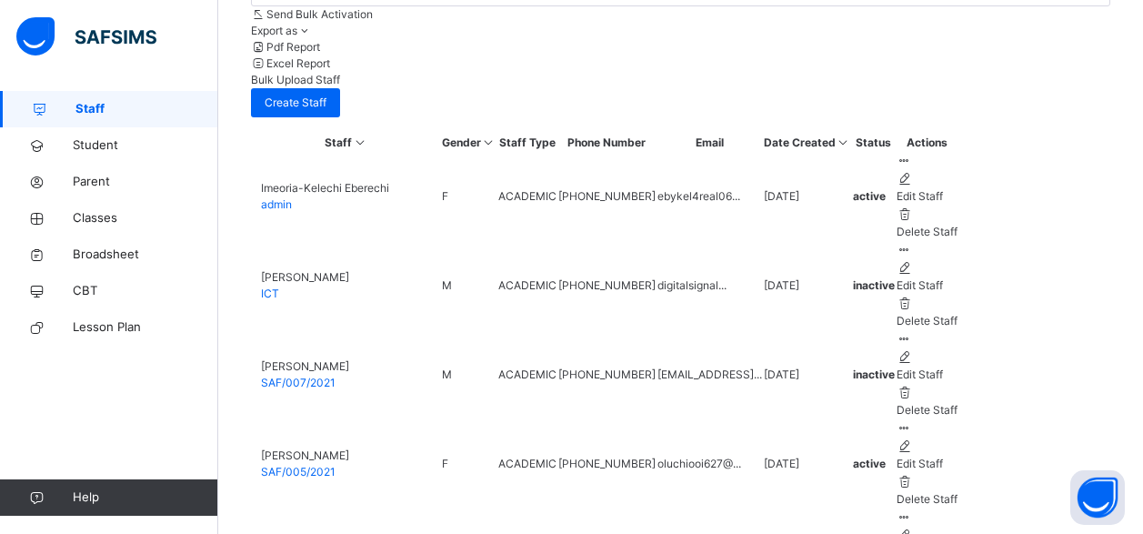
click at [108, 148] on span "Student" at bounding box center [145, 145] width 145 height 18
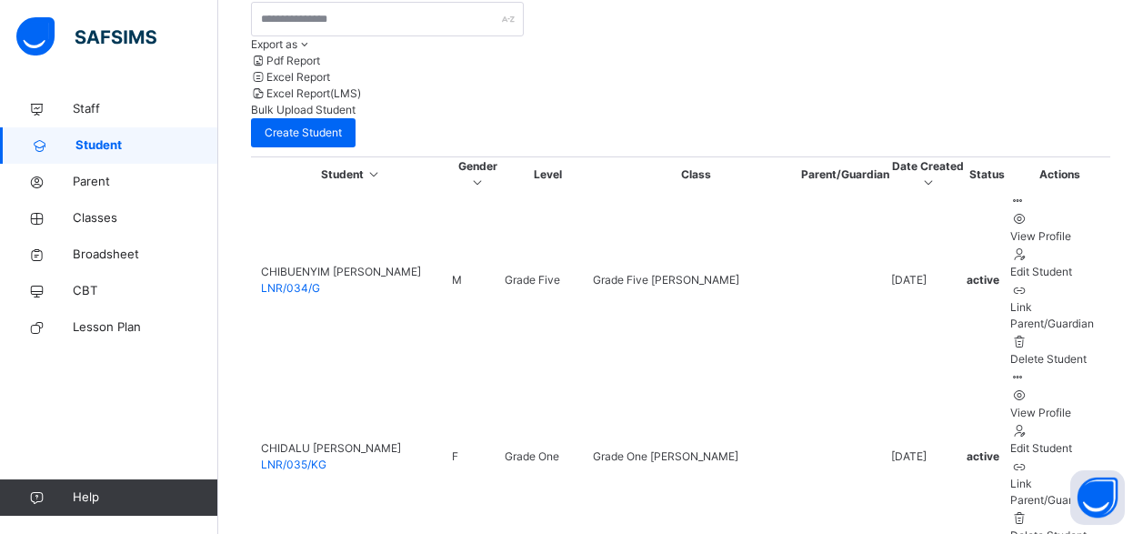
scroll to position [646, 0]
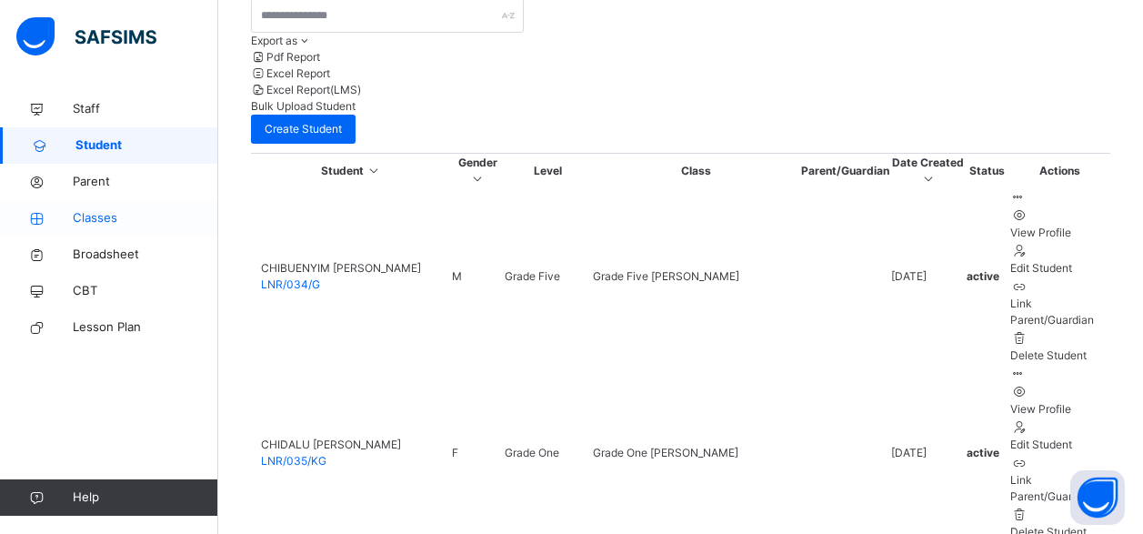
click at [96, 219] on span "Classes" at bounding box center [145, 218] width 145 height 18
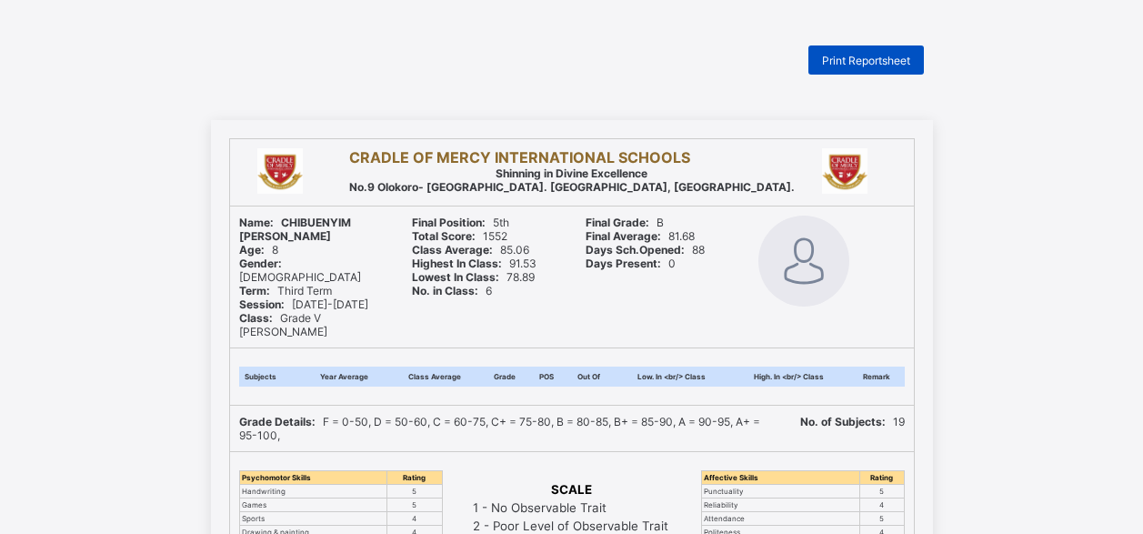
click at [883, 64] on span "Print Reportsheet" at bounding box center [866, 61] width 88 height 14
